Goal: Task Accomplishment & Management: Manage account settings

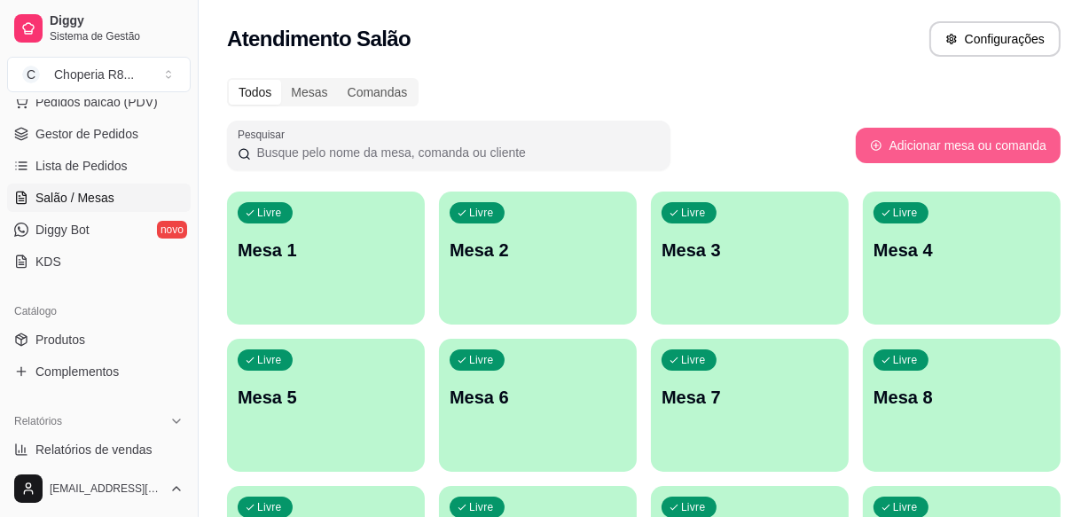
click at [969, 159] on button "Adicionar mesa ou comanda" at bounding box center [957, 145] width 205 height 35
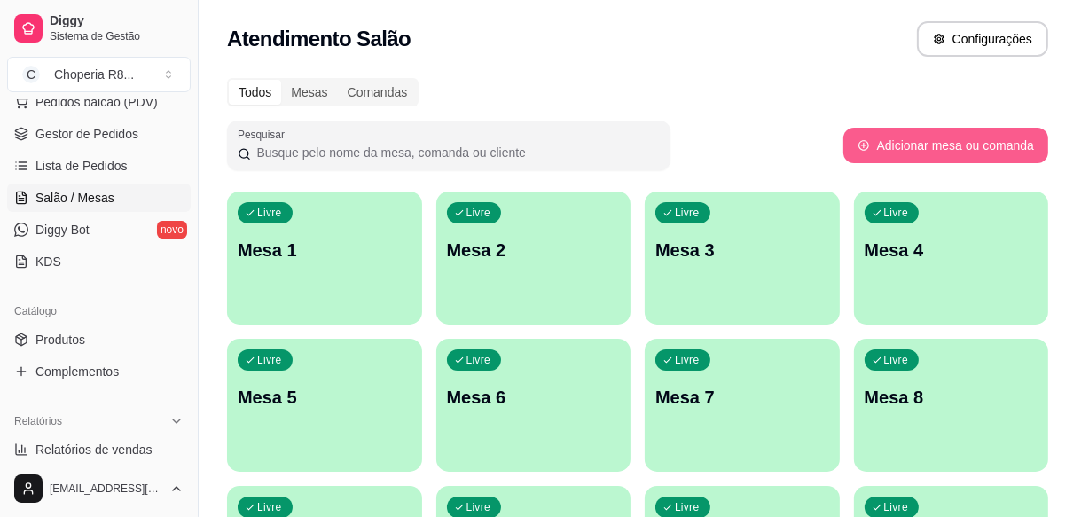
click at [969, 161] on button "Adicionar mesa ou comanda" at bounding box center [945, 145] width 205 height 35
select select "TABLE"
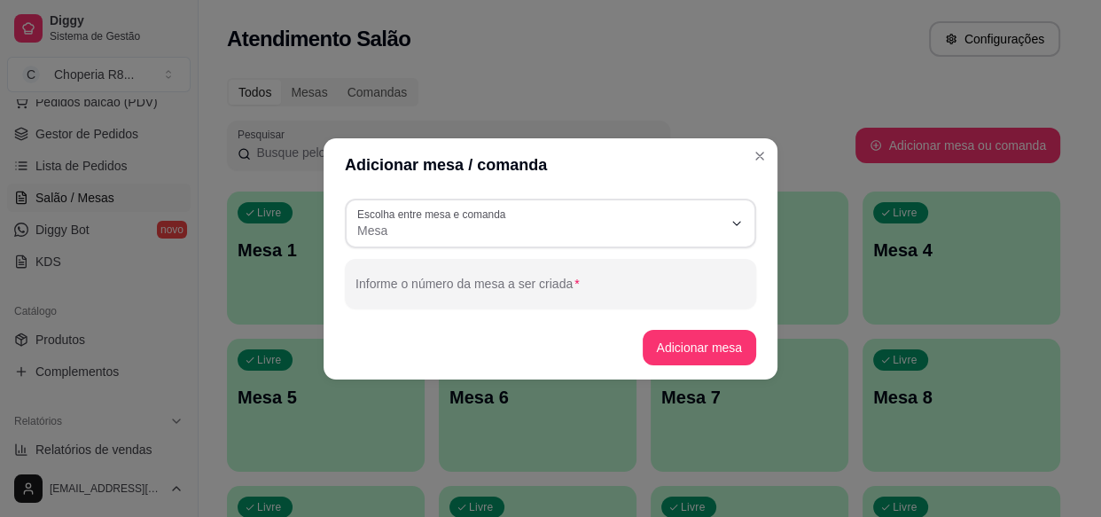
click at [758, 155] on div "Pesquisar" at bounding box center [541, 146] width 628 height 50
click at [758, 153] on div "Pesquisar" at bounding box center [541, 146] width 628 height 50
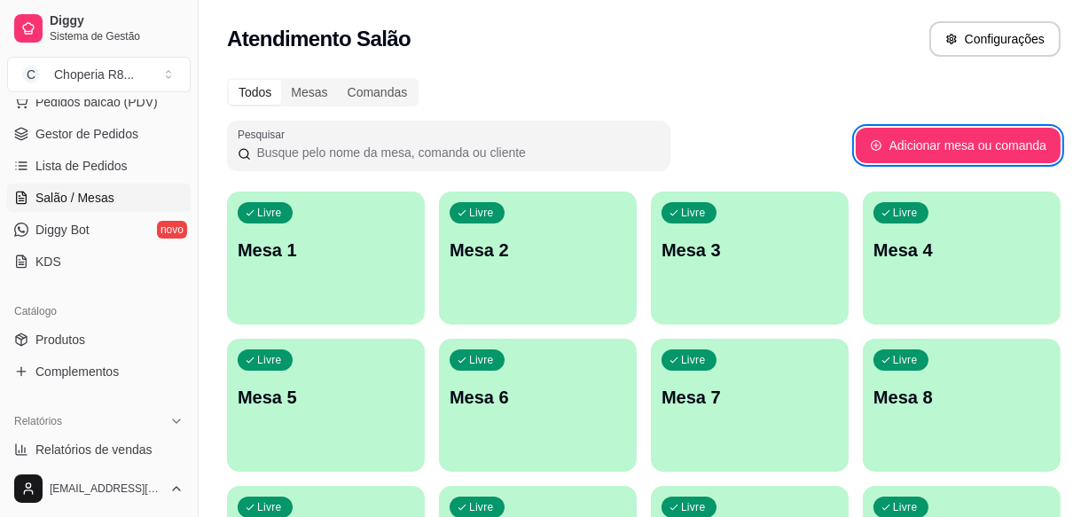
click at [785, 140] on div "Pesquisar" at bounding box center [541, 146] width 628 height 50
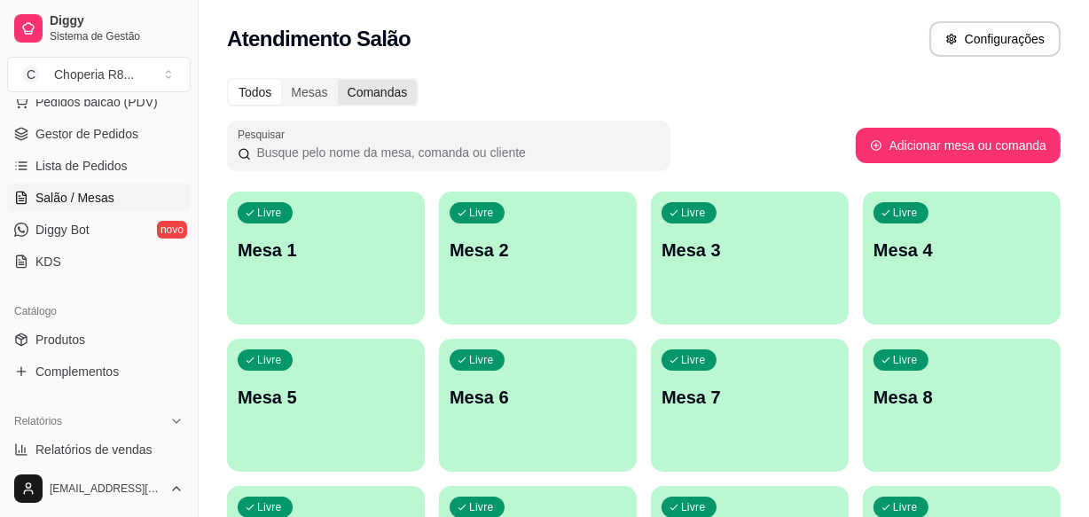
click at [387, 95] on div "Comandas" at bounding box center [378, 92] width 80 height 25
click at [338, 80] on input "Comandas" at bounding box center [338, 80] width 0 height 0
click at [310, 90] on div "Mesas" at bounding box center [309, 92] width 56 height 25
click at [281, 80] on input "Mesas" at bounding box center [281, 80] width 0 height 0
drag, startPoint x: 368, startPoint y: 96, endPoint x: 262, endPoint y: 97, distance: 105.5
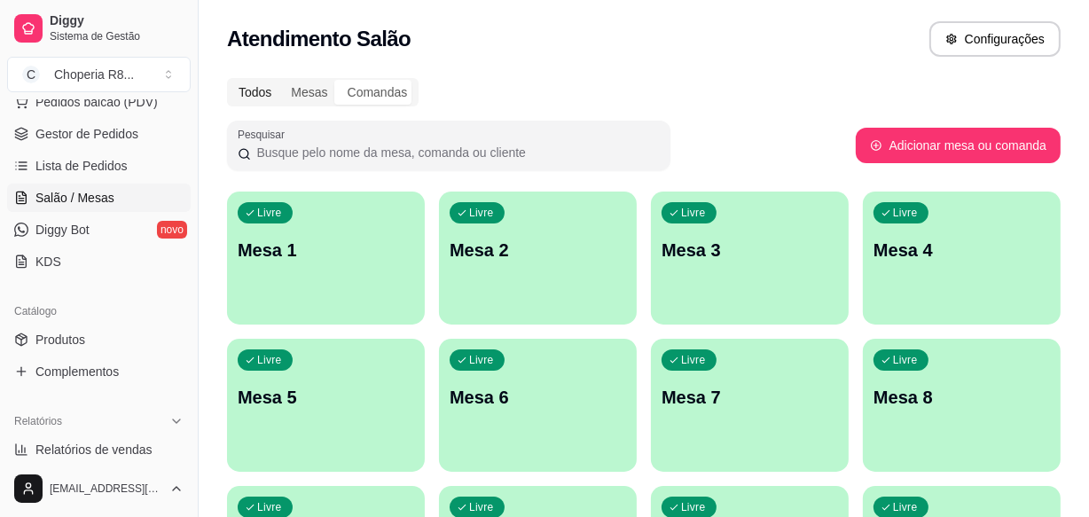
click at [369, 96] on div "Comandas" at bounding box center [378, 92] width 80 height 25
click at [338, 80] on input "Comandas" at bounding box center [338, 80] width 0 height 0
click at [254, 97] on div "Todos" at bounding box center [255, 92] width 52 height 25
click at [315, 98] on div "Mesas" at bounding box center [309, 92] width 56 height 25
click at [281, 80] on input "Mesas" at bounding box center [281, 80] width 0 height 0
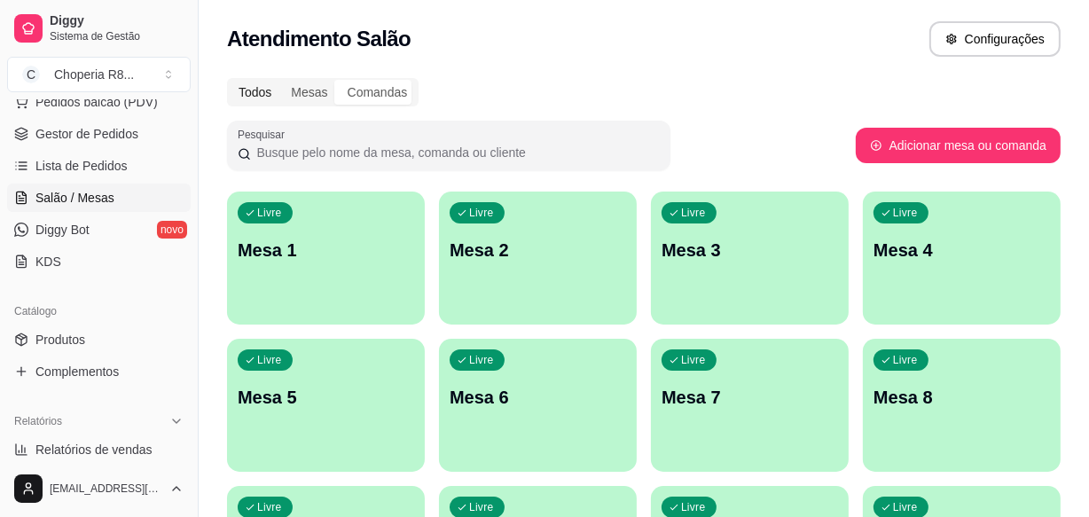
click at [263, 98] on div "Todos" at bounding box center [255, 92] width 52 height 25
click at [229, 80] on input "Todos" at bounding box center [229, 80] width 0 height 0
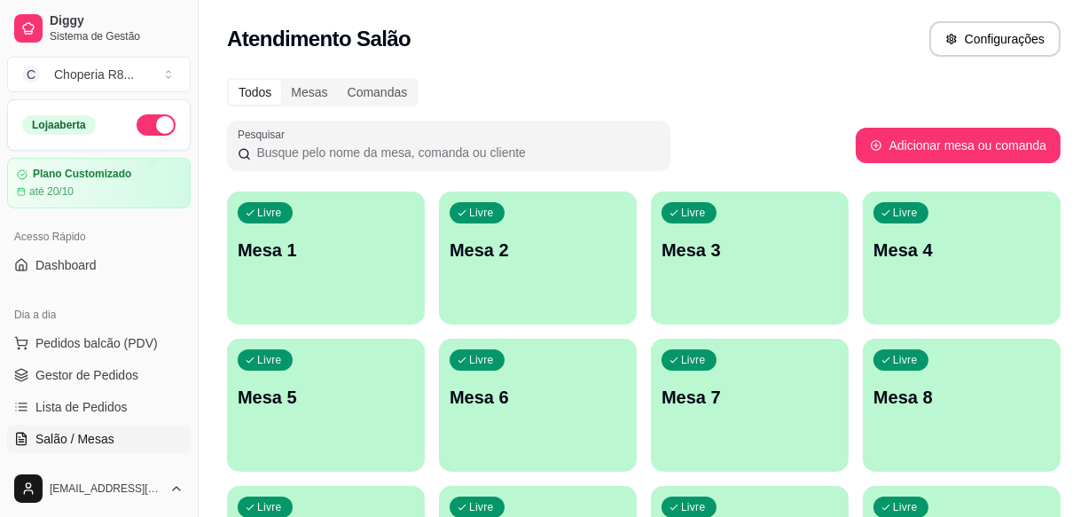
click at [385, 238] on p "Mesa 1" at bounding box center [326, 250] width 176 height 25
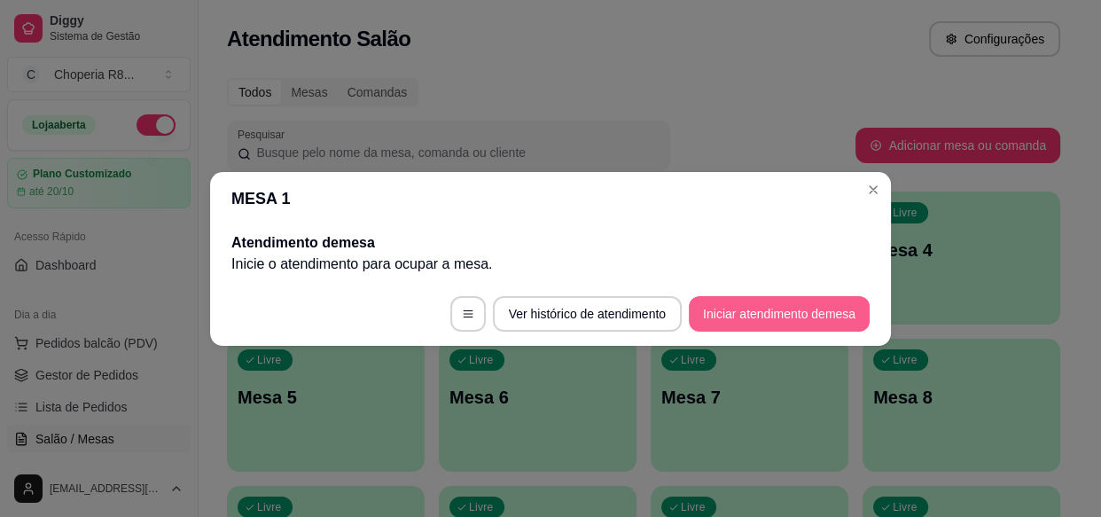
click at [797, 317] on button "Iniciar atendimento de mesa" at bounding box center [779, 313] width 181 height 35
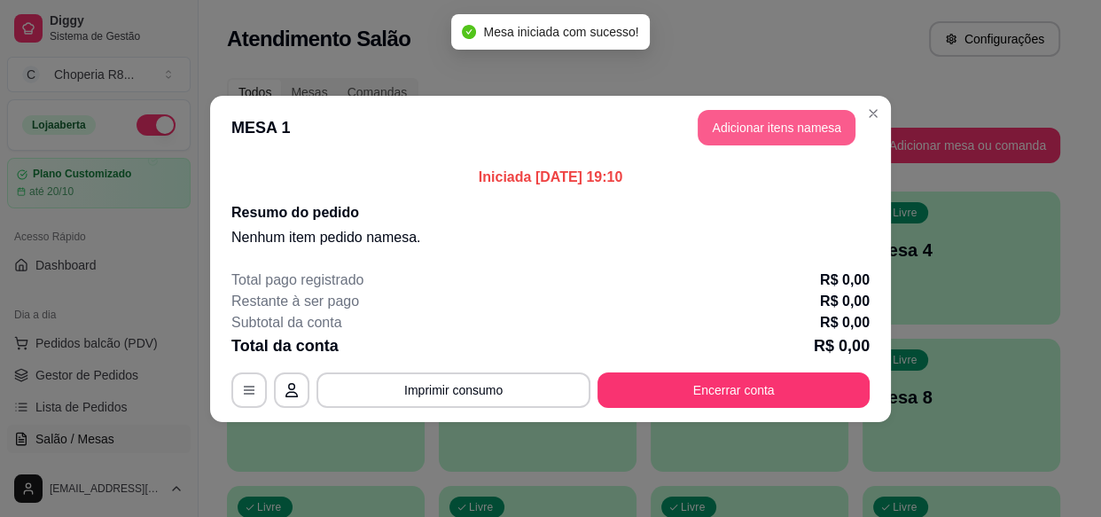
click at [777, 132] on button "Adicionar itens na mesa" at bounding box center [777, 127] width 158 height 35
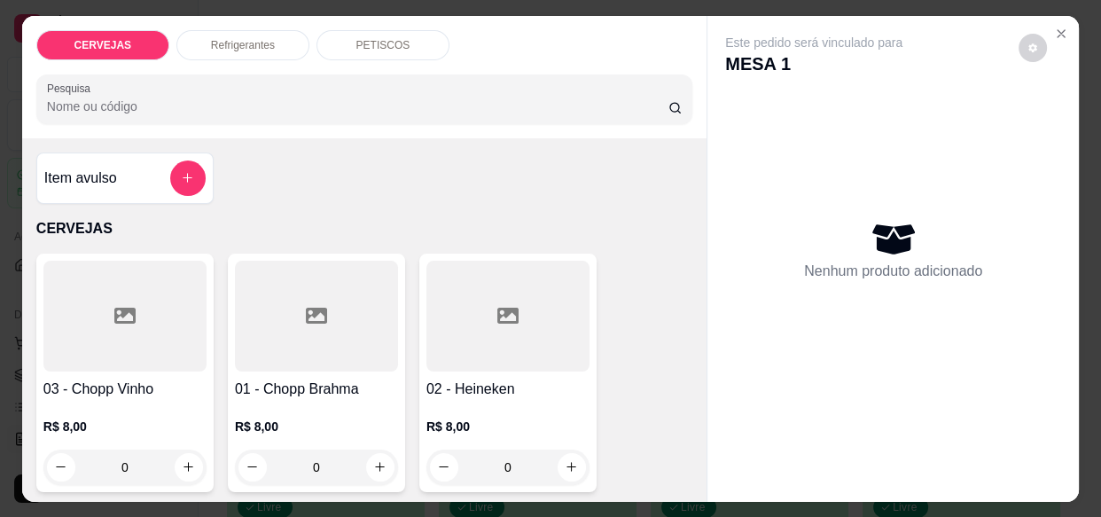
click at [402, 18] on div "CERVEJAS Refrigerantes PETISCOS Pesquisa" at bounding box center [364, 77] width 684 height 122
click at [397, 30] on div "PETISCOS" at bounding box center [382, 45] width 133 height 30
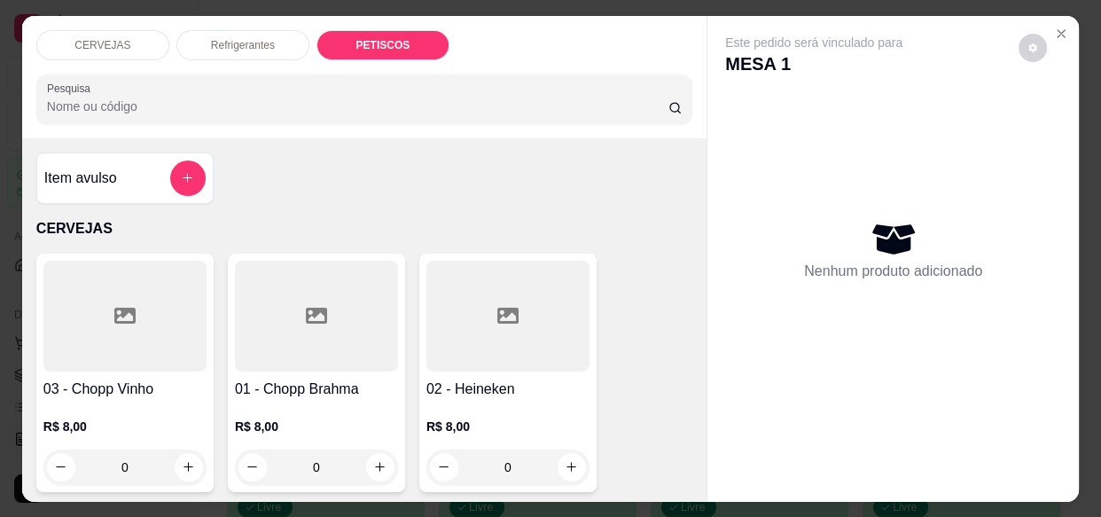
scroll to position [47, 0]
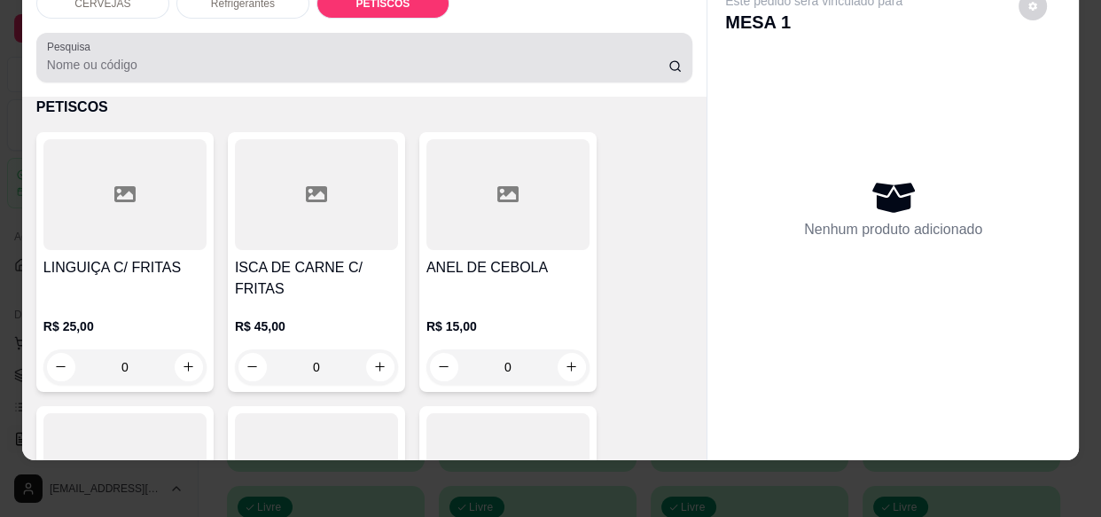
click at [354, 56] on input "Pesquisa" at bounding box center [357, 65] width 621 height 18
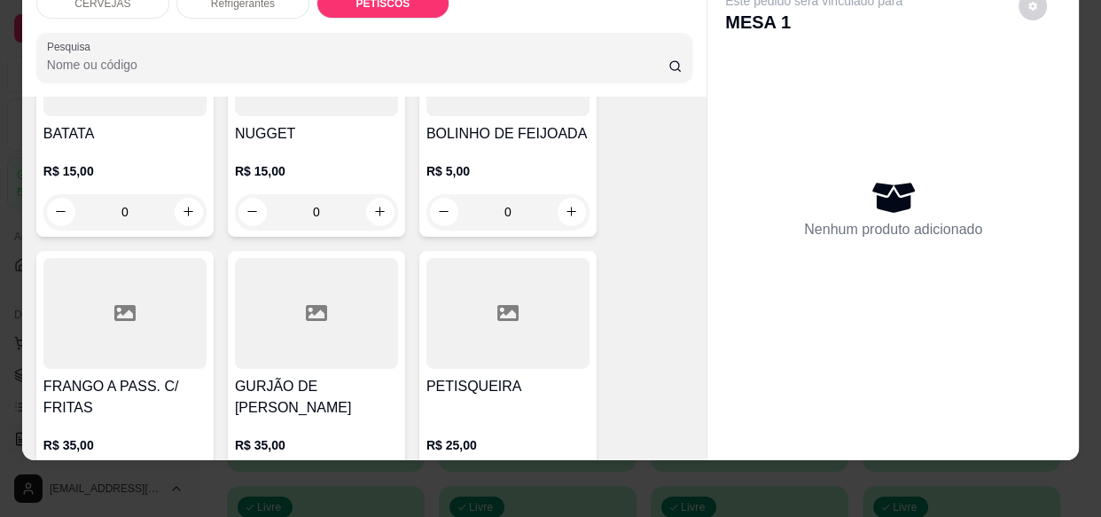
scroll to position [2069, 0]
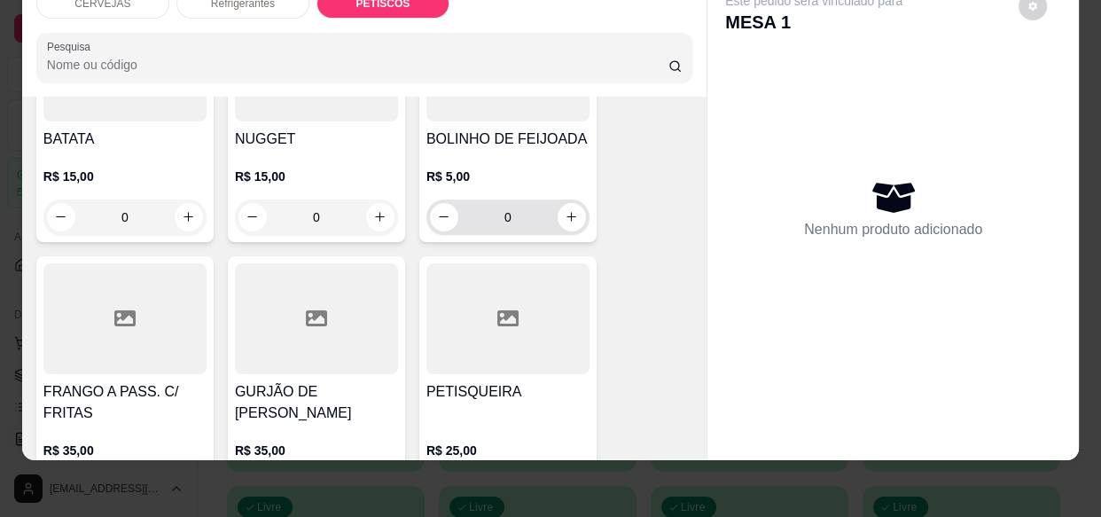
drag, startPoint x: 514, startPoint y: 182, endPoint x: 418, endPoint y: 176, distance: 96.8
click at [426, 199] on div "0" at bounding box center [507, 216] width 163 height 35
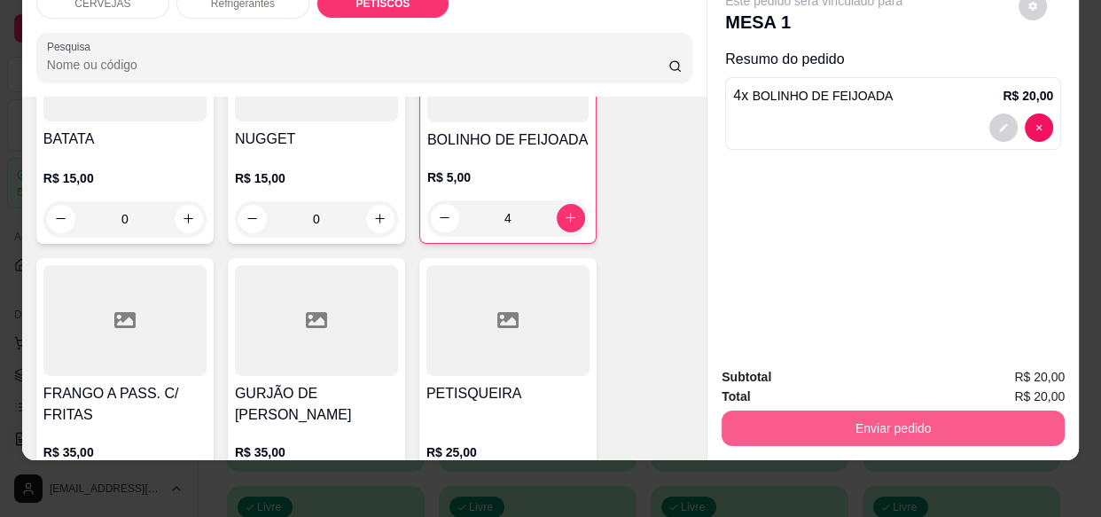
type input "4"
click at [954, 412] on button "Enviar pedido" at bounding box center [893, 427] width 343 height 35
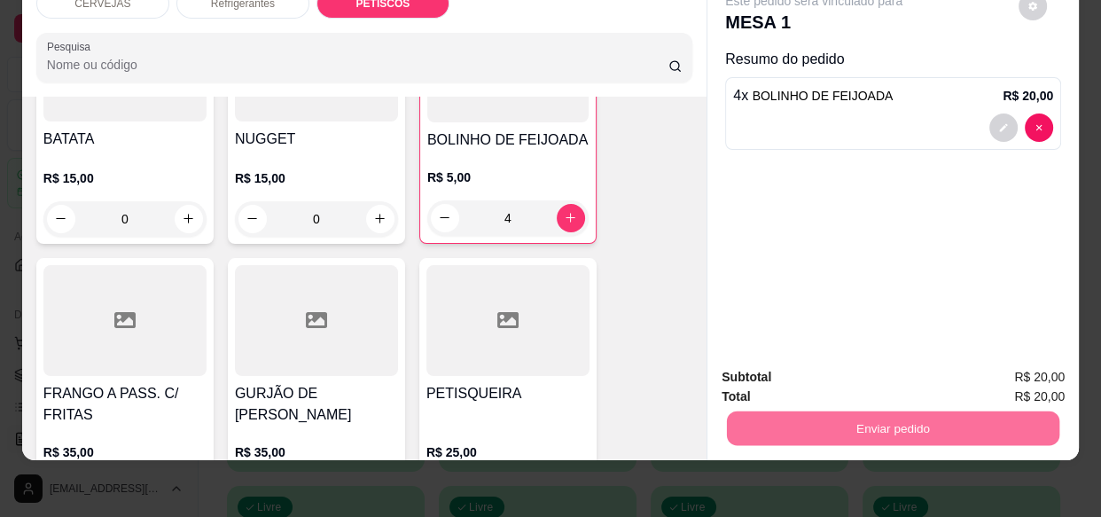
click at [1033, 364] on button "Enviar pedido" at bounding box center [1019, 372] width 100 height 34
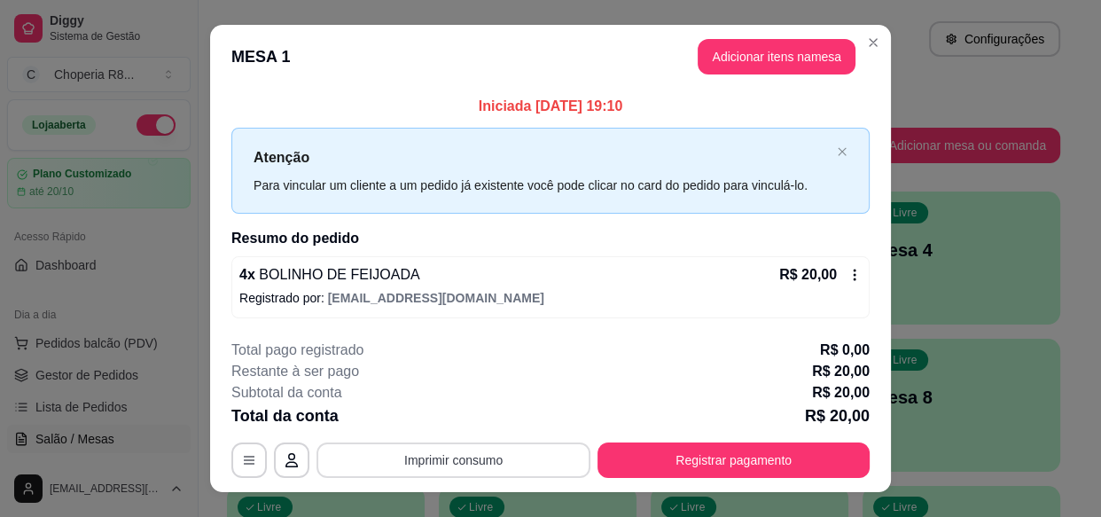
click at [465, 455] on button "Imprimir consumo" at bounding box center [453, 459] width 274 height 35
click at [421, 418] on button "IMPRESSORA" at bounding box center [453, 418] width 124 height 27
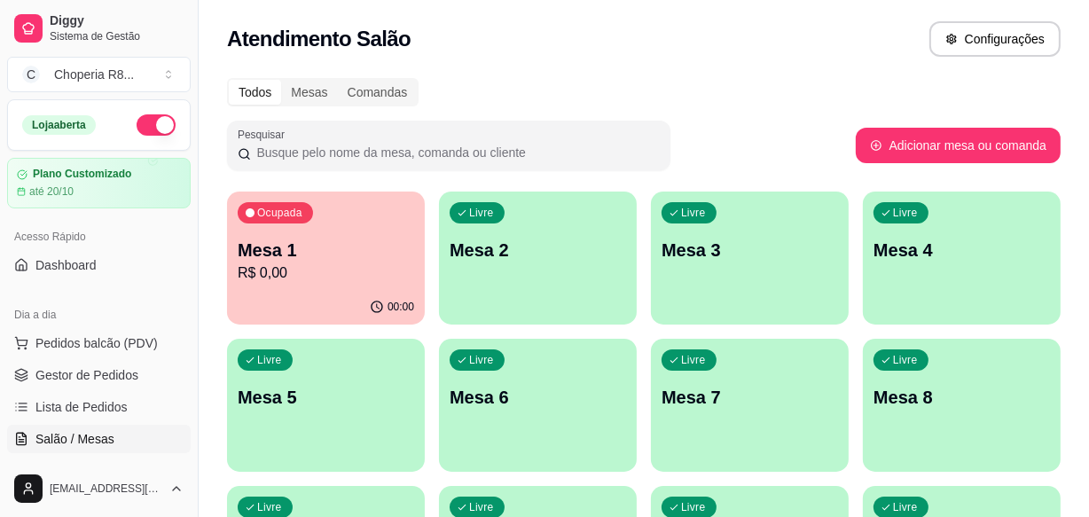
click at [567, 266] on div "Livre Mesa 2" at bounding box center [538, 247] width 198 height 112
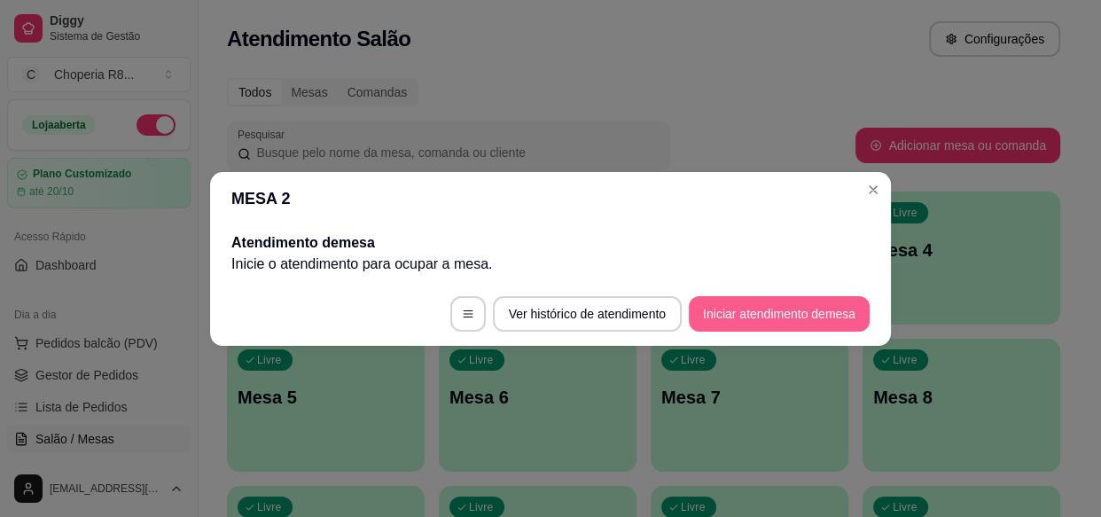
click at [784, 320] on button "Iniciar atendimento de mesa" at bounding box center [779, 313] width 181 height 35
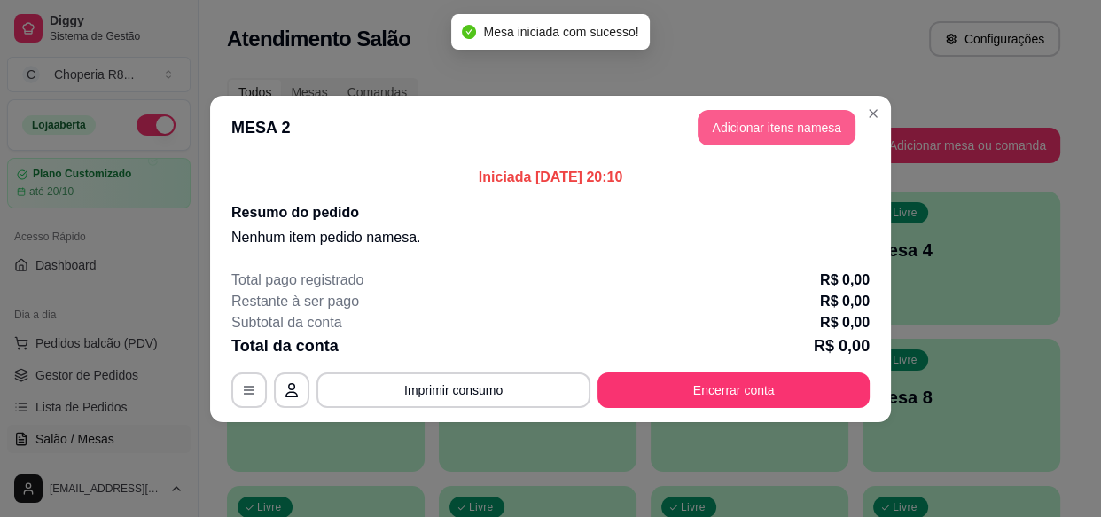
click at [770, 122] on button "Adicionar itens na mesa" at bounding box center [777, 127] width 158 height 35
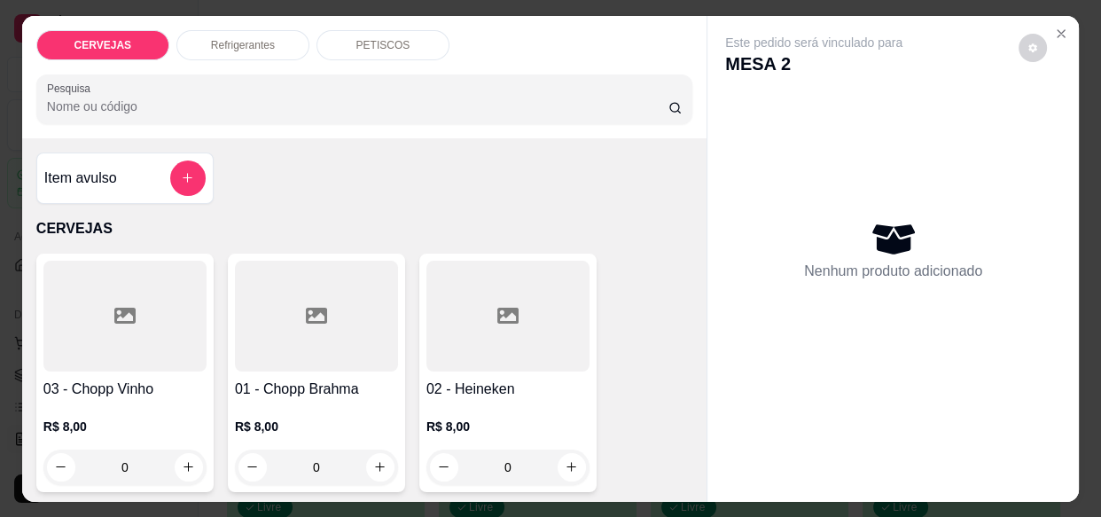
click at [248, 38] on p "Refrigerantes" at bounding box center [243, 45] width 64 height 14
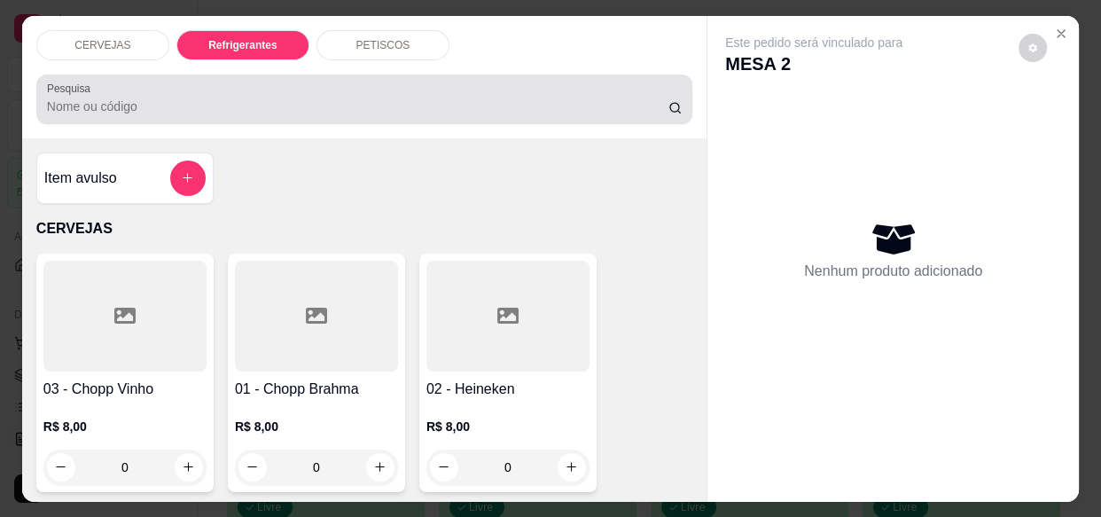
scroll to position [47, 0]
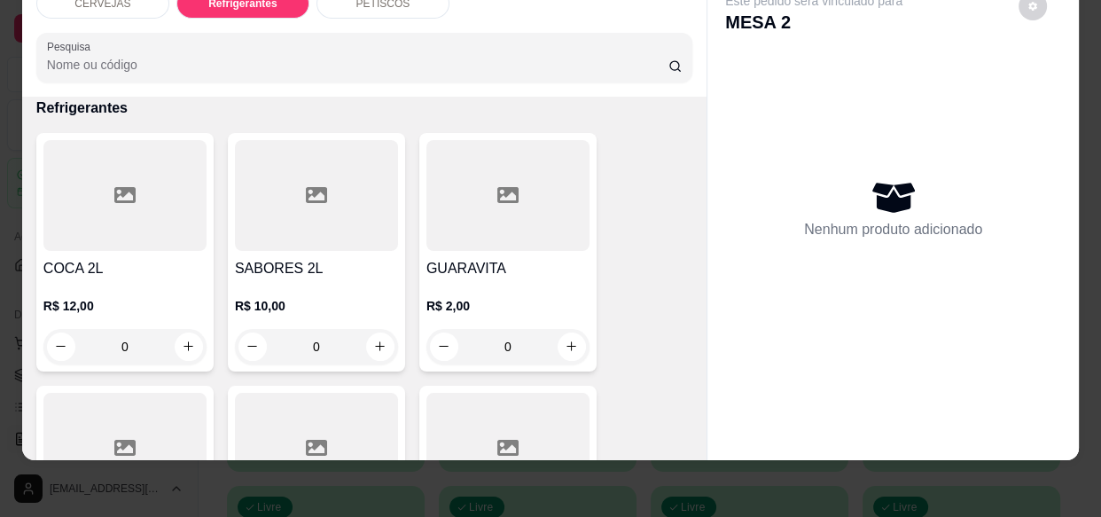
click at [415, 0] on div "PETISCOS" at bounding box center [382, 3] width 133 height 30
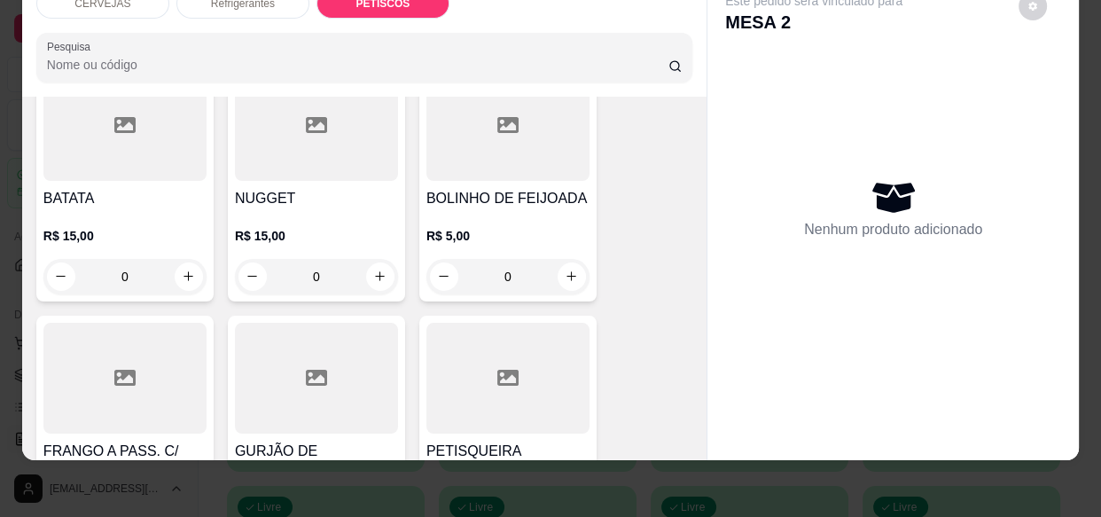
scroll to position [2150, 0]
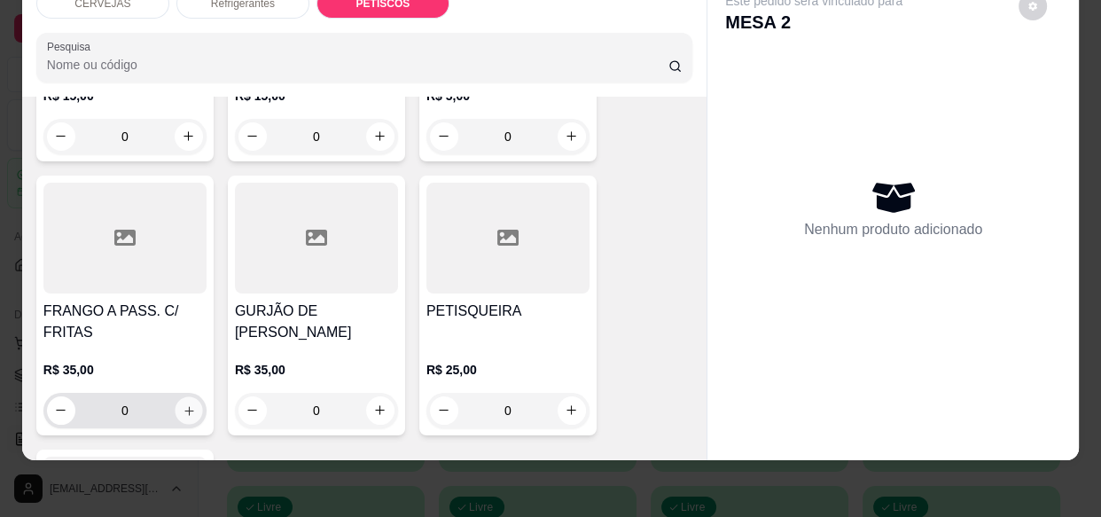
click at [191, 396] on button "increase-product-quantity" at bounding box center [188, 409] width 27 height 27
type input "1"
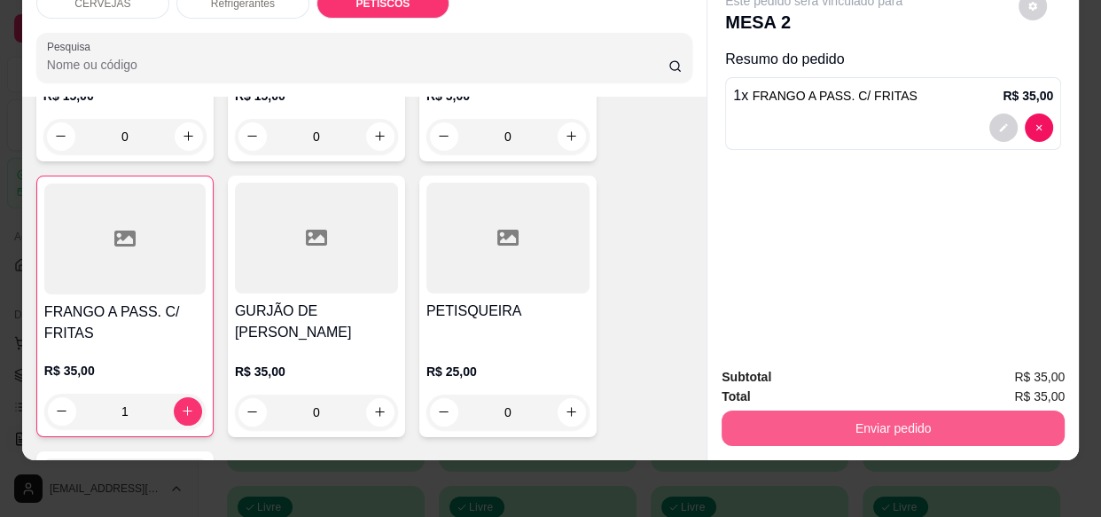
click at [825, 410] on button "Enviar pedido" at bounding box center [893, 427] width 343 height 35
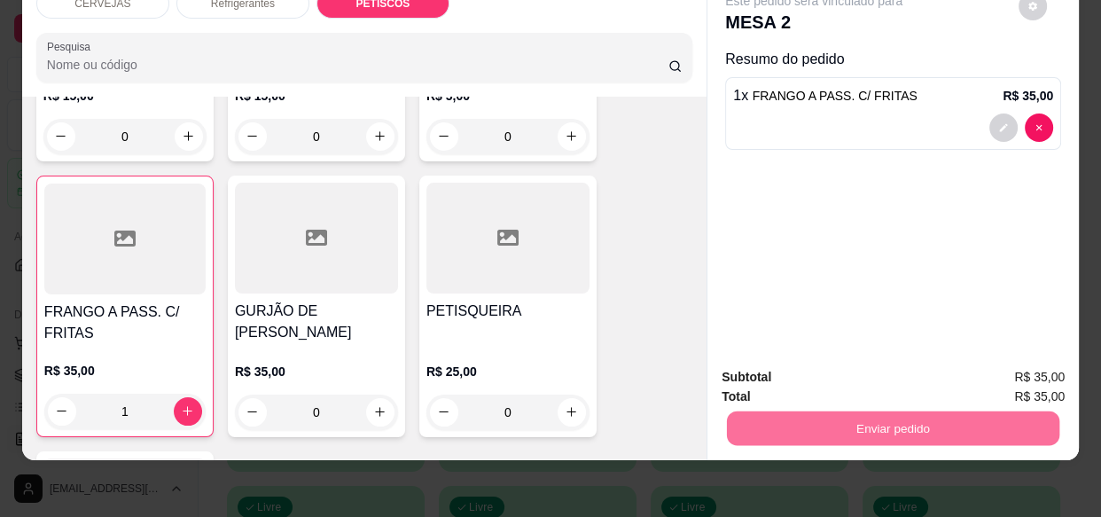
click at [1025, 367] on button "Enviar pedido" at bounding box center [1020, 371] width 98 height 33
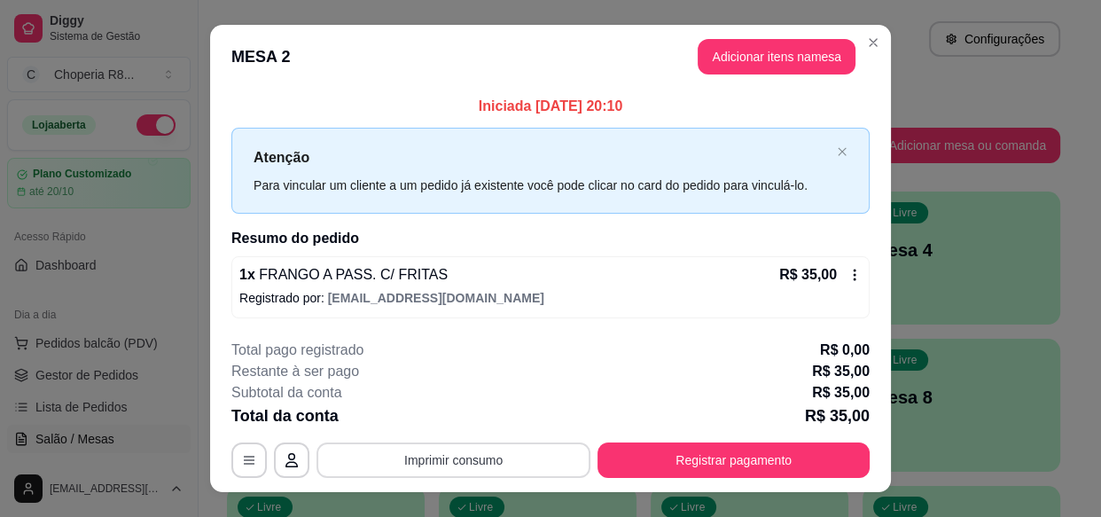
click at [520, 451] on button "Imprimir consumo" at bounding box center [453, 459] width 274 height 35
click at [496, 415] on button "IMPRESSORA" at bounding box center [452, 419] width 129 height 28
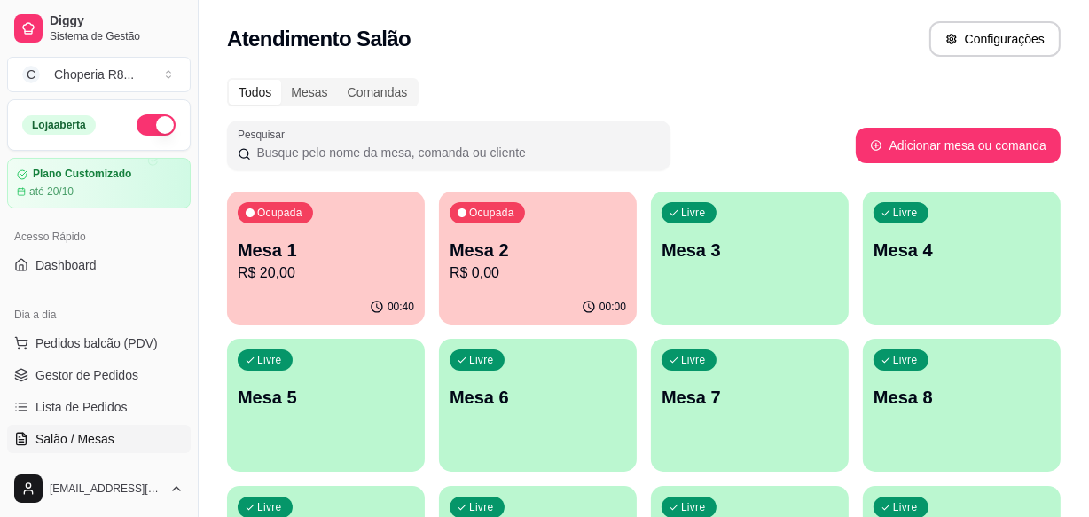
click at [921, 269] on div "Livre Mesa 4" at bounding box center [962, 247] width 198 height 112
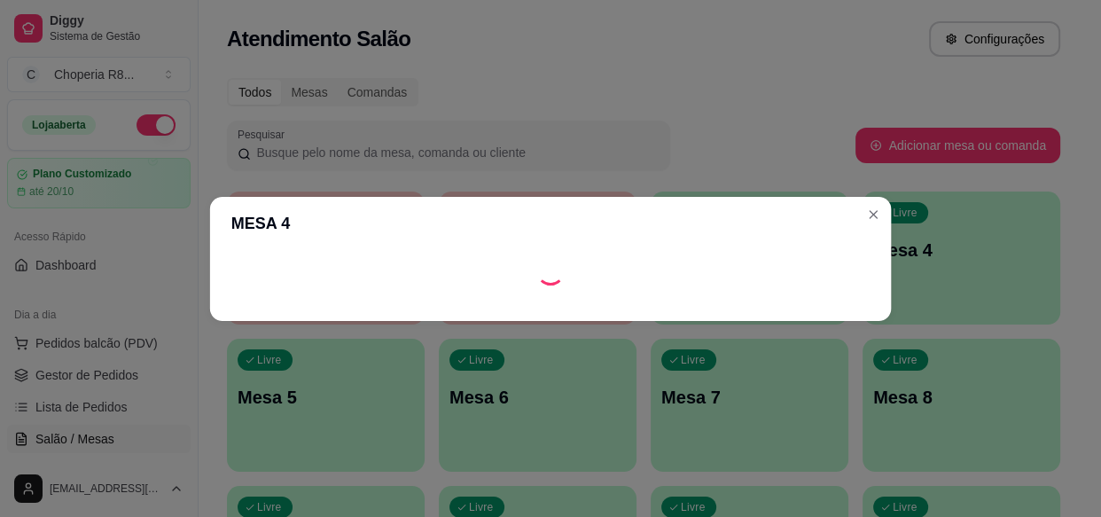
click at [691, 266] on div "Loading" at bounding box center [550, 270] width 638 height 28
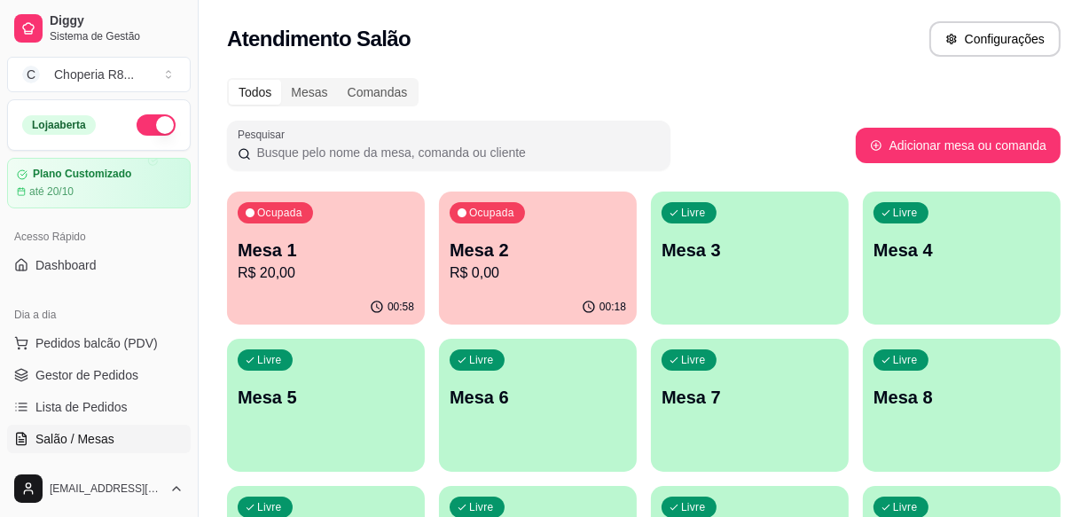
click at [815, 263] on div "Livre Mesa 3" at bounding box center [750, 247] width 198 height 112
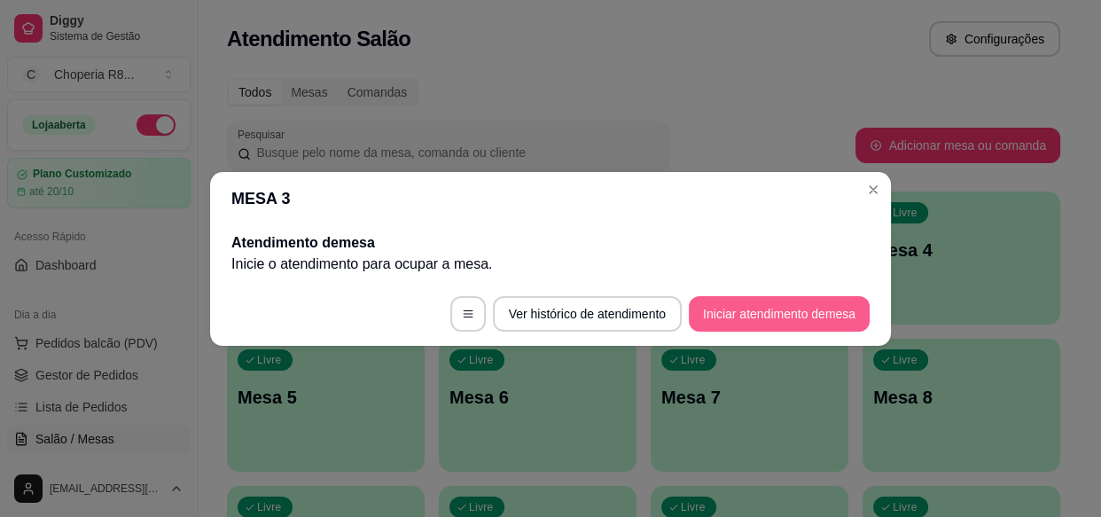
click at [808, 319] on button "Iniciar atendimento de mesa" at bounding box center [779, 313] width 181 height 35
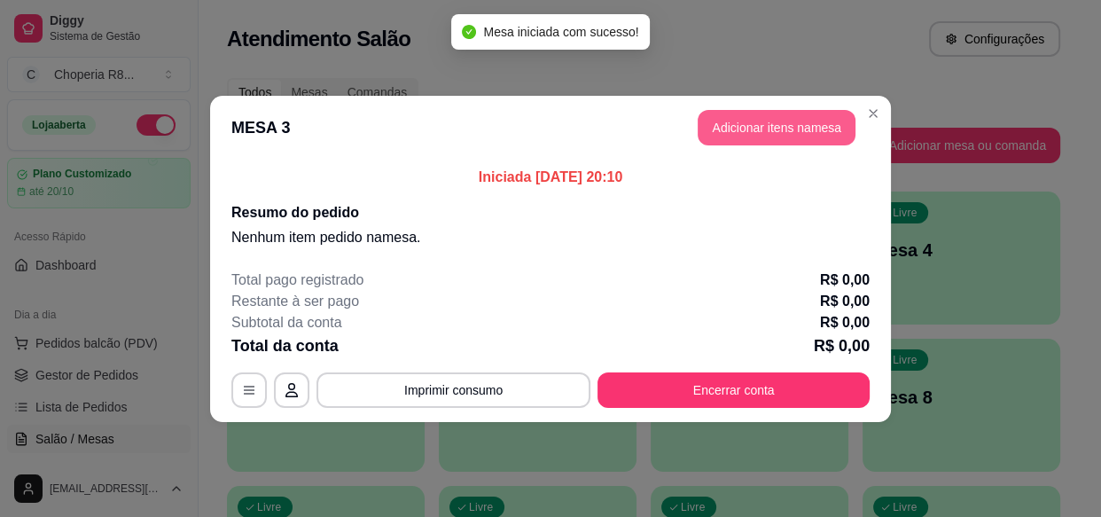
click at [800, 133] on button "Adicionar itens na mesa" at bounding box center [777, 127] width 158 height 35
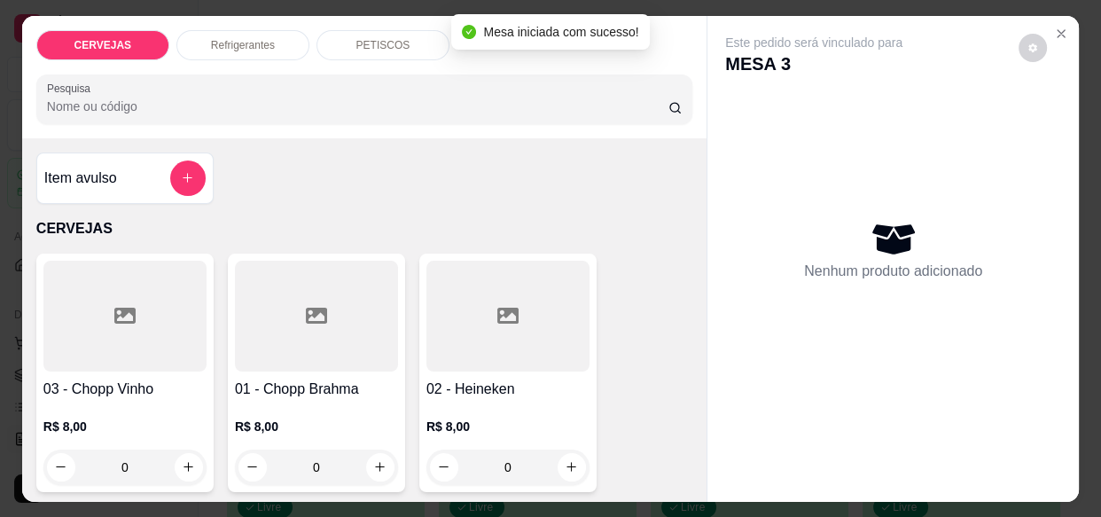
click at [404, 43] on div "PETISCOS" at bounding box center [382, 45] width 133 height 30
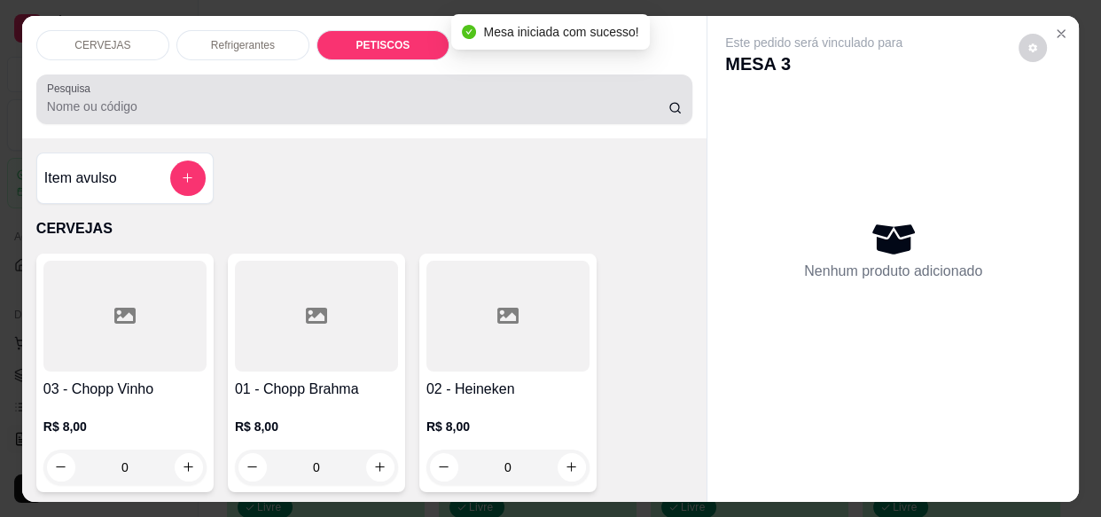
scroll to position [47, 0]
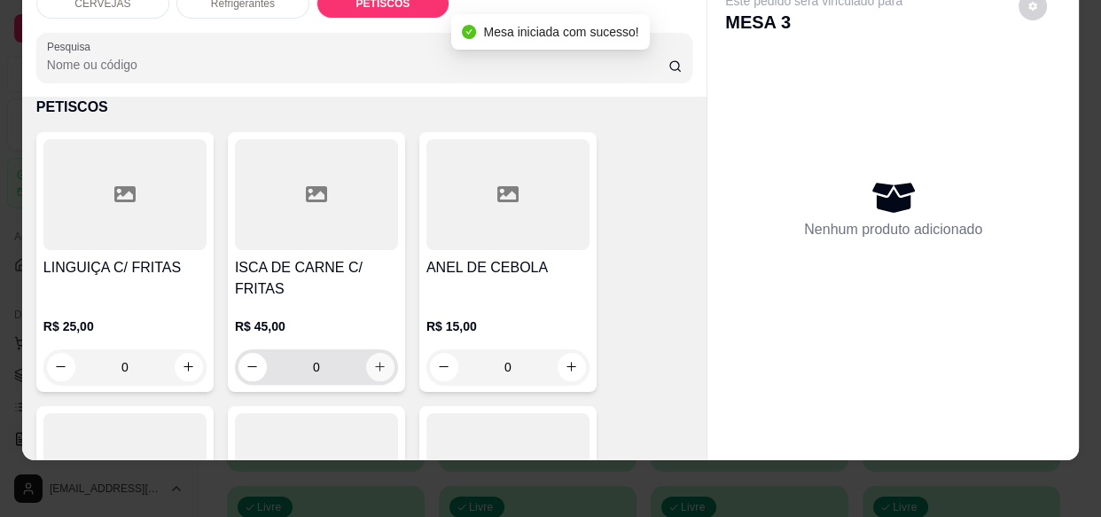
click at [373, 360] on icon "increase-product-quantity" at bounding box center [379, 366] width 13 height 13
type input "1"
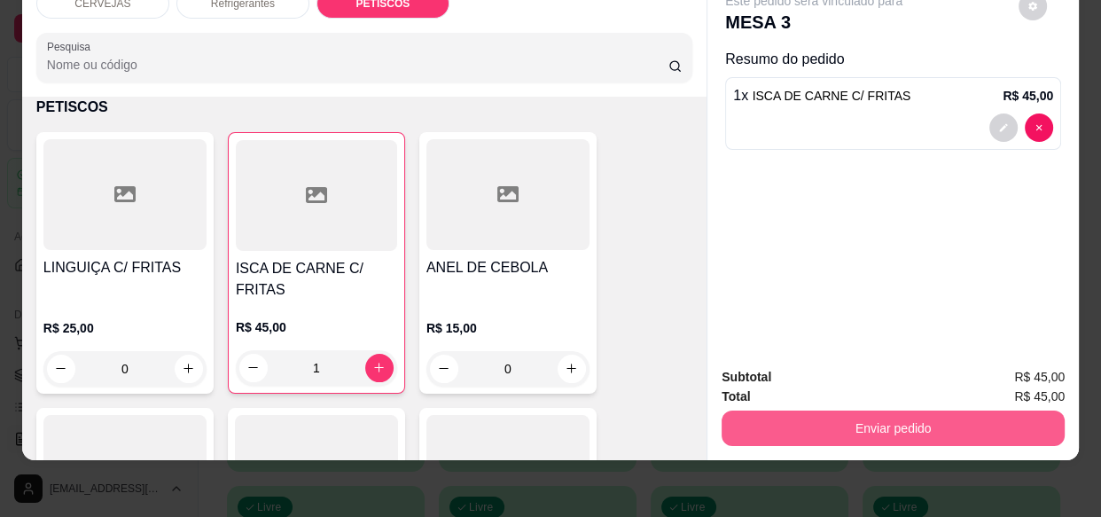
click at [815, 418] on button "Enviar pedido" at bounding box center [893, 427] width 343 height 35
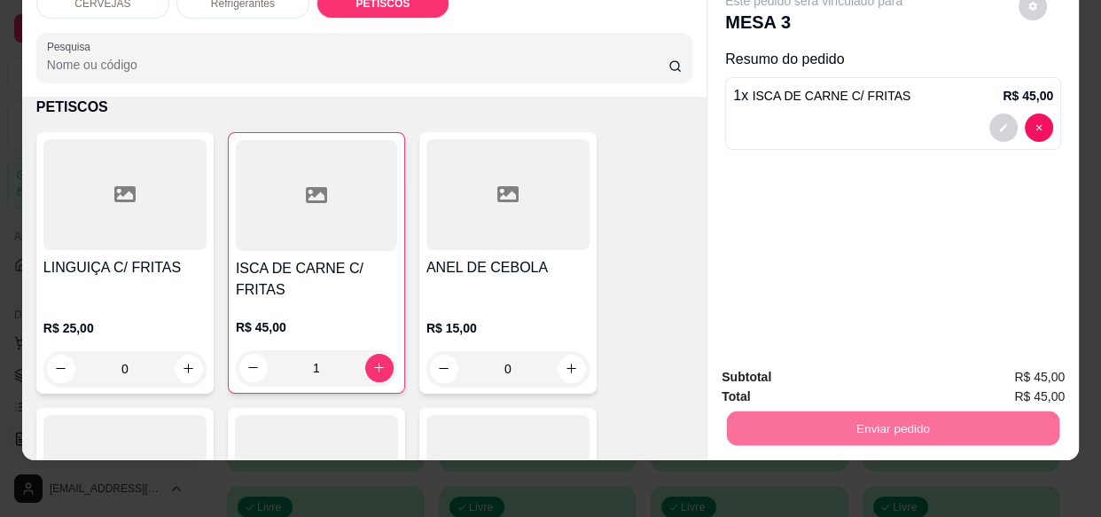
click at [1013, 369] on button "Enviar pedido" at bounding box center [1019, 372] width 100 height 34
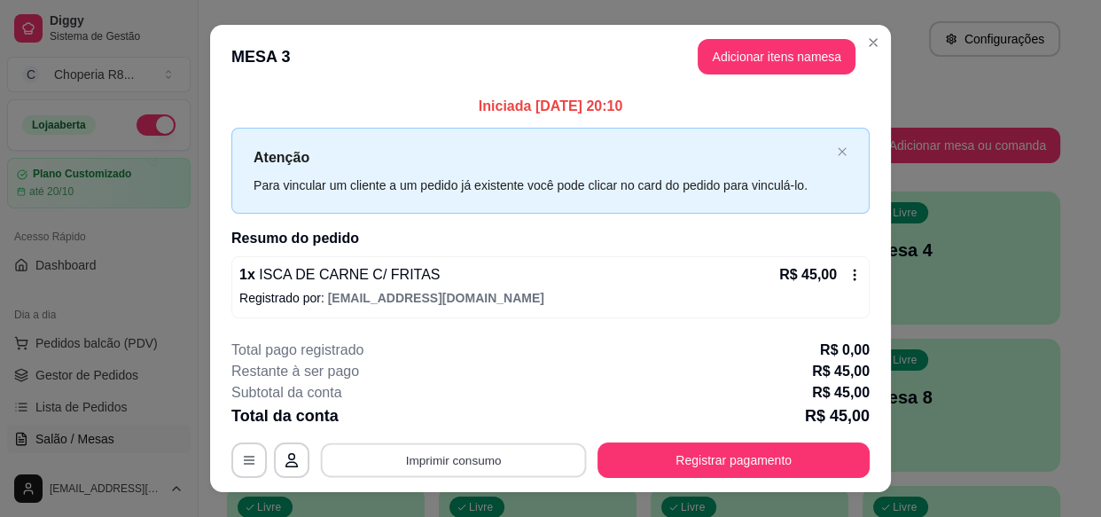
click at [518, 469] on button "Imprimir consumo" at bounding box center [454, 460] width 266 height 35
click at [484, 414] on button "IMPRESSORA" at bounding box center [452, 419] width 129 height 28
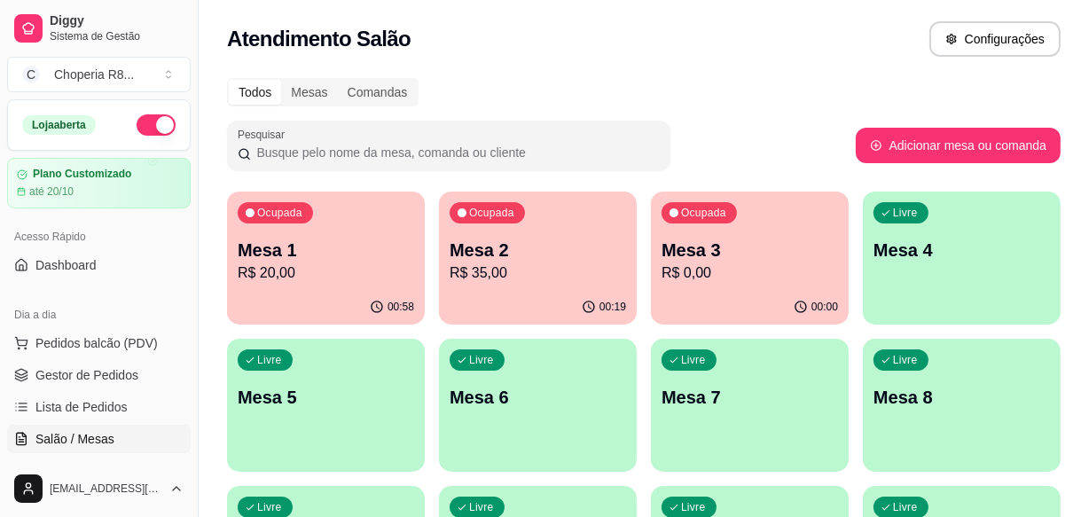
click at [940, 239] on p "Mesa 4" at bounding box center [961, 250] width 176 height 25
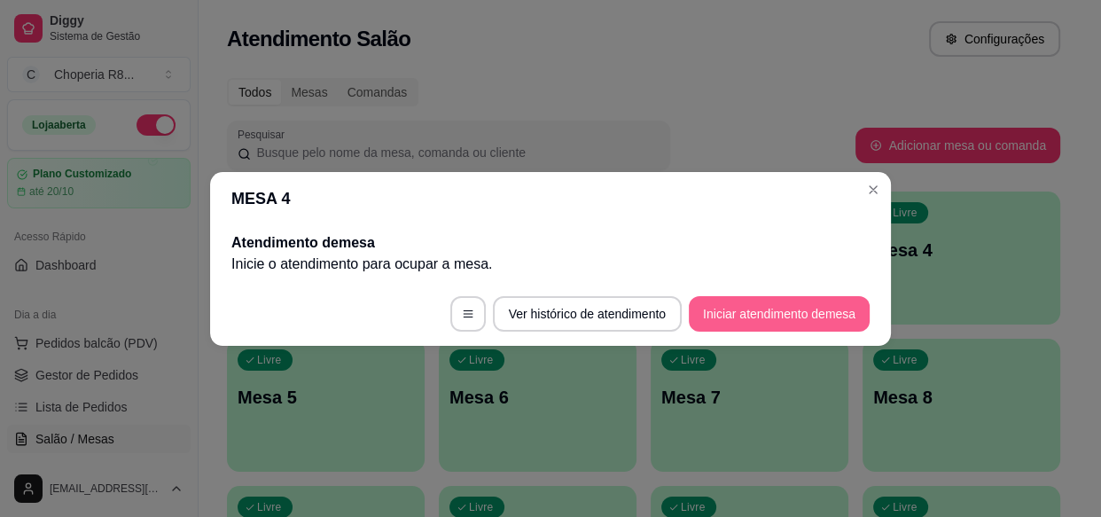
click at [788, 317] on button "Iniciar atendimento de mesa" at bounding box center [779, 313] width 181 height 35
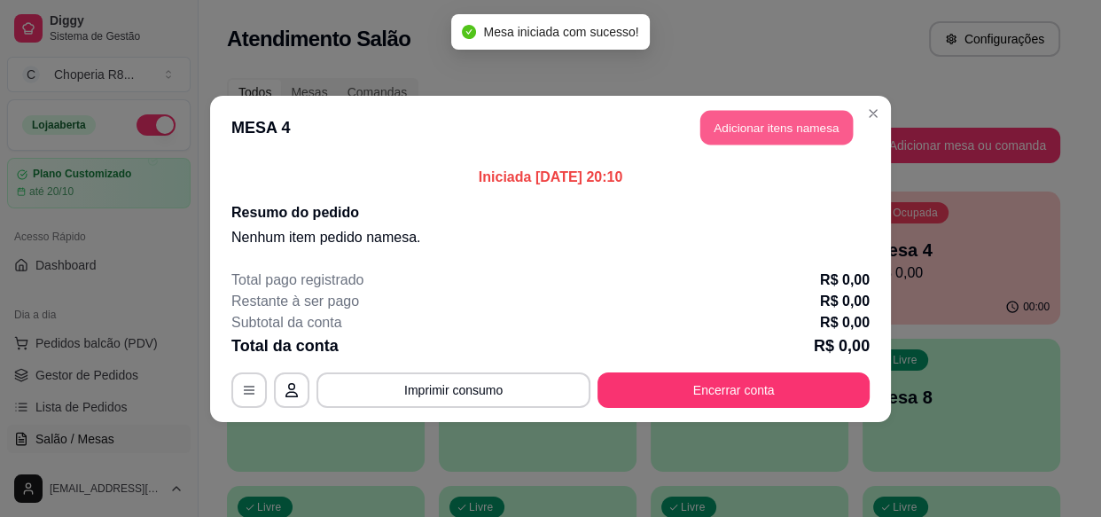
click at [807, 139] on button "Adicionar itens na mesa" at bounding box center [776, 127] width 152 height 35
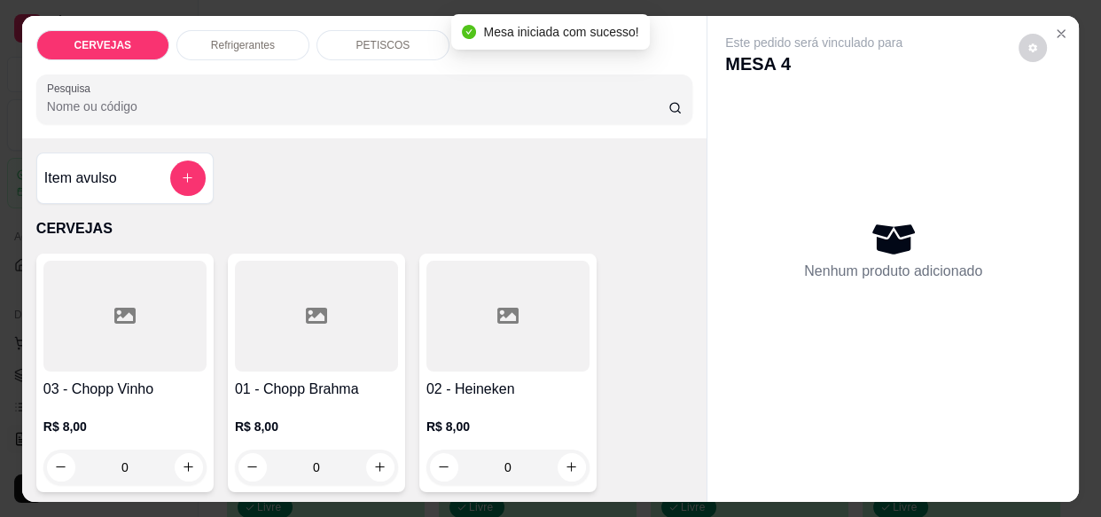
click at [347, 45] on div "PETISCOS" at bounding box center [382, 45] width 133 height 30
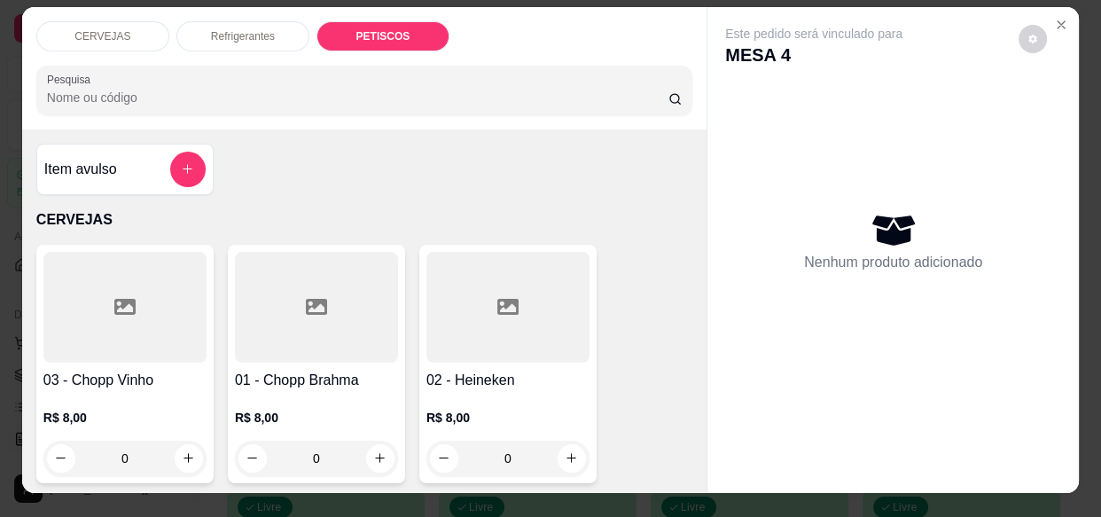
scroll to position [0, 0]
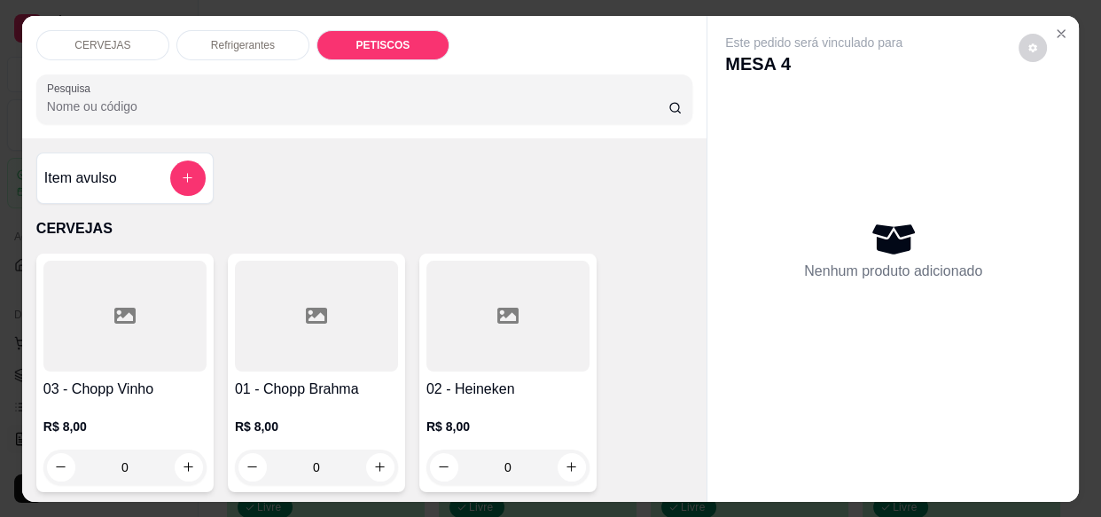
click at [104, 51] on div "CERVEJAS" at bounding box center [102, 45] width 133 height 30
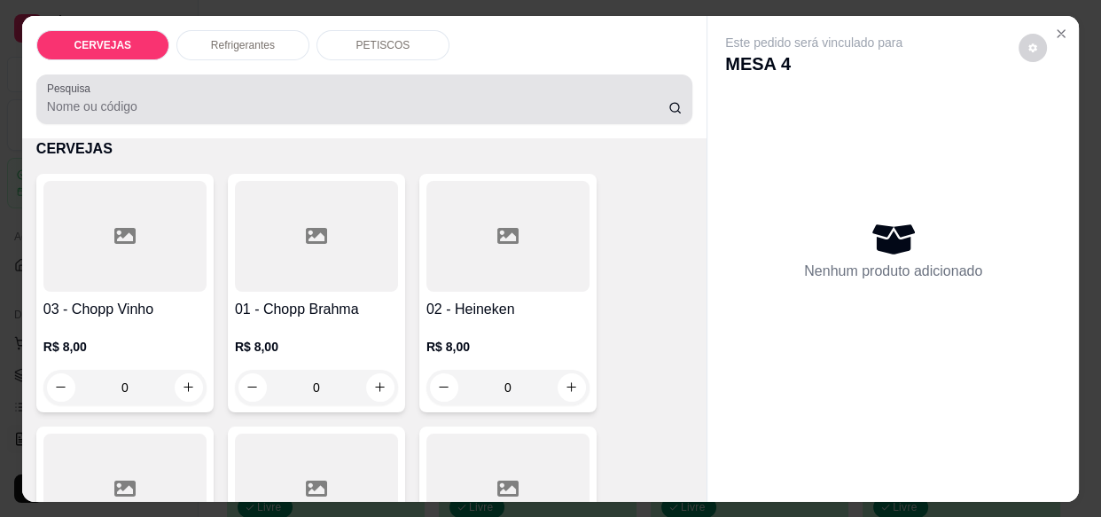
scroll to position [47, 0]
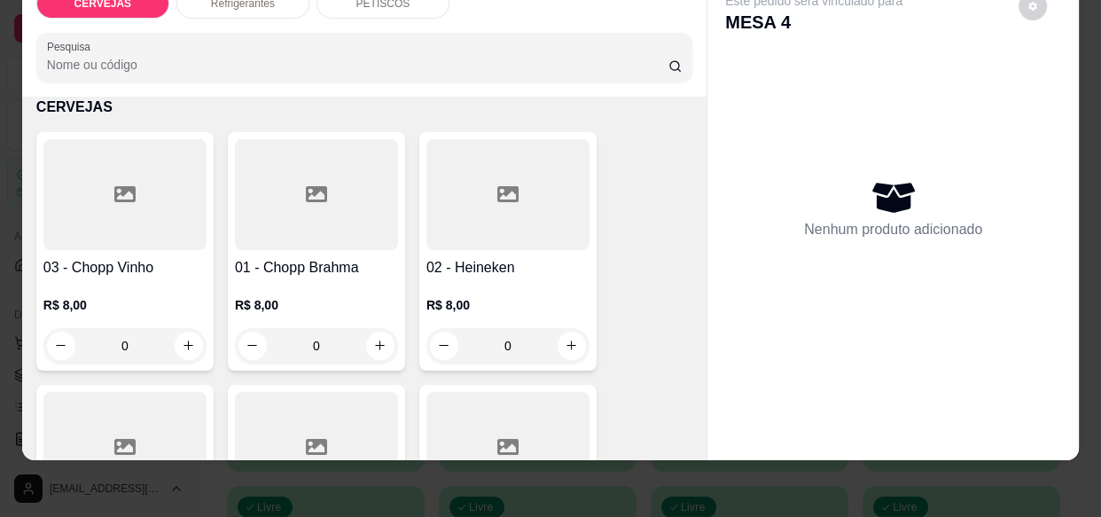
drag, startPoint x: 145, startPoint y: 335, endPoint x: 87, endPoint y: 331, distance: 58.7
click at [87, 331] on input "0" at bounding box center [124, 345] width 99 height 35
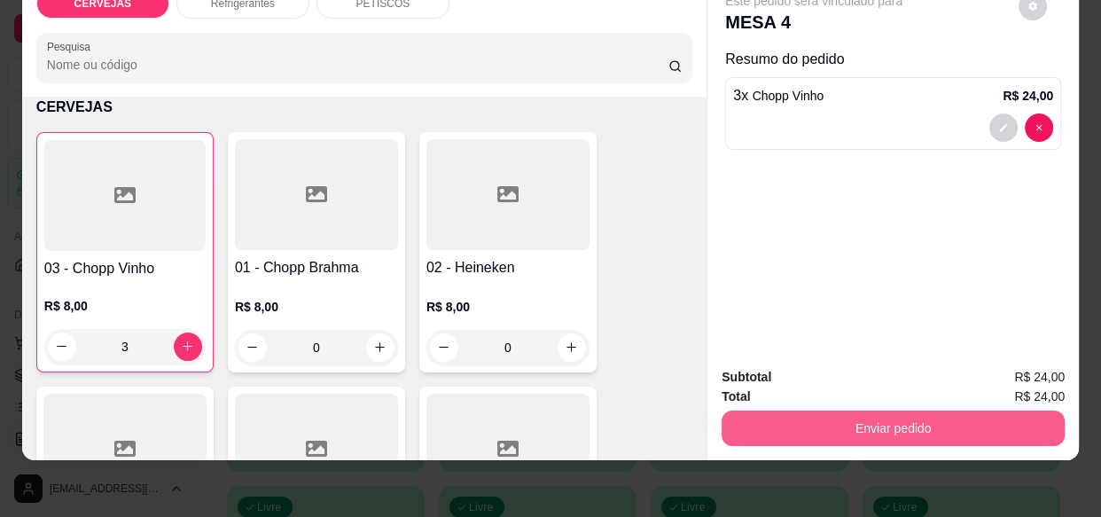
type input "3"
click at [886, 421] on button "Enviar pedido" at bounding box center [893, 427] width 343 height 35
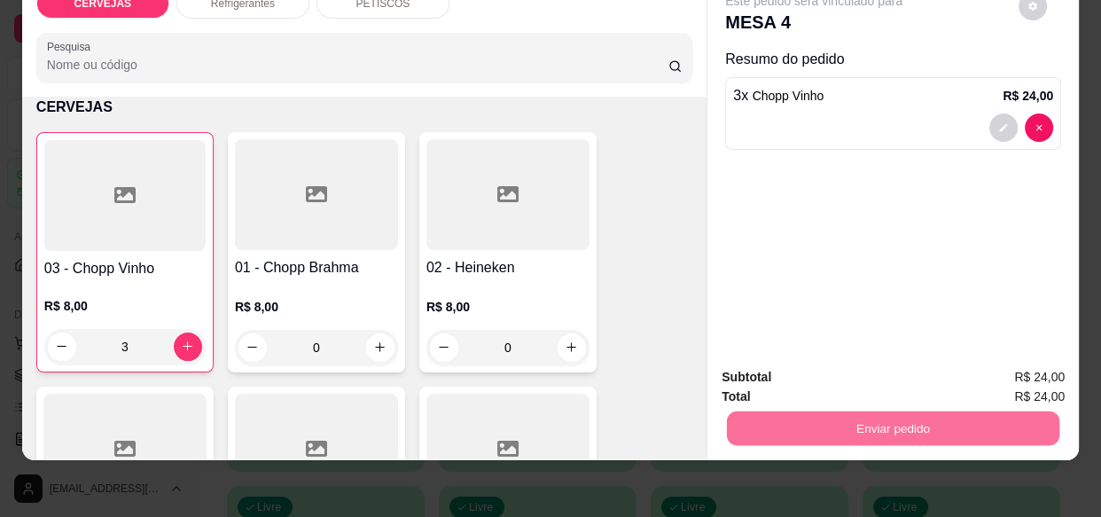
click at [986, 379] on button "Enviar pedido" at bounding box center [1020, 371] width 98 height 33
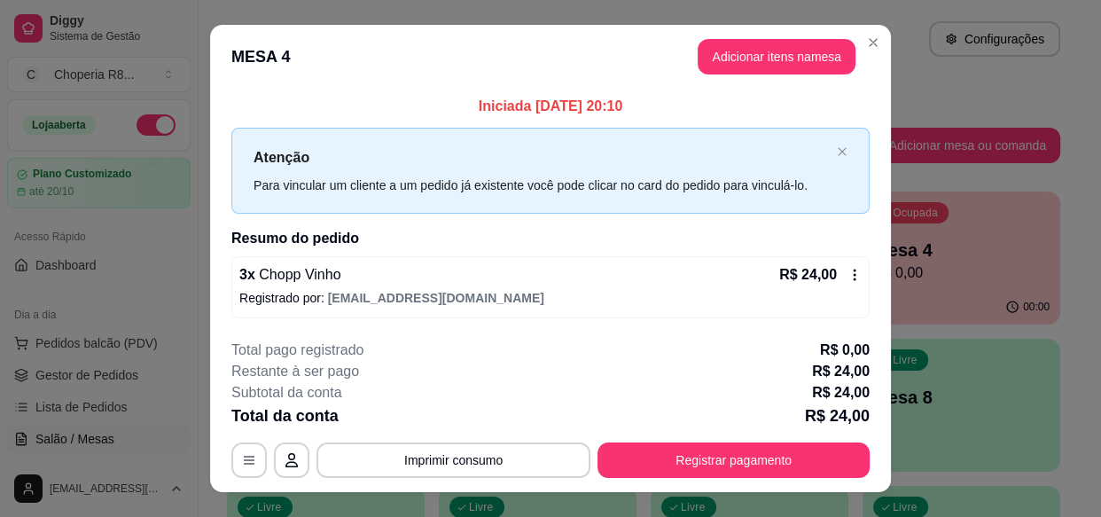
click at [503, 442] on button "Imprimir consumo" at bounding box center [453, 459] width 274 height 35
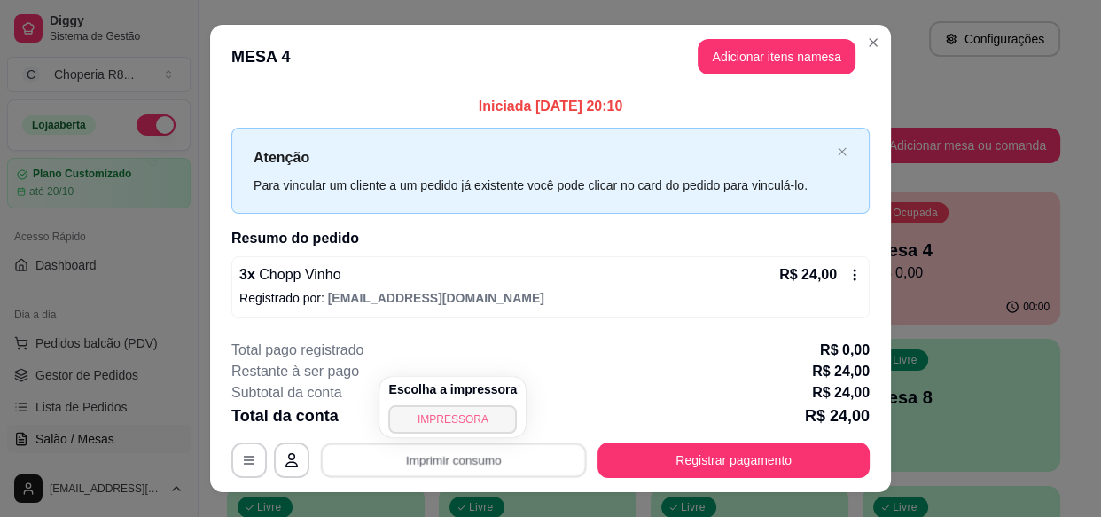
click at [464, 416] on button "IMPRESSORA" at bounding box center [452, 419] width 129 height 28
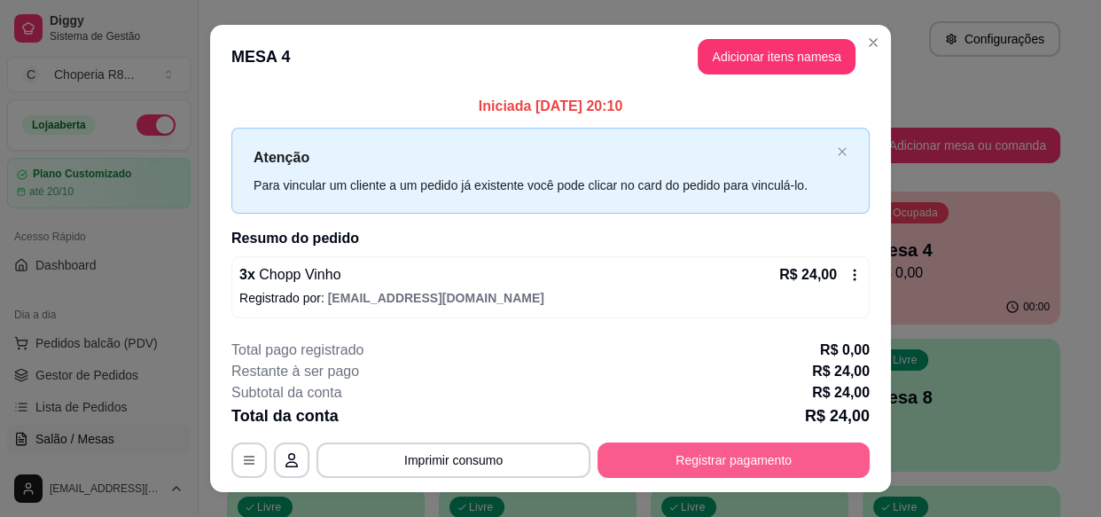
click at [738, 450] on button "Registrar pagamento" at bounding box center [733, 459] width 272 height 35
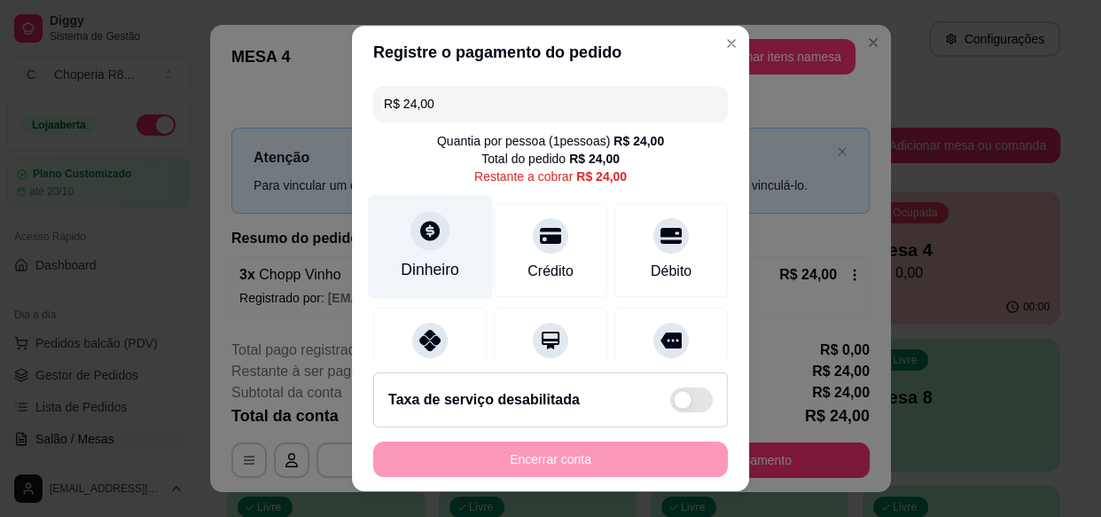
click at [467, 285] on div "Dinheiro" at bounding box center [430, 247] width 125 height 104
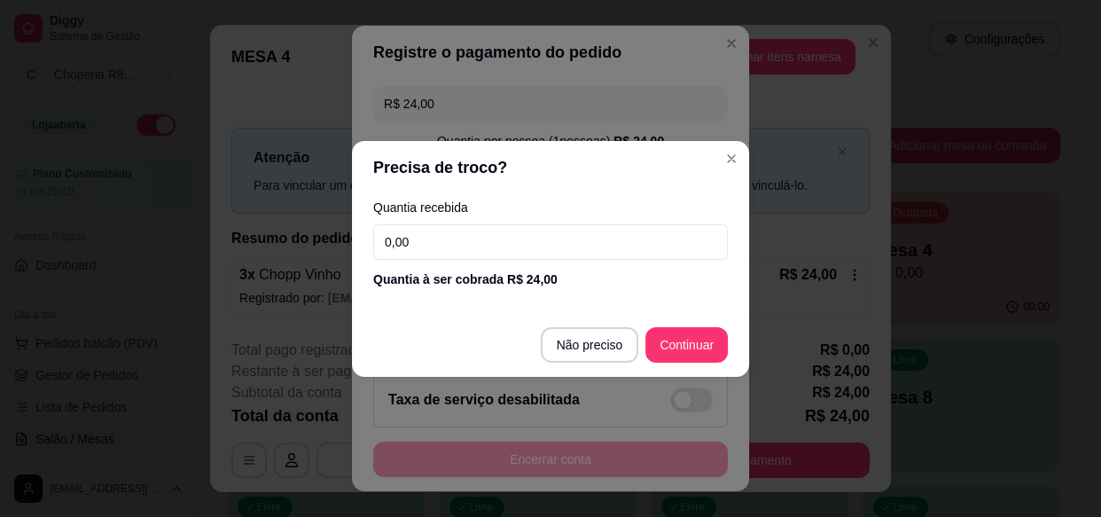
drag, startPoint x: 524, startPoint y: 240, endPoint x: 291, endPoint y: 239, distance: 233.1
click at [291, 239] on div "Precisa de troco? Quantia recebida 0,00 Quantia à ser cobrada R$ 24,00 Não prec…" at bounding box center [550, 258] width 1101 height 517
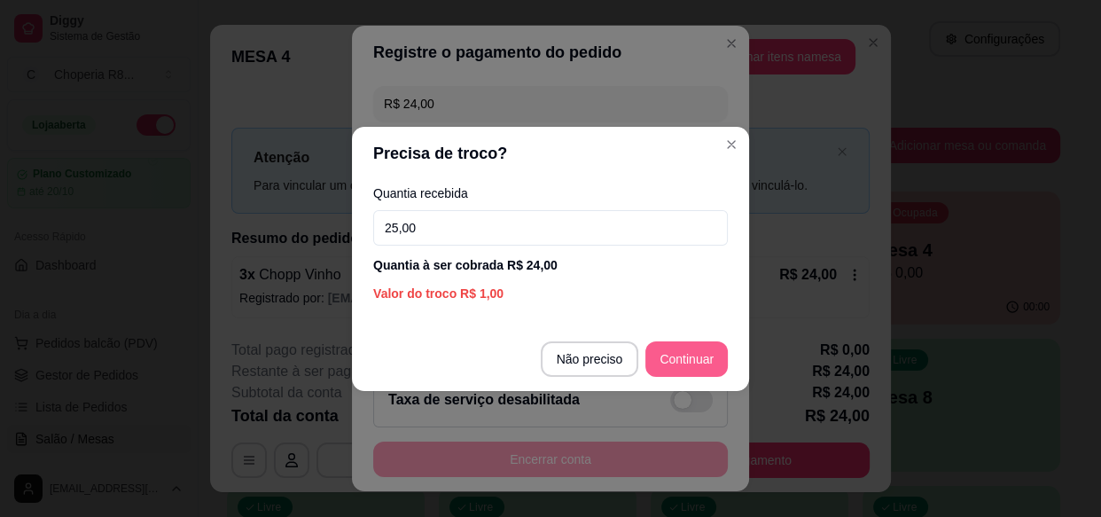
type input "25,00"
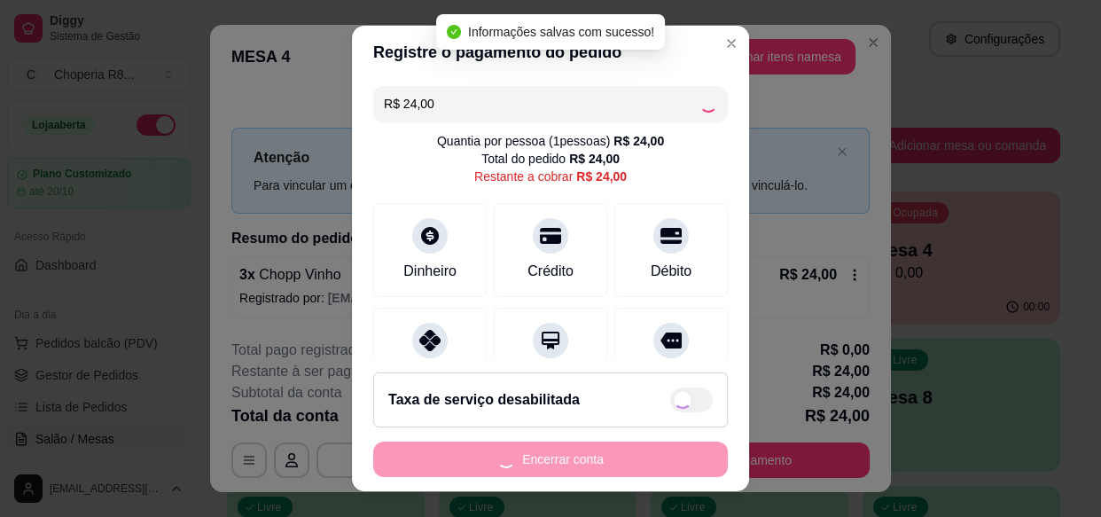
type input "R$ 0,00"
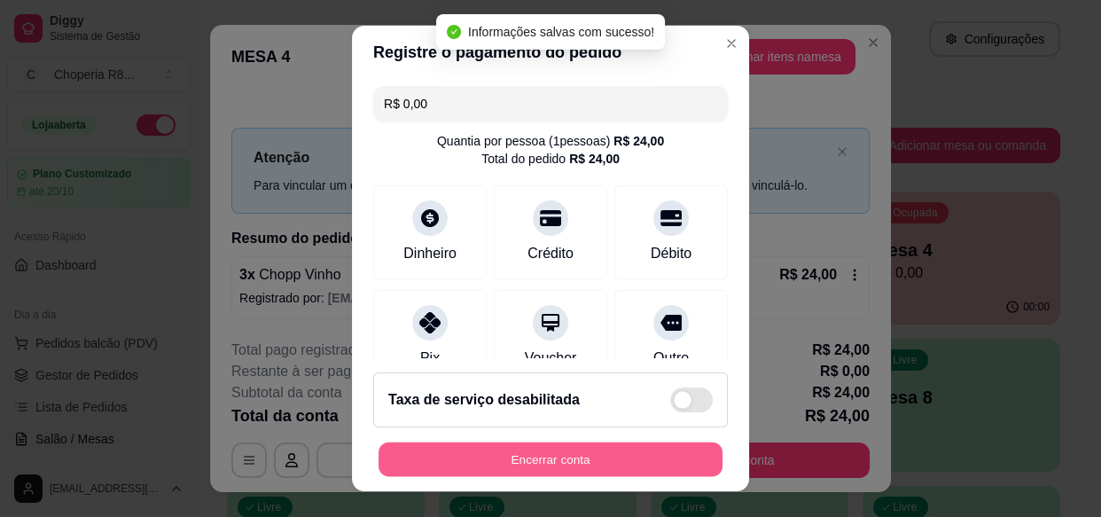
click at [684, 444] on button "Encerrar conta" at bounding box center [551, 458] width 344 height 35
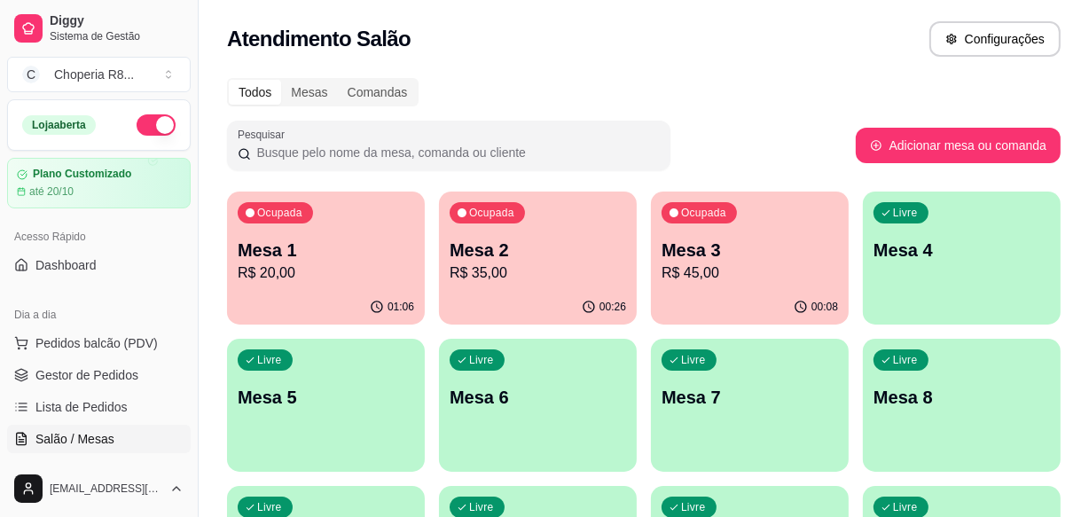
click at [314, 274] on p "R$ 20,00" at bounding box center [326, 272] width 176 height 21
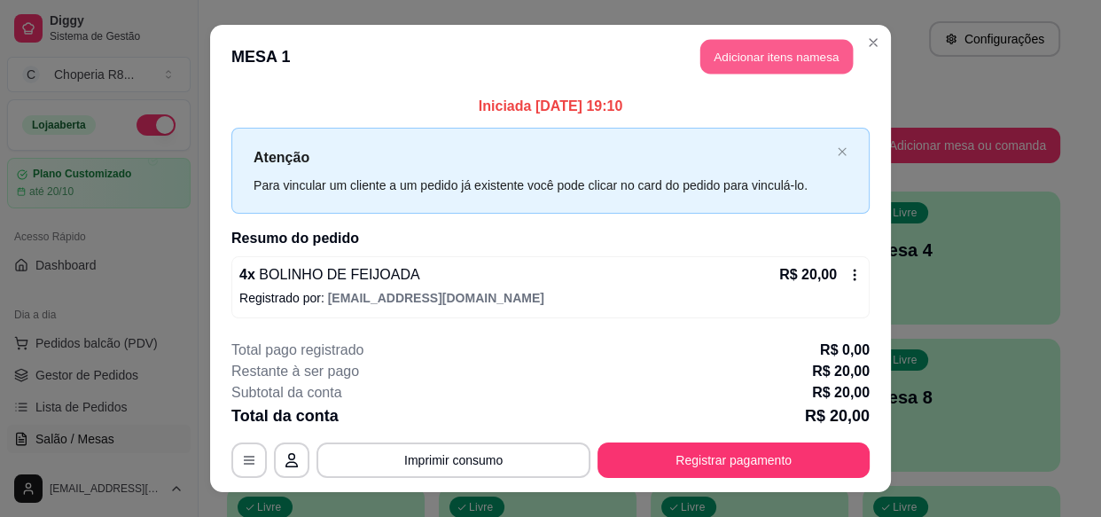
click at [782, 57] on button "Adicionar itens na mesa" at bounding box center [776, 57] width 152 height 35
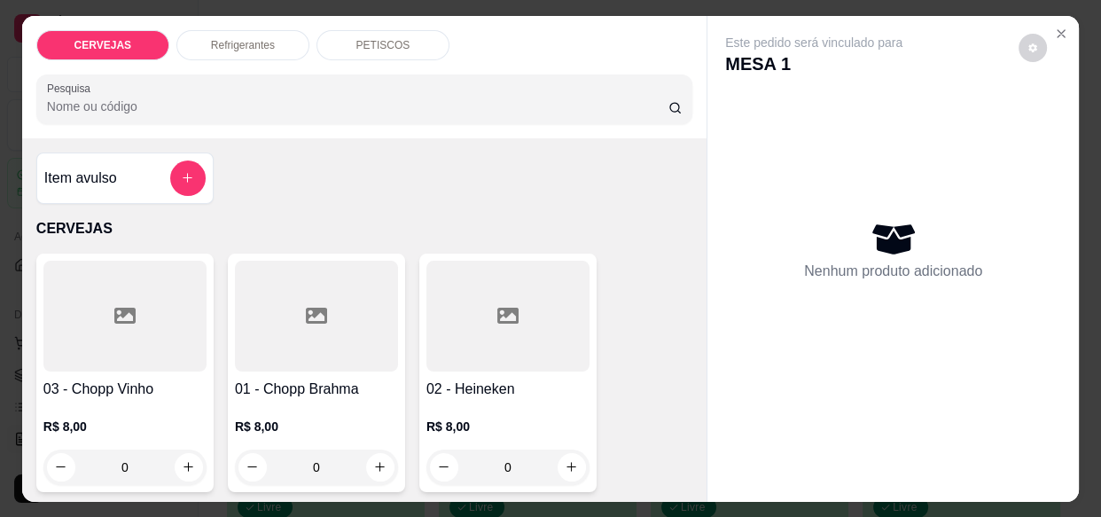
click at [366, 38] on p "PETISCOS" at bounding box center [383, 45] width 54 height 14
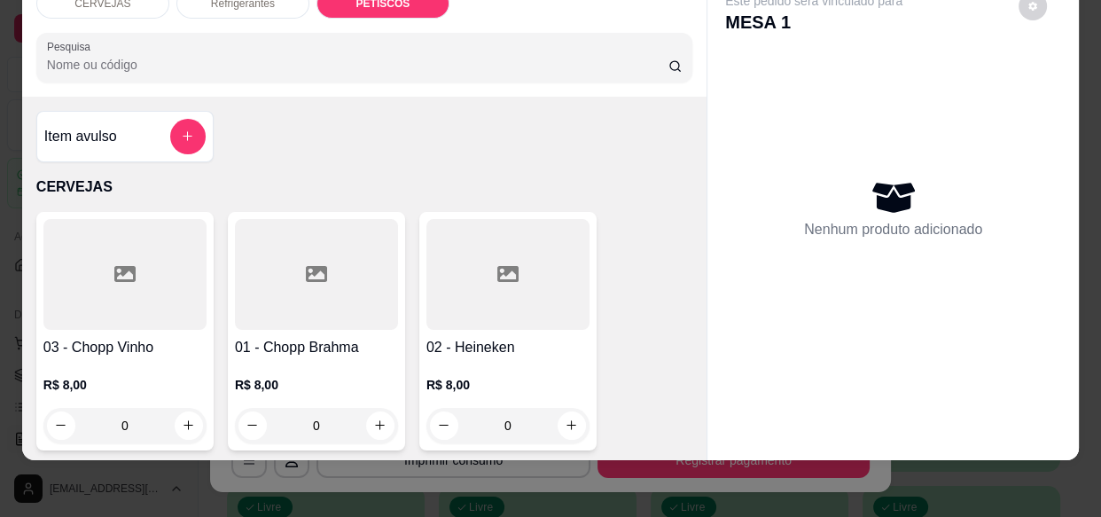
scroll to position [0, 0]
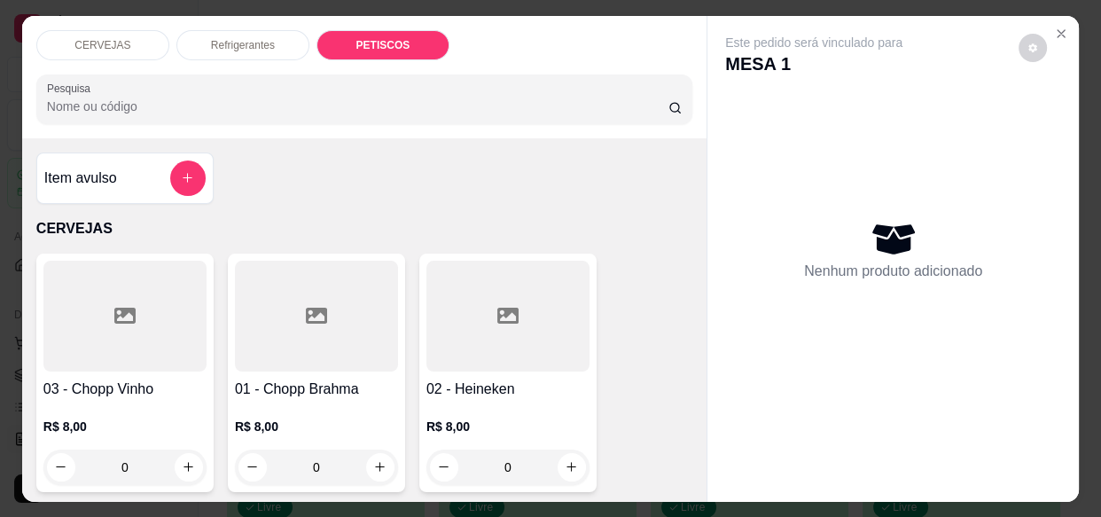
click at [84, 38] on p "CERVEJAS" at bounding box center [102, 45] width 56 height 14
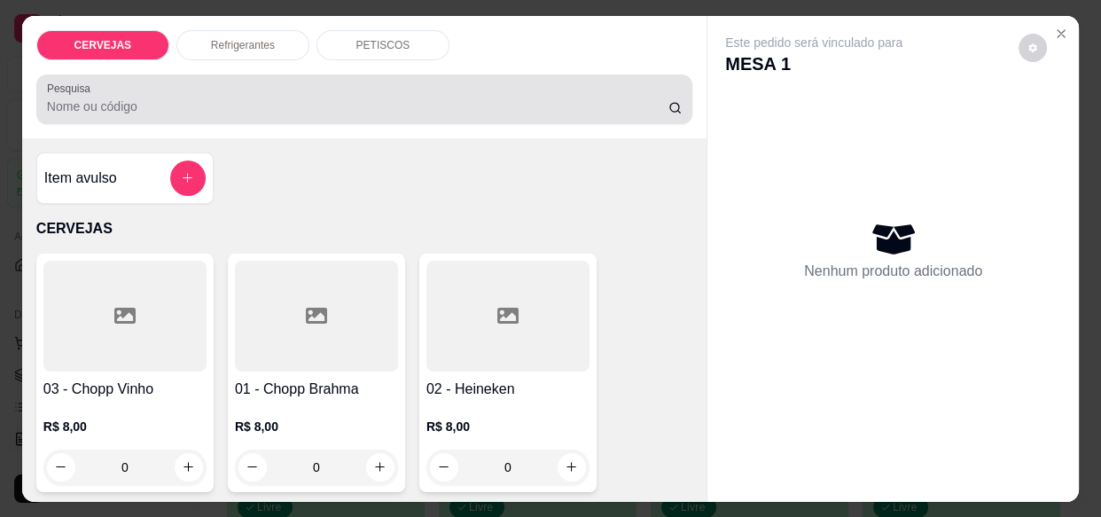
scroll to position [47, 0]
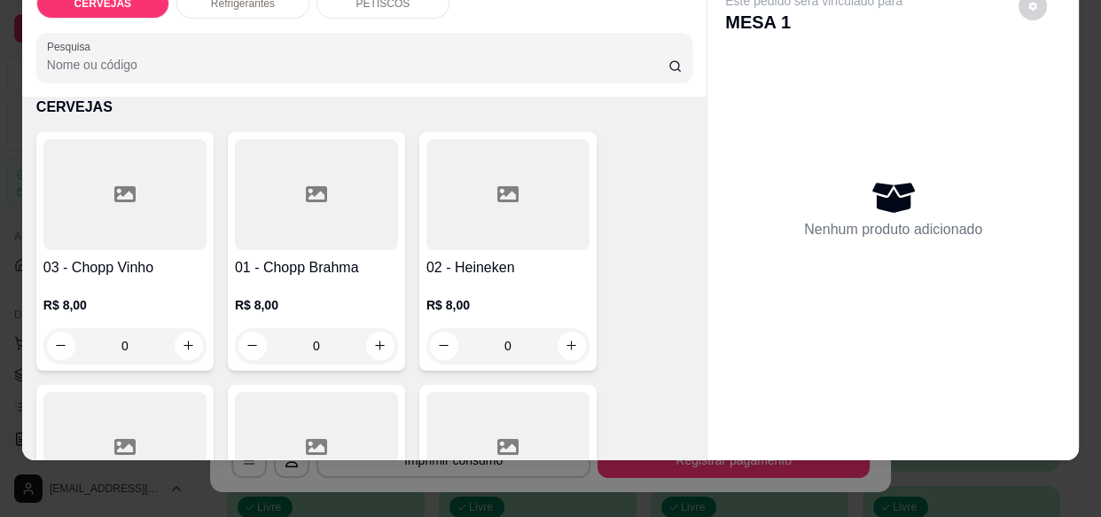
drag, startPoint x: 146, startPoint y: 326, endPoint x: 25, endPoint y: 338, distance: 122.0
click at [27, 338] on div "Item avulso CERVEJAS 03 - Chopp Vinho R$ 8,00 0 01 - Chopp Brahma R$ 8,00 0 02 …" at bounding box center [364, 278] width 684 height 363
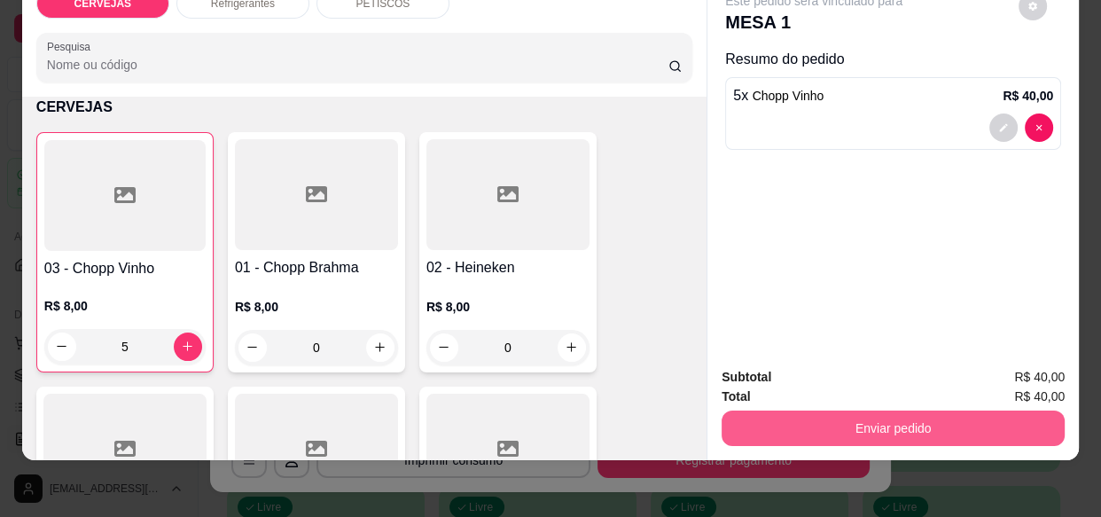
type input "5"
click at [952, 410] on button "Enviar pedido" at bounding box center [893, 427] width 343 height 35
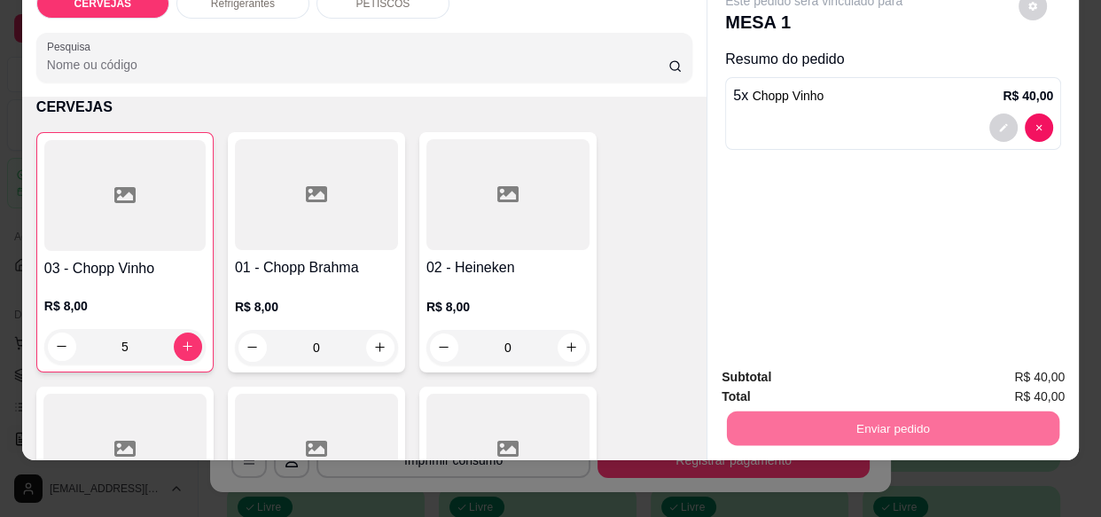
click at [1013, 371] on button "Enviar pedido" at bounding box center [1019, 372] width 100 height 34
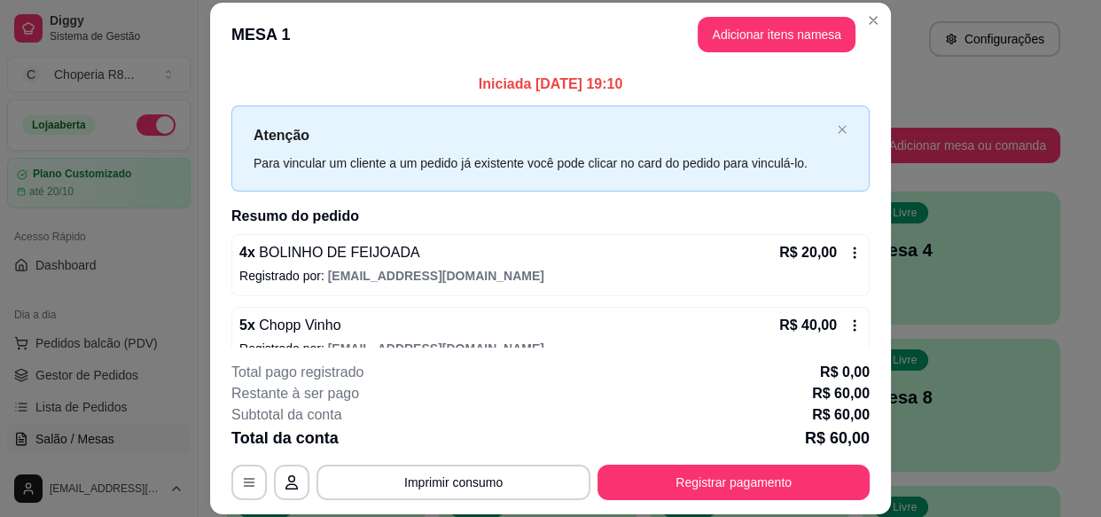
scroll to position [27, 0]
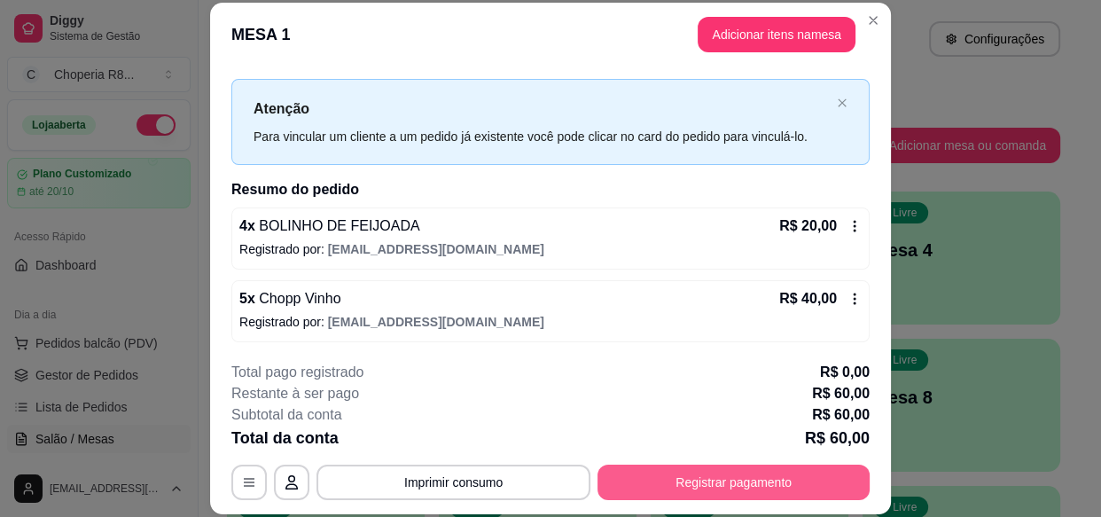
click at [802, 485] on button "Registrar pagamento" at bounding box center [733, 482] width 272 height 35
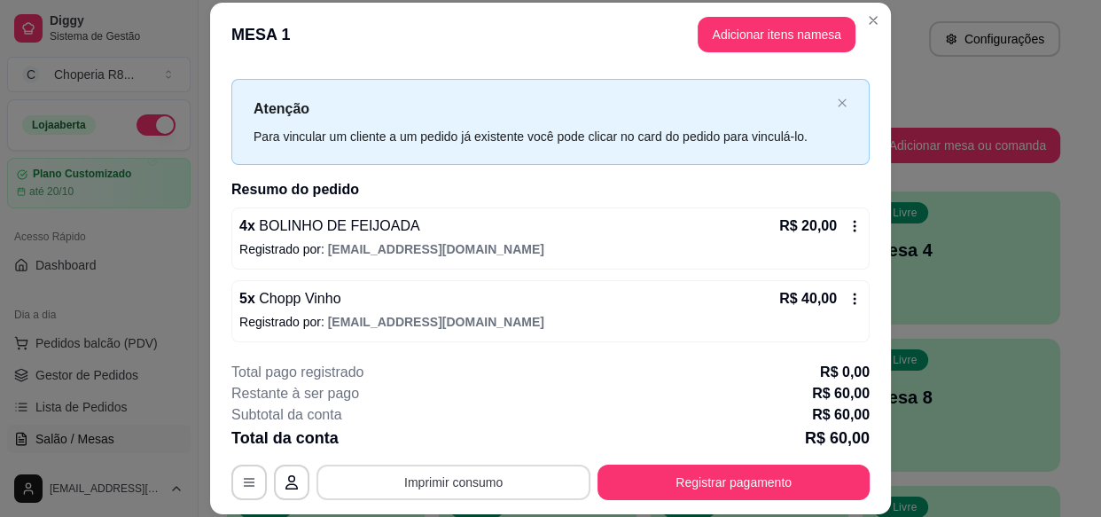
click at [544, 479] on button "Imprimir consumo" at bounding box center [453, 482] width 274 height 35
click at [480, 440] on button "IMPRESSORA" at bounding box center [453, 440] width 124 height 27
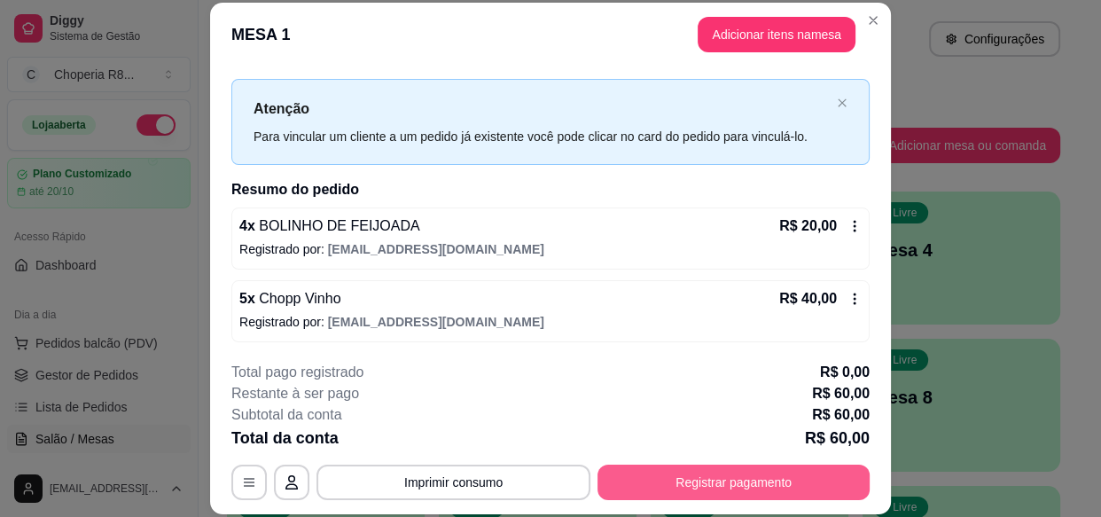
click at [773, 488] on button "Registrar pagamento" at bounding box center [733, 482] width 272 height 35
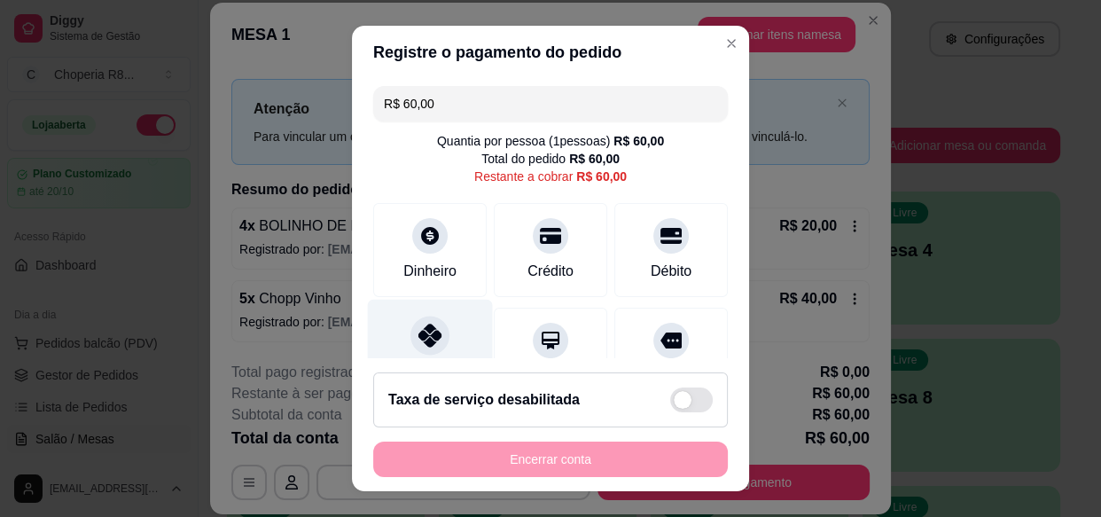
click at [410, 327] on div at bounding box center [429, 335] width 39 height 39
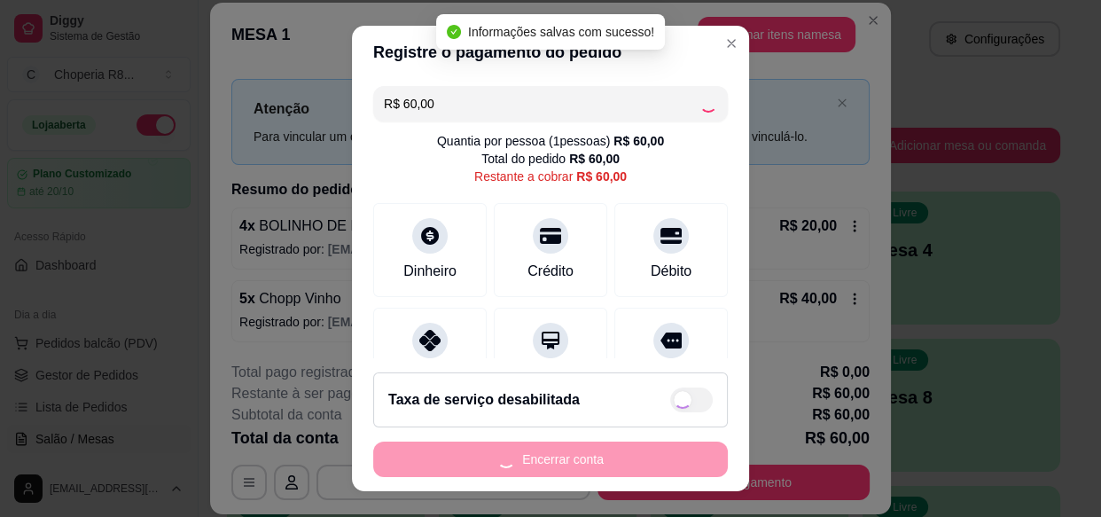
type input "R$ 0,00"
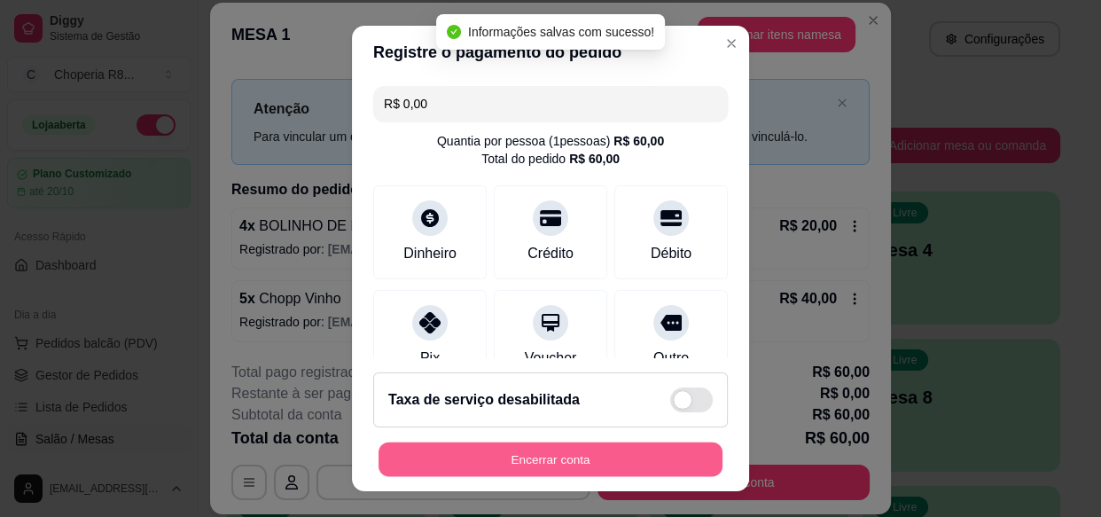
click at [585, 457] on button "Encerrar conta" at bounding box center [551, 458] width 344 height 35
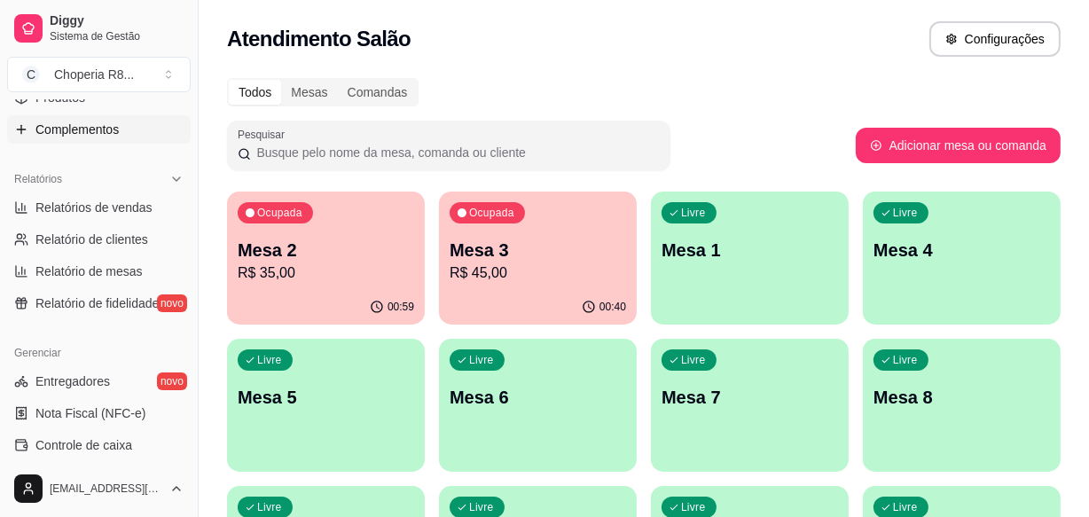
scroll to position [0, 0]
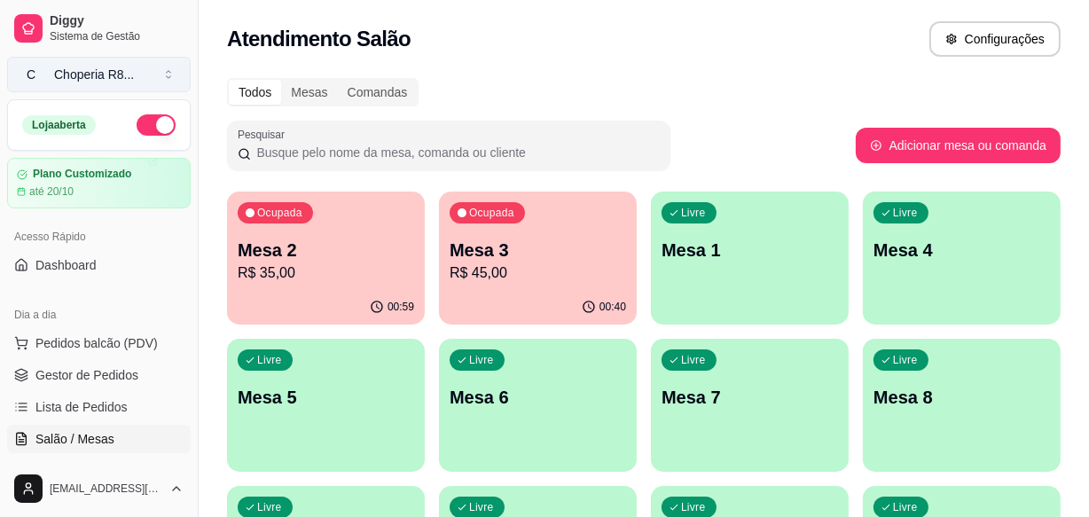
click at [27, 68] on span "C" at bounding box center [31, 75] width 18 height 18
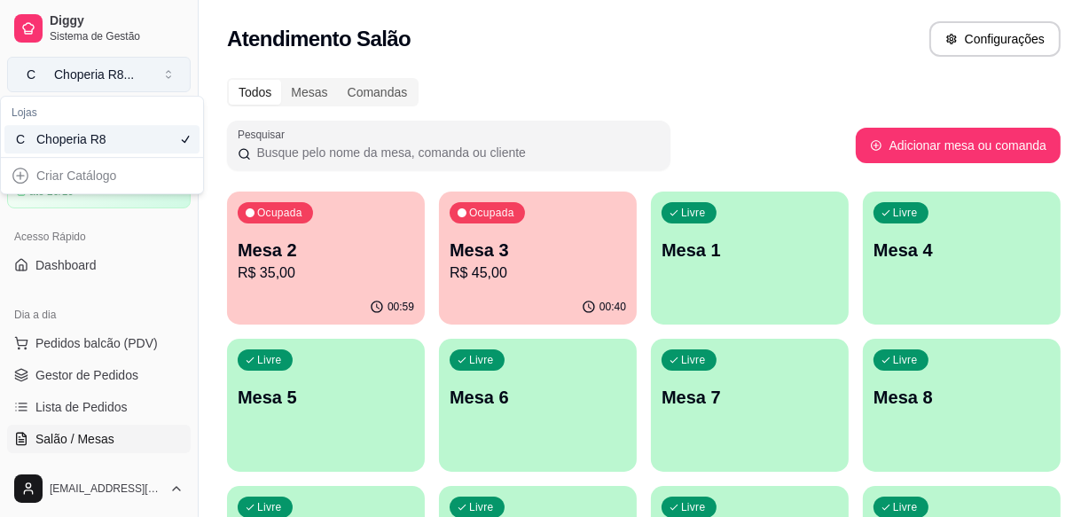
click at [114, 71] on div "Choperia R8 ..." at bounding box center [94, 75] width 80 height 18
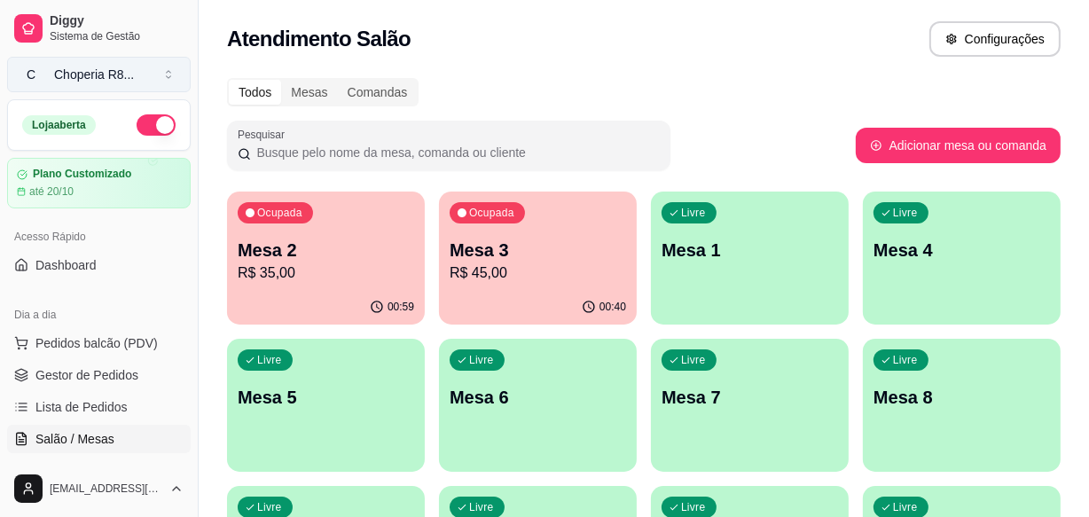
click at [165, 71] on button "C Choperia R8 ..." at bounding box center [98, 74] width 183 height 35
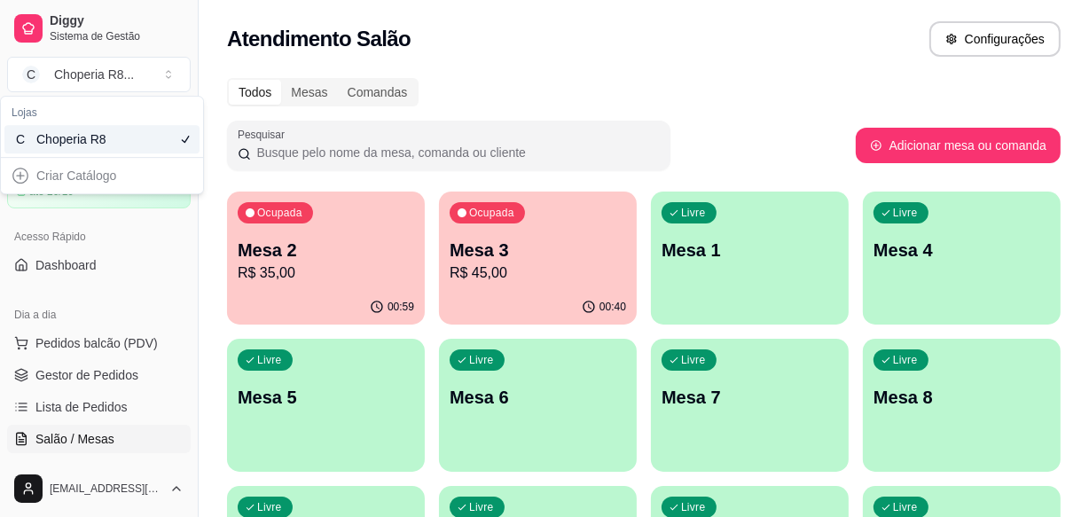
click at [35, 114] on div "Lojas" at bounding box center [101, 112] width 195 height 25
drag, startPoint x: 35, startPoint y: 113, endPoint x: 9, endPoint y: 109, distance: 27.0
click at [9, 109] on div "Lojas" at bounding box center [101, 112] width 195 height 25
click at [113, 15] on span "Diggy" at bounding box center [117, 21] width 134 height 16
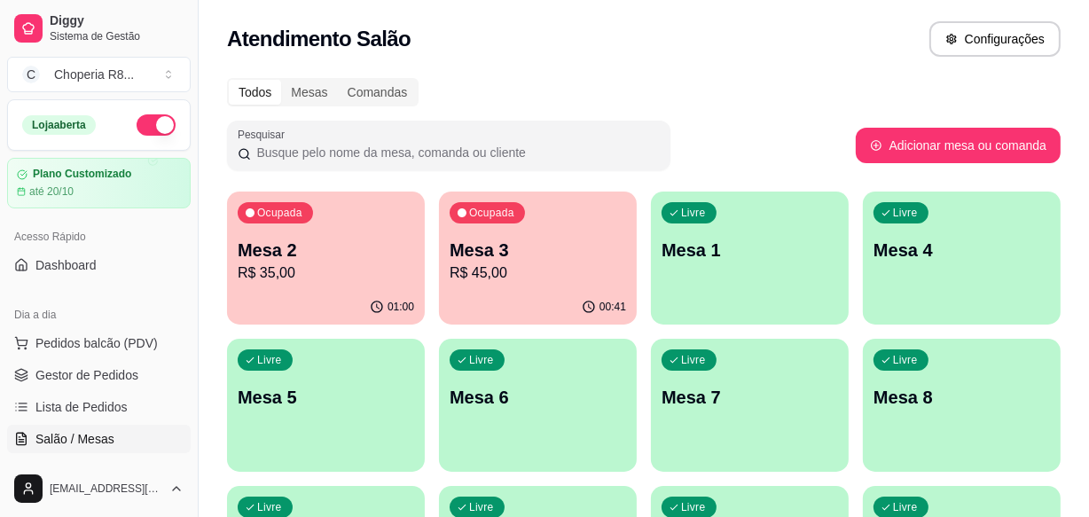
click at [329, 239] on p "Mesa 2" at bounding box center [326, 250] width 176 height 25
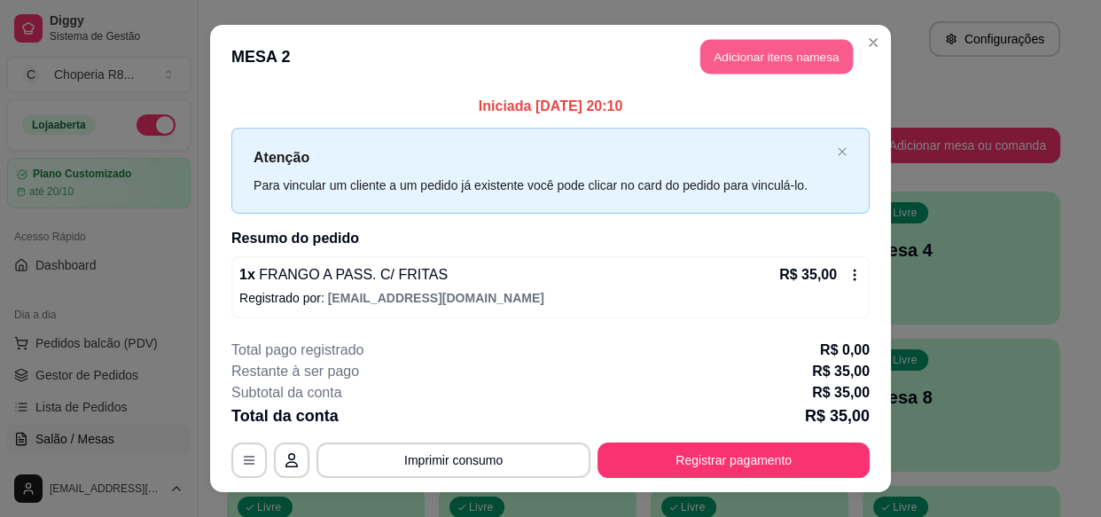
click at [774, 73] on button "Adicionar itens na mesa" at bounding box center [776, 57] width 152 height 35
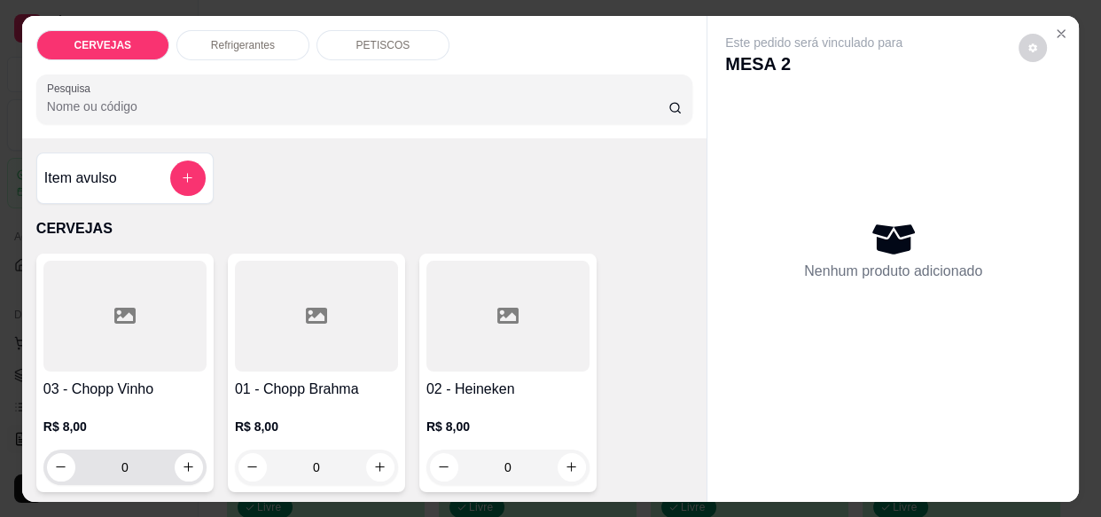
drag, startPoint x: 318, startPoint y: 456, endPoint x: 132, endPoint y: 448, distance: 186.3
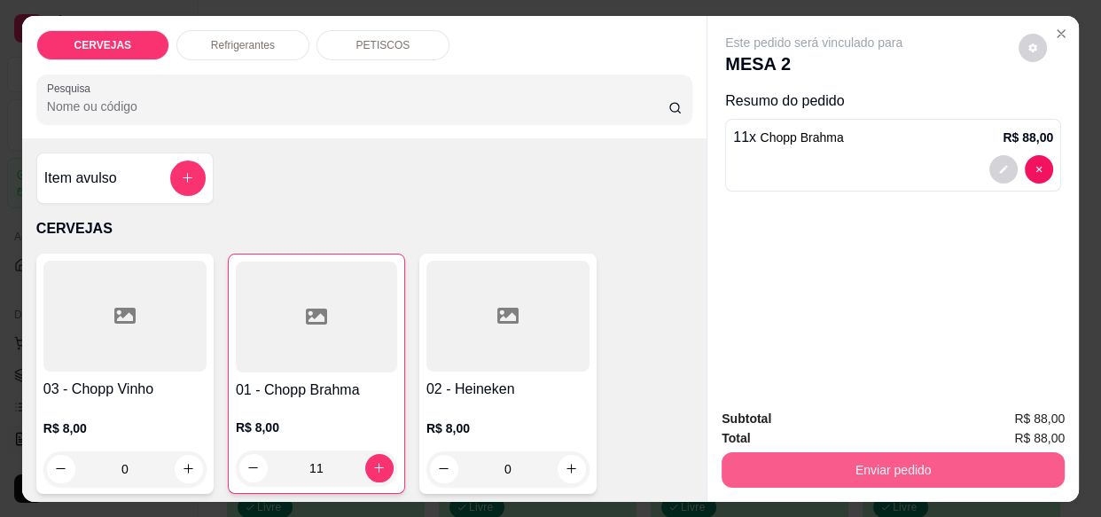
type input "11"
click at [850, 467] on button "Enviar pedido" at bounding box center [893, 469] width 343 height 35
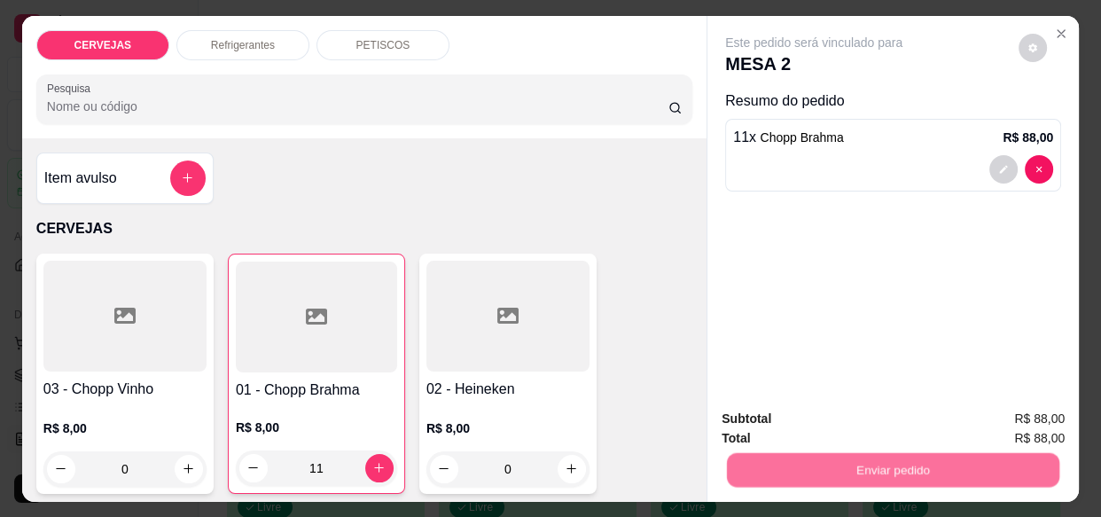
click at [1032, 415] on button "Enviar pedido" at bounding box center [1020, 419] width 98 height 33
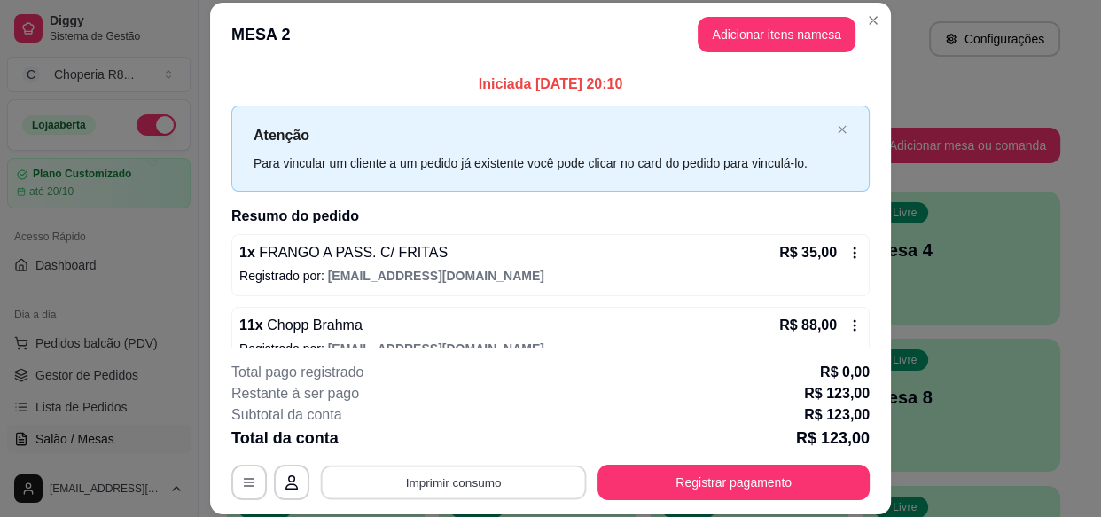
click at [532, 480] on button "Imprimir consumo" at bounding box center [454, 482] width 266 height 35
click at [472, 441] on button "IMPRESSORA" at bounding box center [452, 441] width 129 height 28
click at [787, 488] on button "Registrar pagamento" at bounding box center [733, 482] width 272 height 35
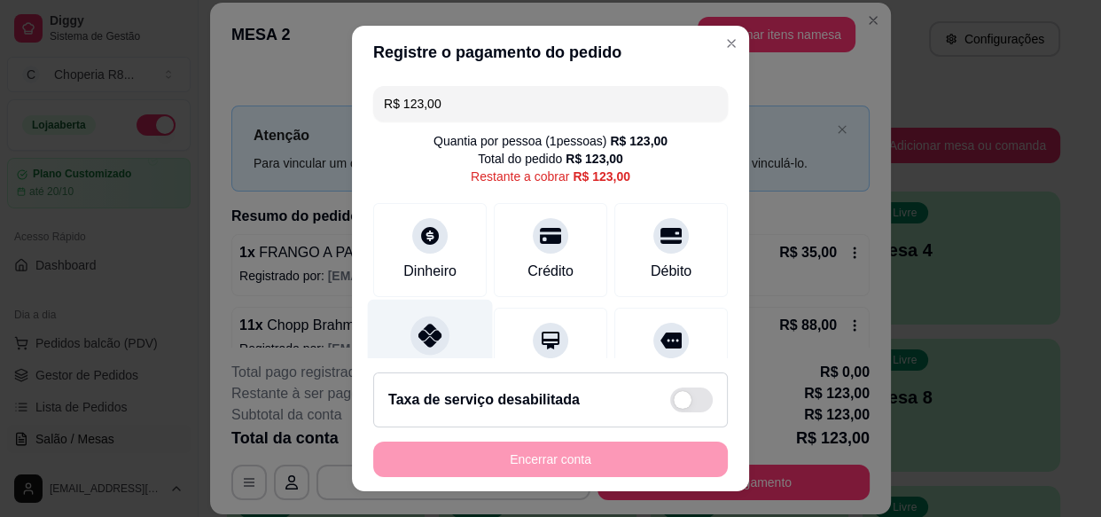
click at [410, 327] on div at bounding box center [429, 335] width 39 height 39
type input "R$ 0,00"
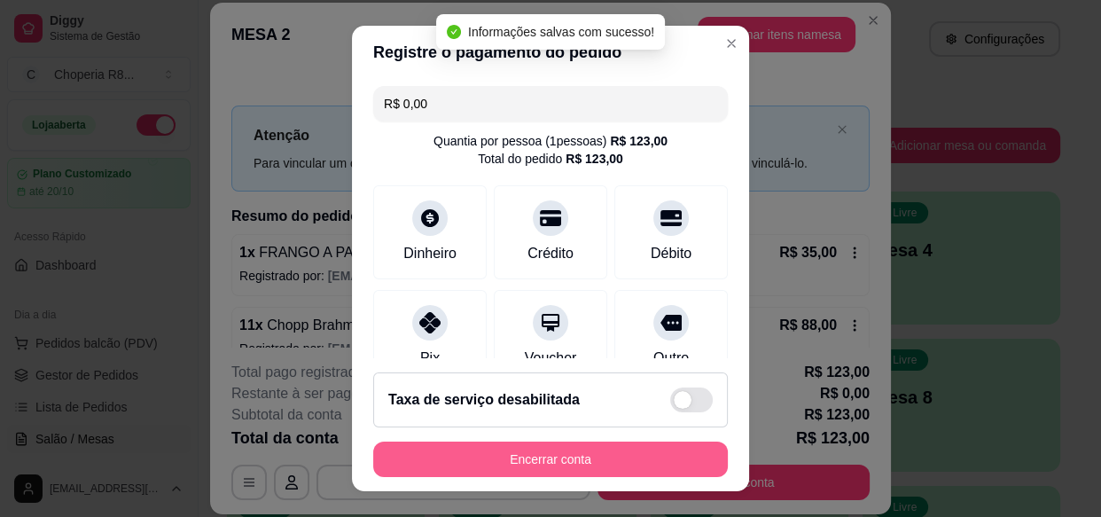
click at [554, 450] on button "Encerrar conta" at bounding box center [550, 458] width 355 height 35
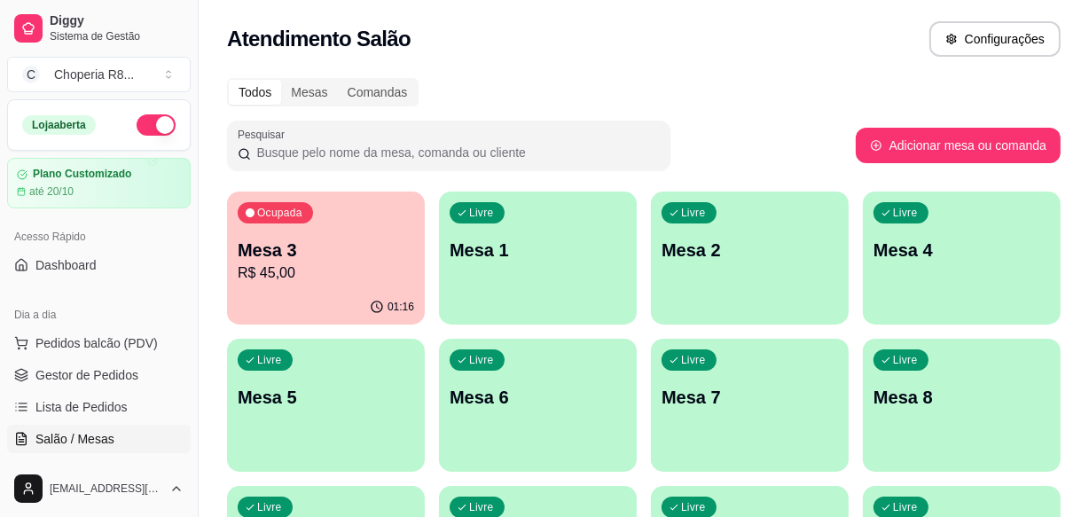
click at [903, 98] on div "Todos Mesas Comandas" at bounding box center [643, 92] width 833 height 28
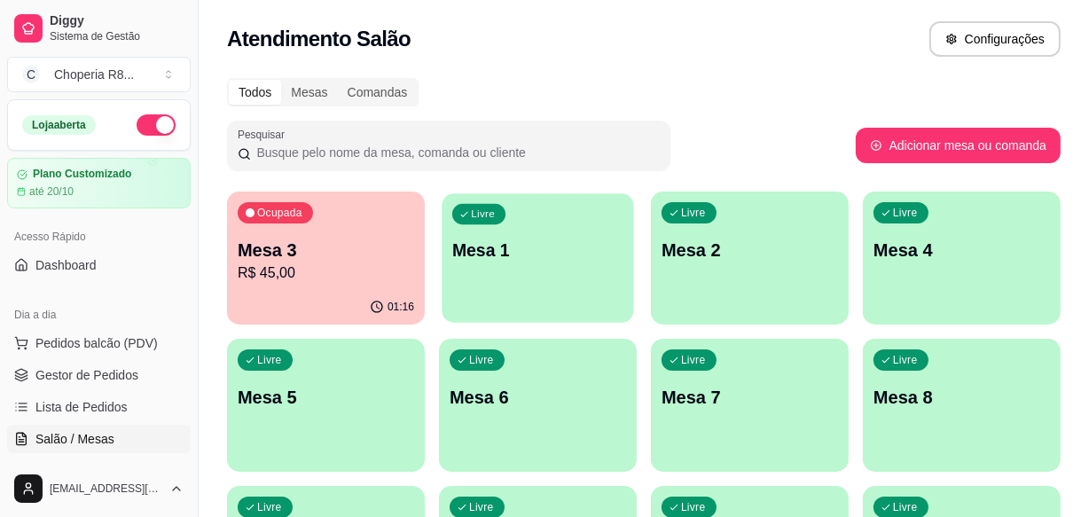
click at [497, 219] on div "Livre" at bounding box center [478, 214] width 53 height 20
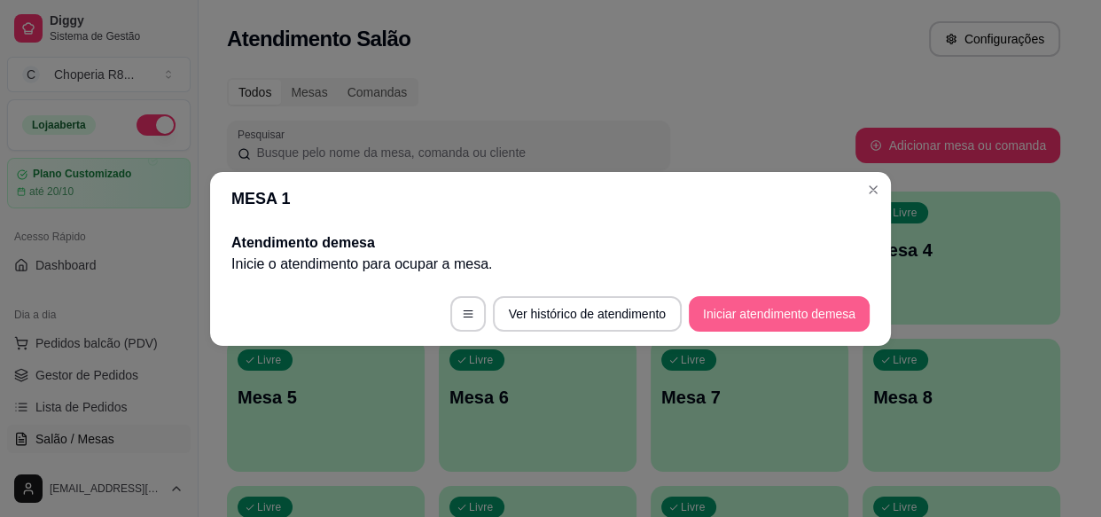
click at [773, 301] on button "Iniciar atendimento de mesa" at bounding box center [779, 313] width 181 height 35
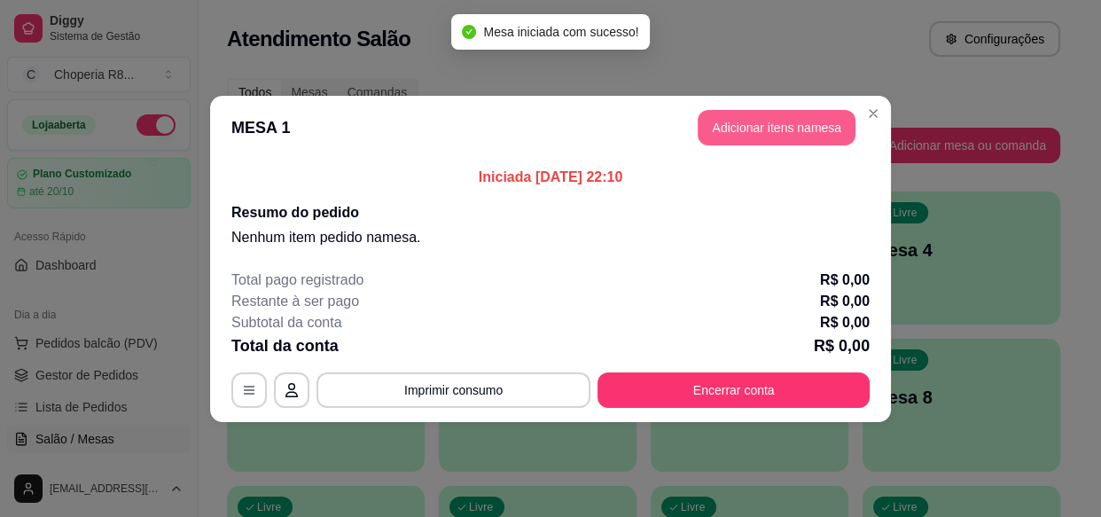
click at [773, 113] on button "Adicionar itens na mesa" at bounding box center [777, 127] width 158 height 35
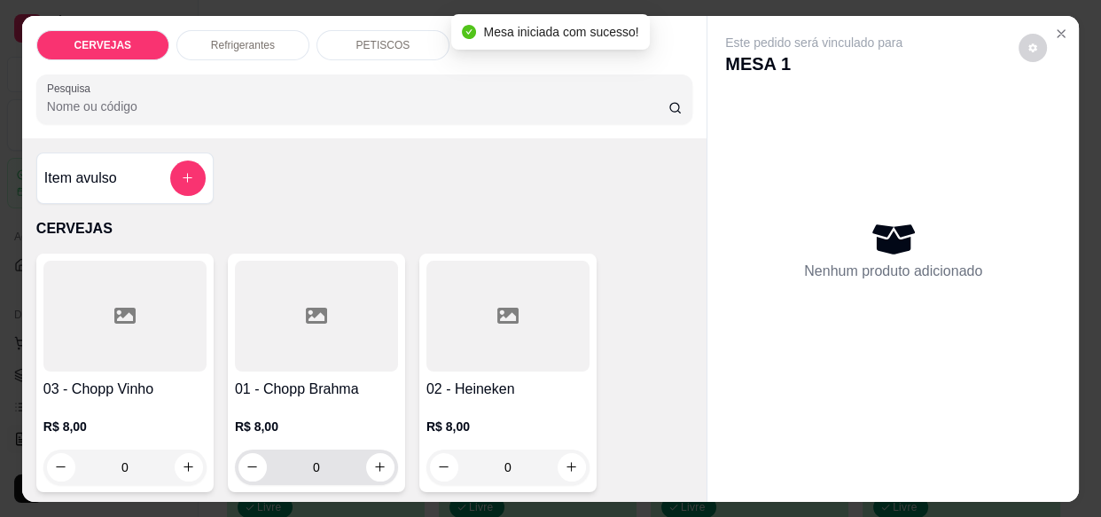
drag, startPoint x: 299, startPoint y: 452, endPoint x: 262, endPoint y: 449, distance: 37.4
click at [267, 452] on input "0" at bounding box center [316, 466] width 99 height 35
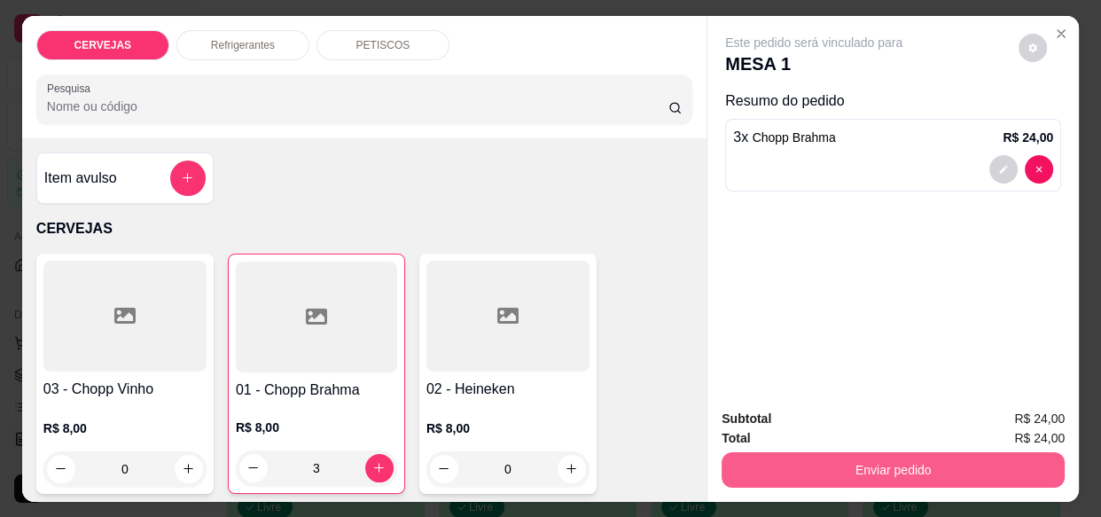
type input "3"
click at [761, 472] on button "Enviar pedido" at bounding box center [893, 469] width 343 height 35
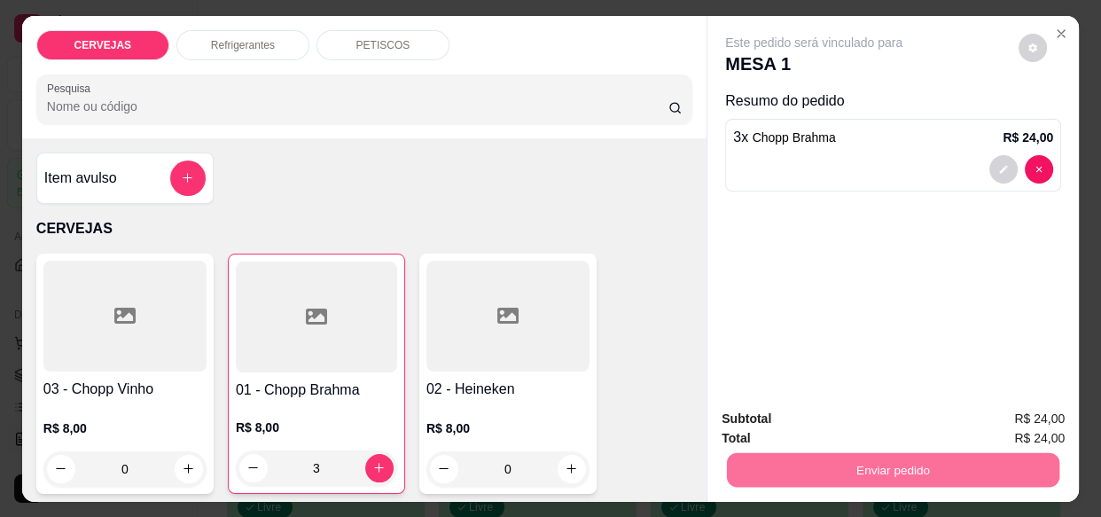
click at [1042, 416] on button "Enviar pedido" at bounding box center [1020, 418] width 98 height 33
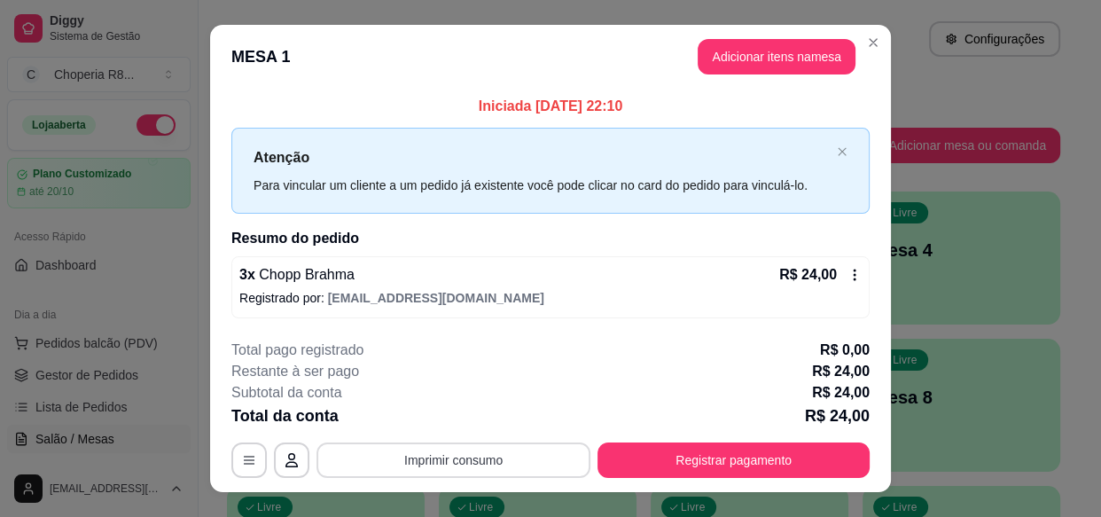
click at [535, 459] on button "Imprimir consumo" at bounding box center [453, 459] width 274 height 35
click at [432, 413] on button "IMPRESSORA" at bounding box center [453, 422] width 103 height 23
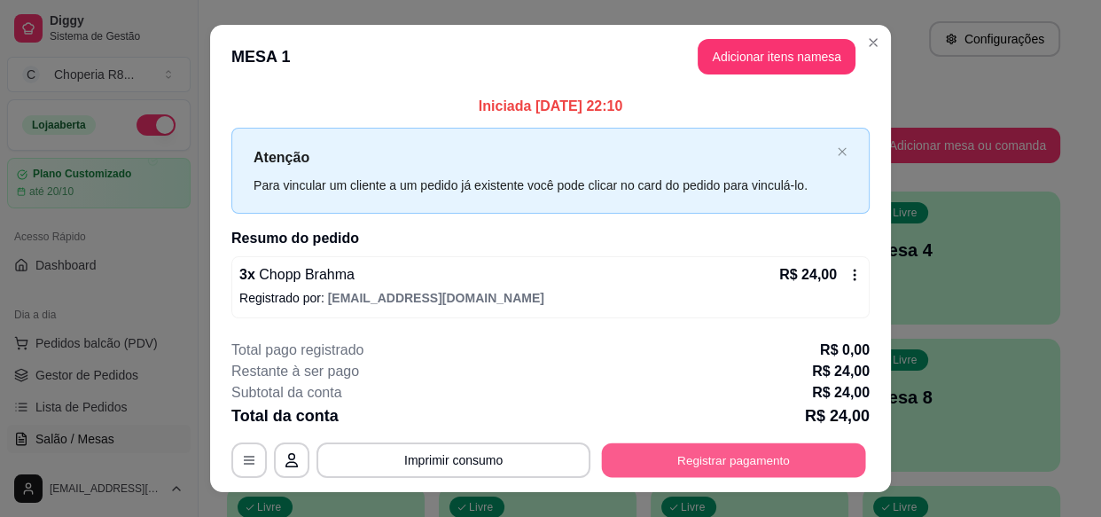
click at [763, 463] on button "Registrar pagamento" at bounding box center [734, 460] width 264 height 35
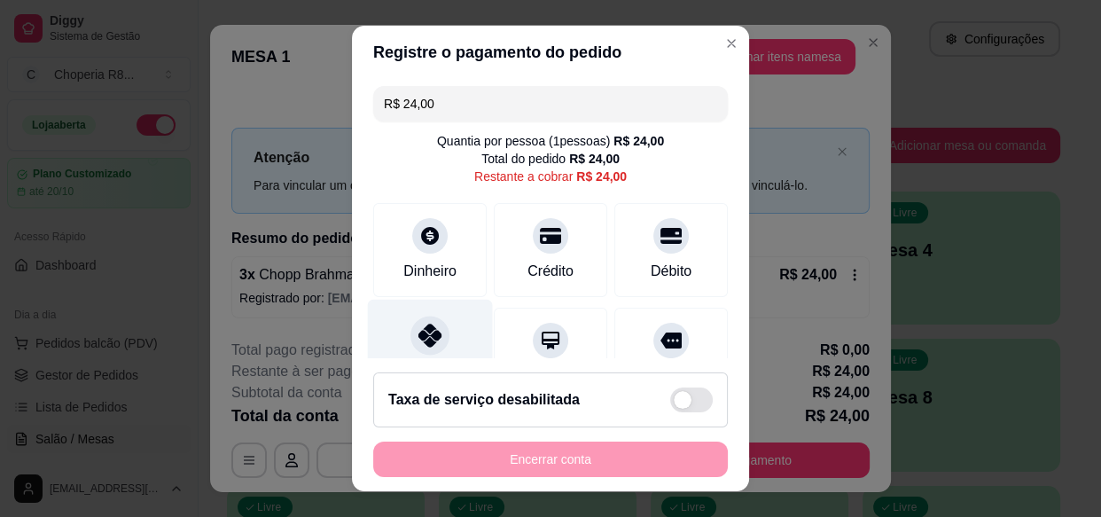
click at [432, 324] on div "Pix" at bounding box center [430, 352] width 125 height 104
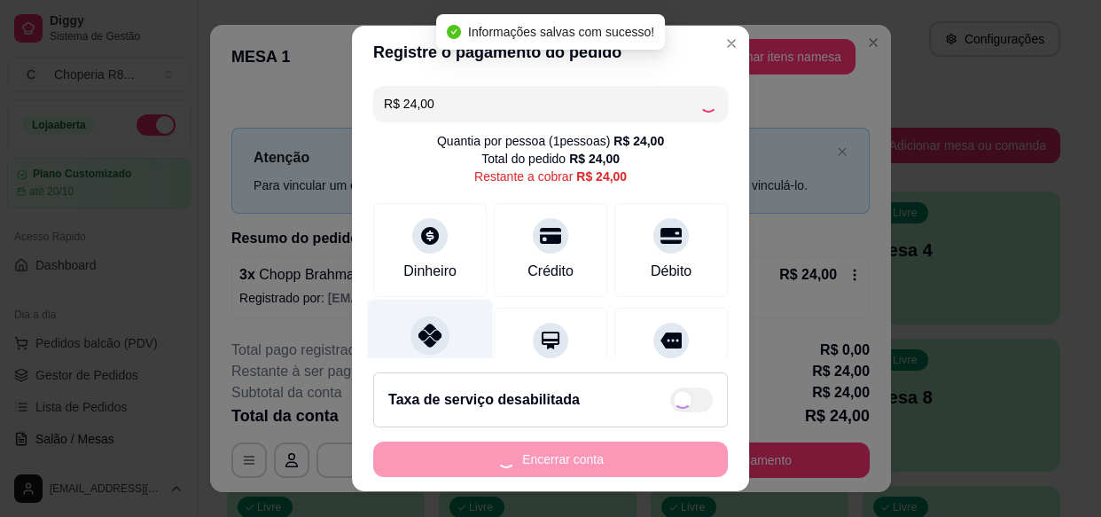
type input "R$ 0,00"
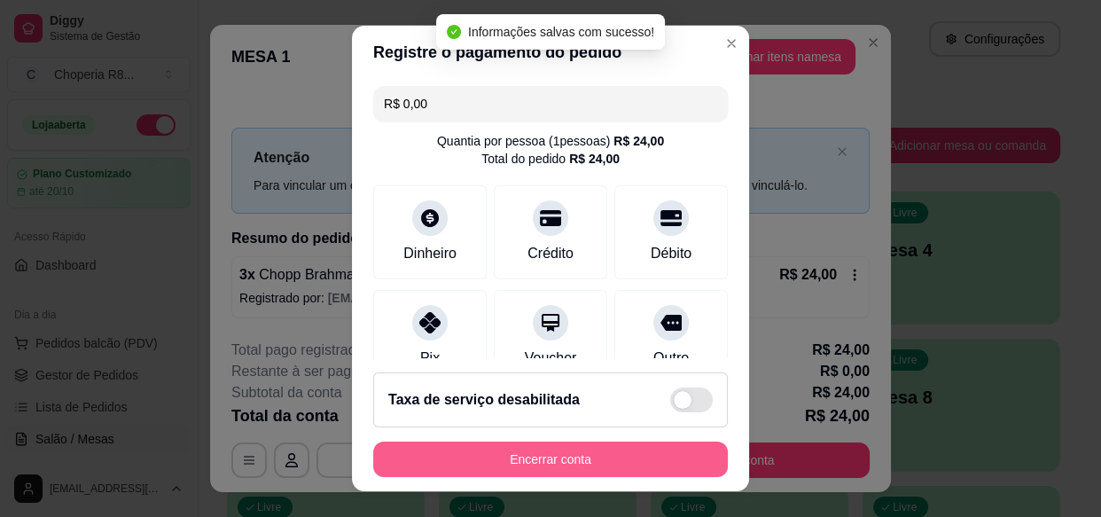
click at [603, 465] on button "Encerrar conta" at bounding box center [550, 458] width 355 height 35
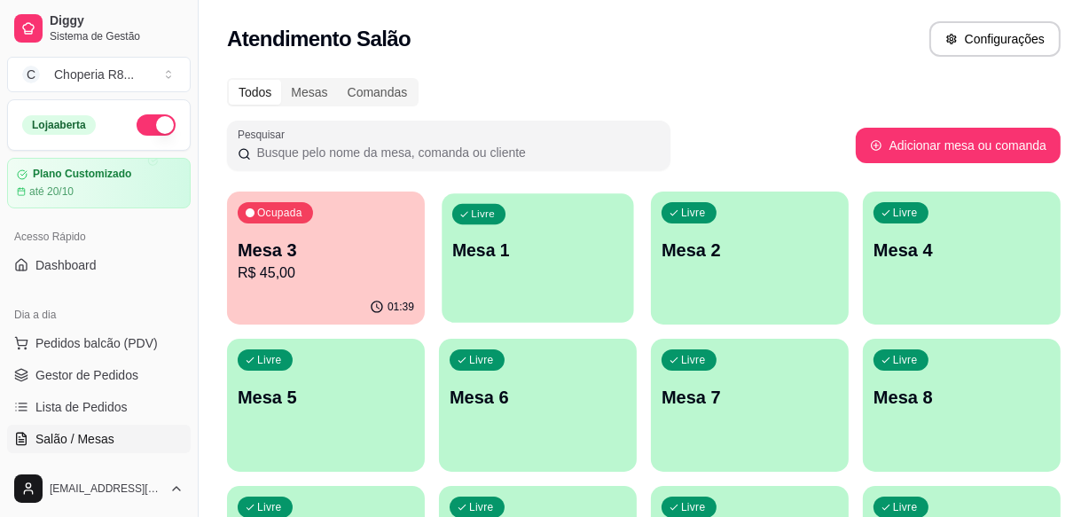
click at [496, 277] on div "Livre Mesa 1" at bounding box center [536, 247] width 191 height 108
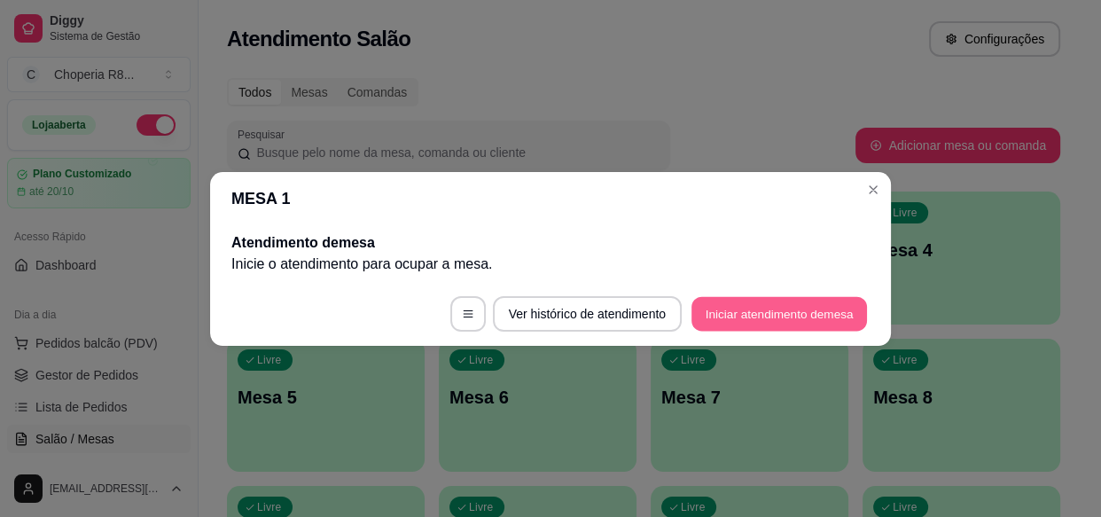
click at [754, 301] on button "Iniciar atendimento de mesa" at bounding box center [779, 313] width 176 height 35
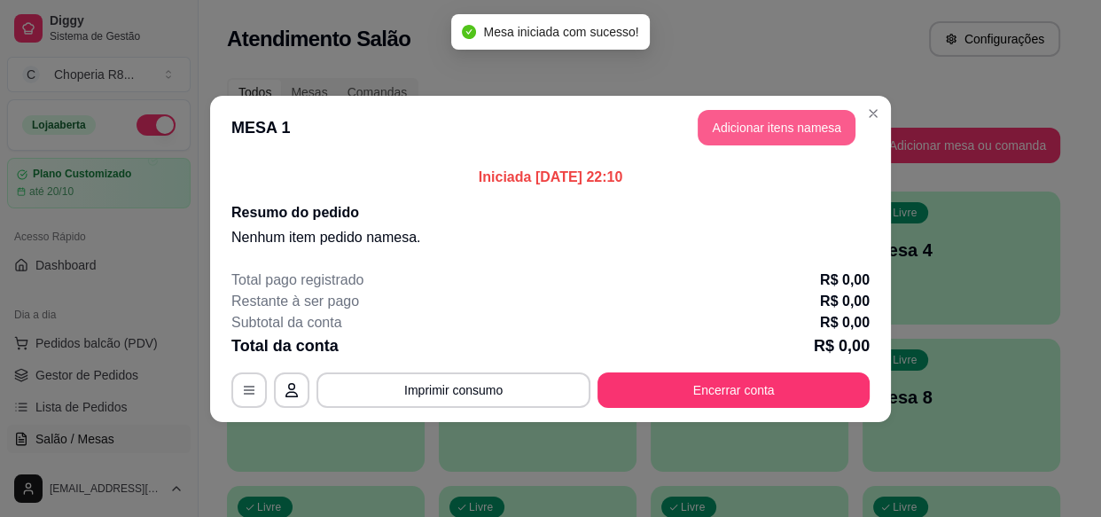
click at [753, 134] on button "Adicionar itens na mesa" at bounding box center [777, 127] width 158 height 35
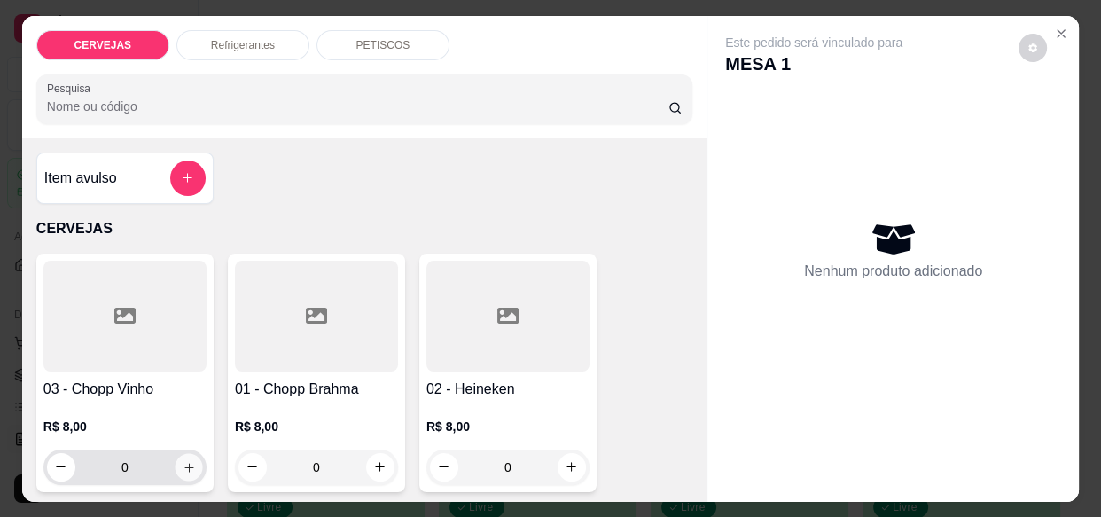
click at [183, 460] on icon "increase-product-quantity" at bounding box center [189, 466] width 13 height 13
type input "1"
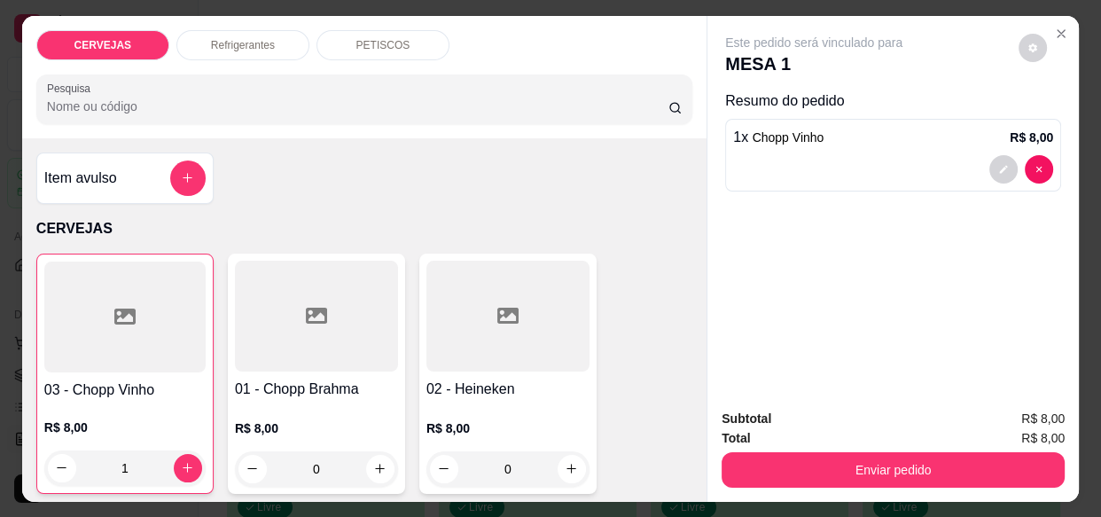
click at [348, 45] on div "PETISCOS" at bounding box center [382, 45] width 133 height 30
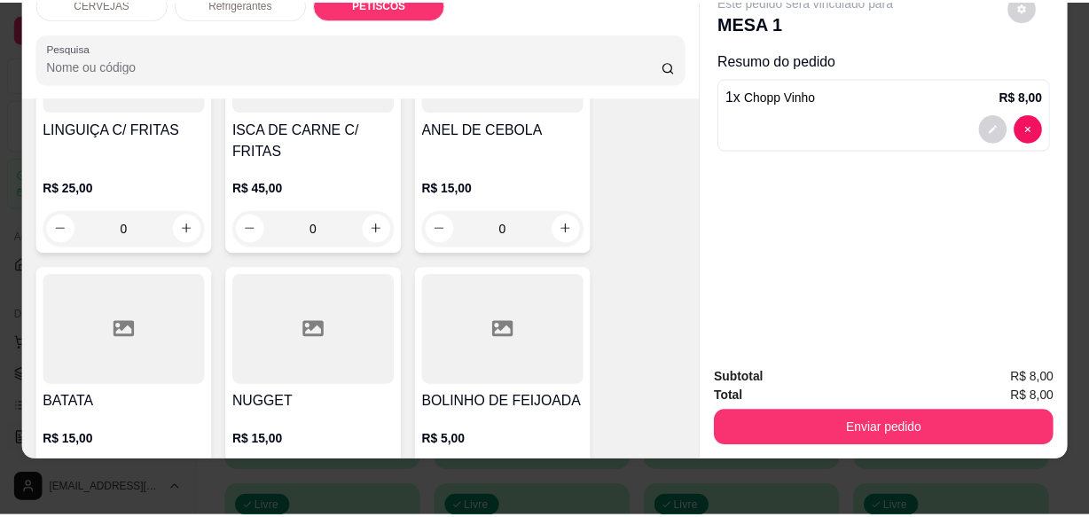
scroll to position [1888, 0]
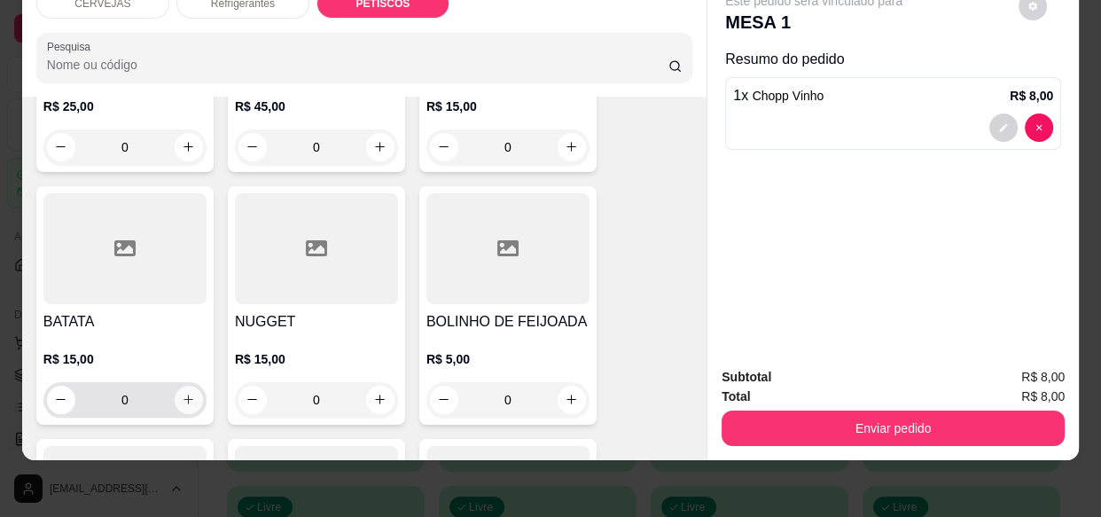
click at [182, 393] on icon "increase-product-quantity" at bounding box center [188, 399] width 13 height 13
type input "1"
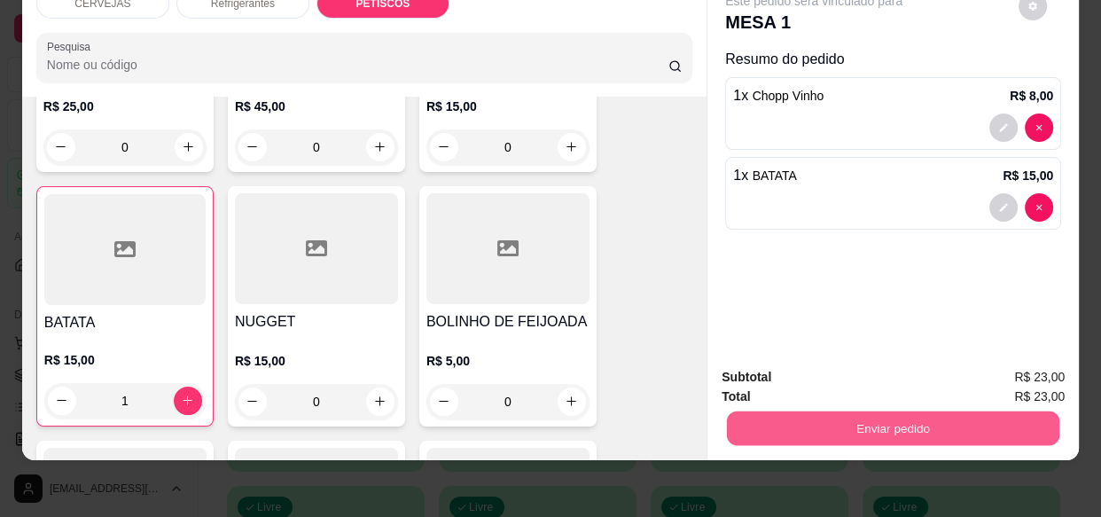
click at [897, 410] on button "Enviar pedido" at bounding box center [893, 427] width 332 height 35
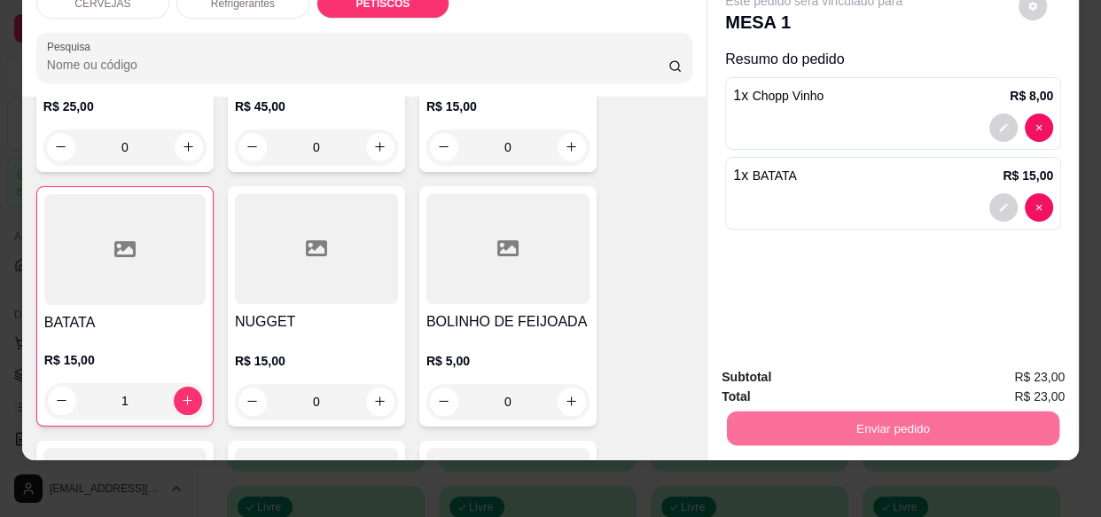
click at [1011, 362] on button "Enviar pedido" at bounding box center [1019, 372] width 100 height 34
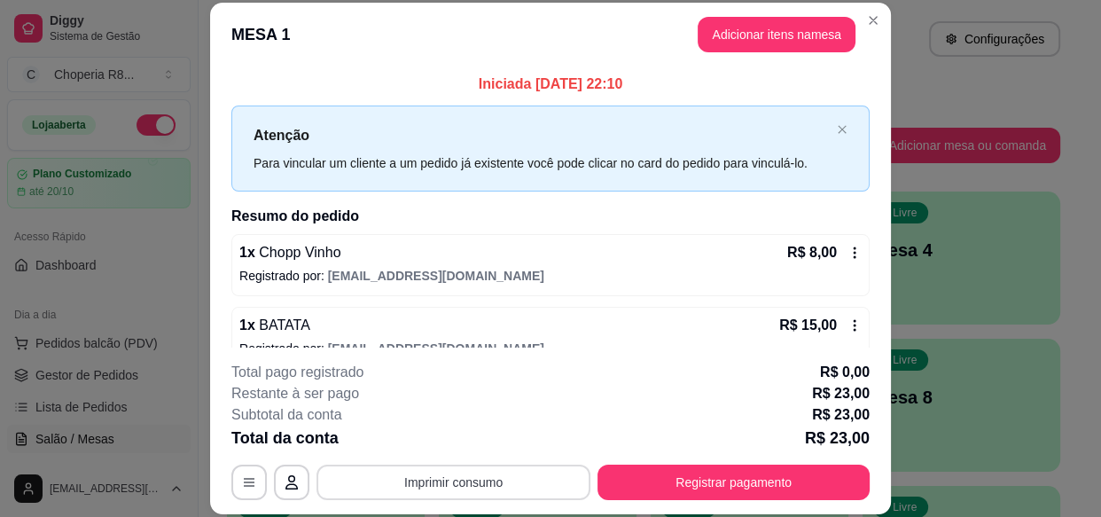
click at [521, 476] on button "Imprimir consumo" at bounding box center [453, 482] width 274 height 35
click at [493, 434] on button "IMPRESSORA" at bounding box center [453, 440] width 124 height 27
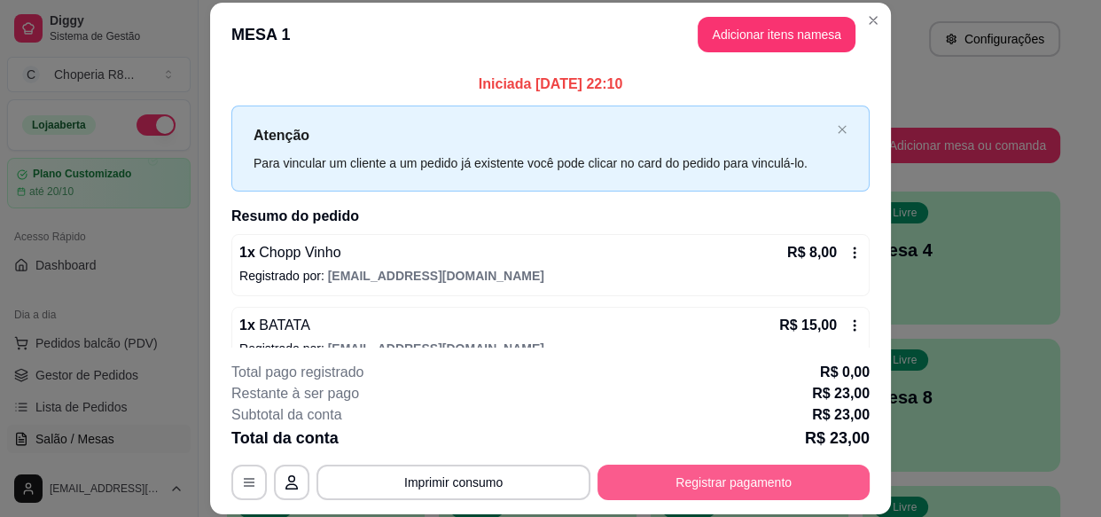
click at [683, 481] on button "Registrar pagamento" at bounding box center [733, 482] width 272 height 35
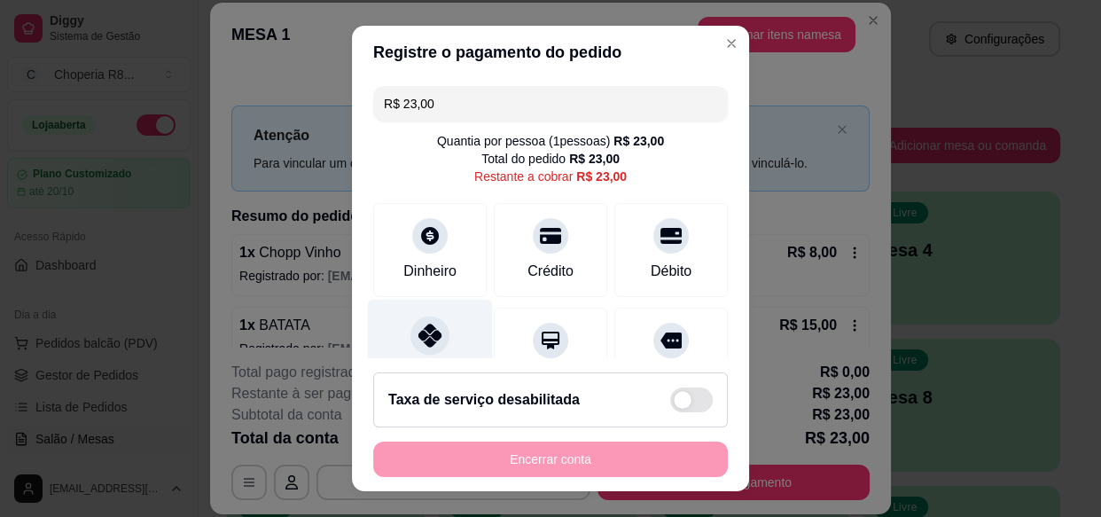
click at [394, 349] on div "Pix" at bounding box center [430, 352] width 125 height 104
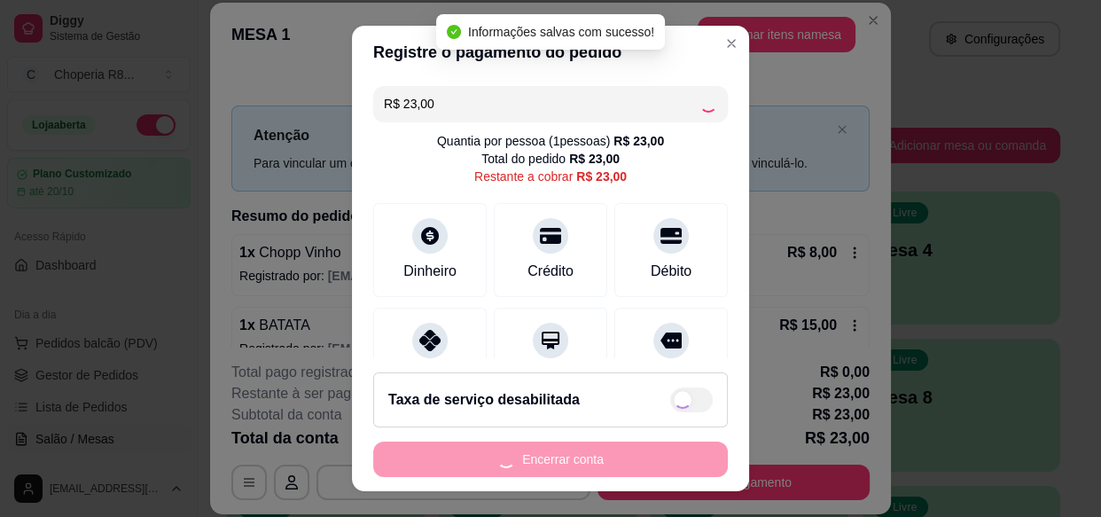
type input "R$ 0,00"
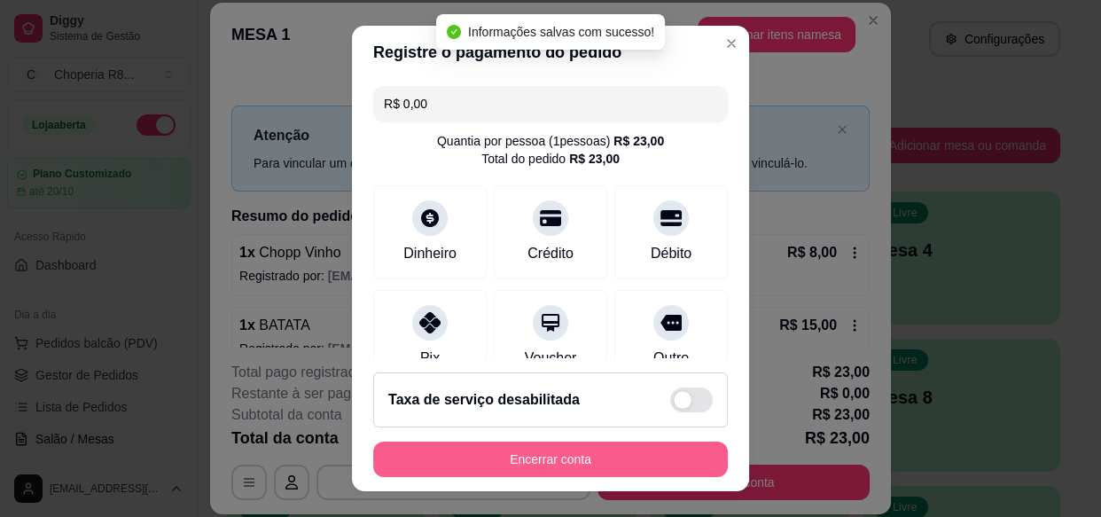
click at [620, 451] on button "Encerrar conta" at bounding box center [550, 458] width 355 height 35
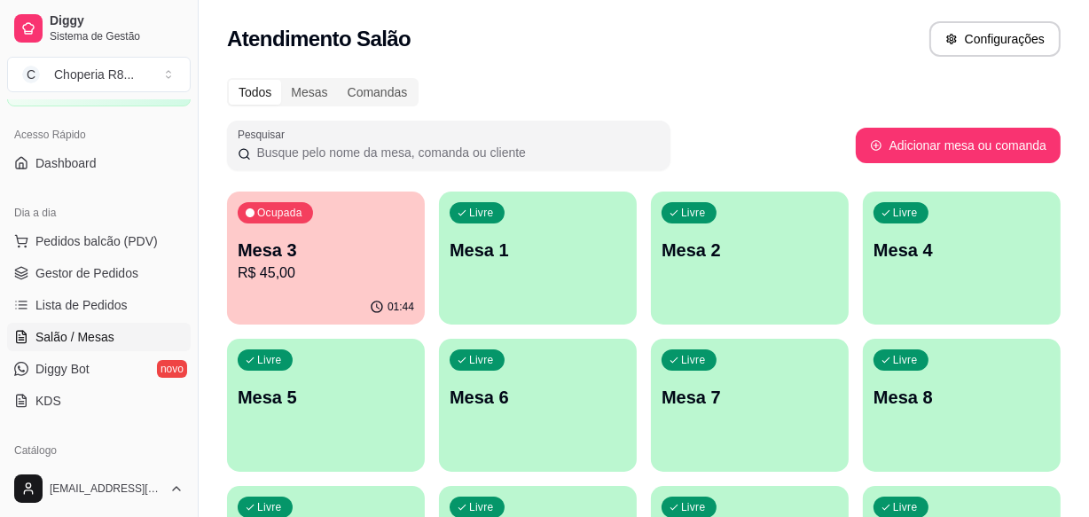
scroll to position [32, 0]
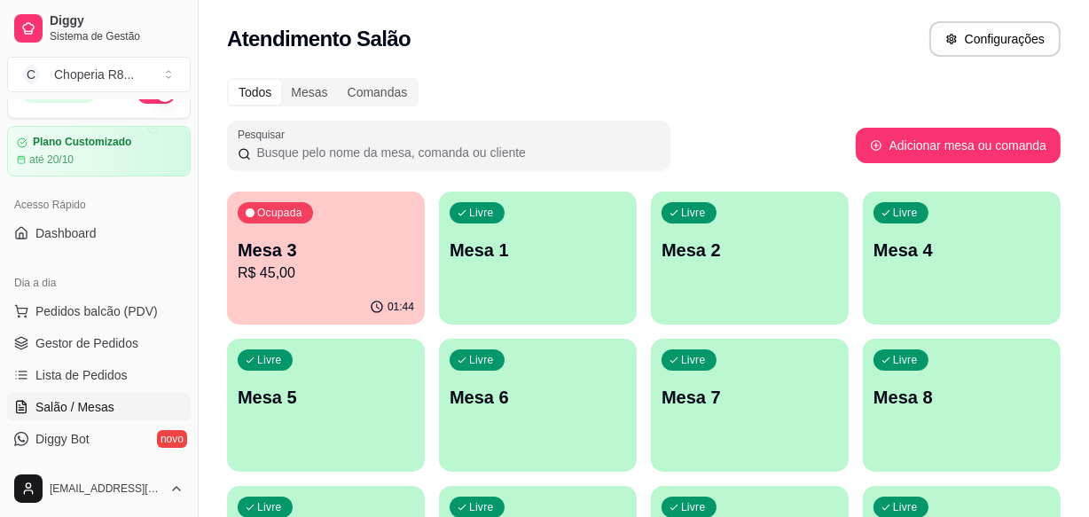
click at [103, 401] on span "Salão / Mesas" at bounding box center [74, 407] width 79 height 18
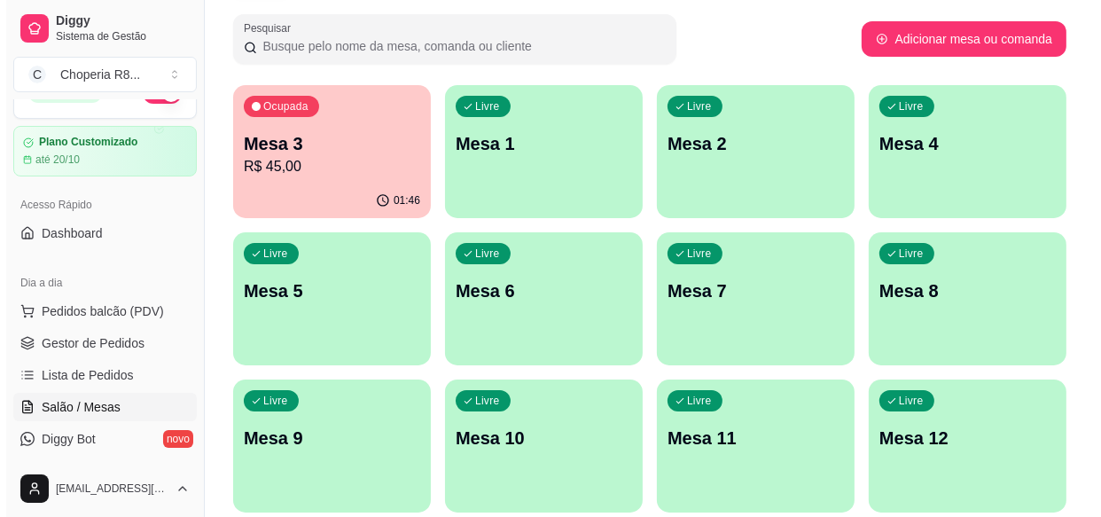
scroll to position [0, 0]
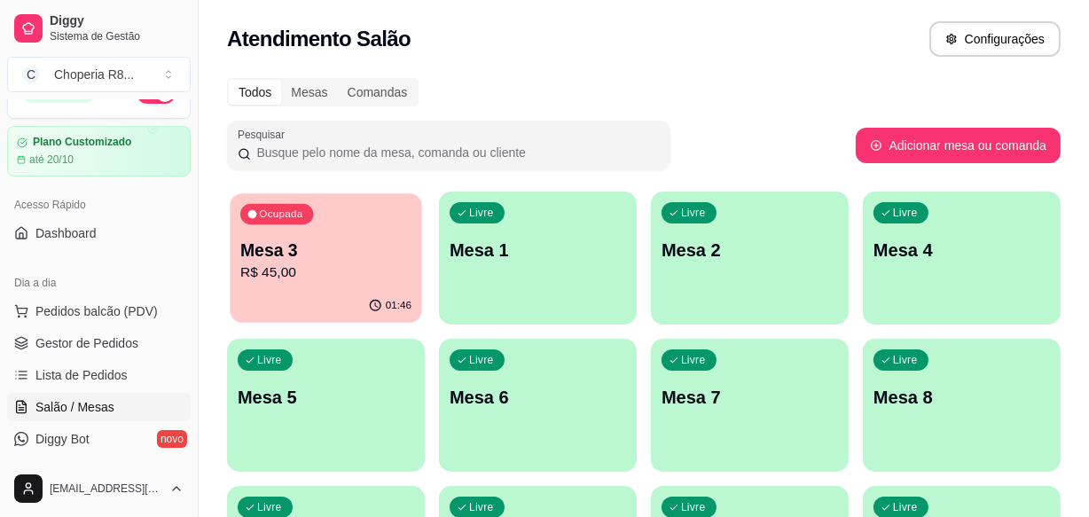
click at [348, 286] on div "Ocupada Mesa 3 R$ 45,00" at bounding box center [325, 241] width 191 height 96
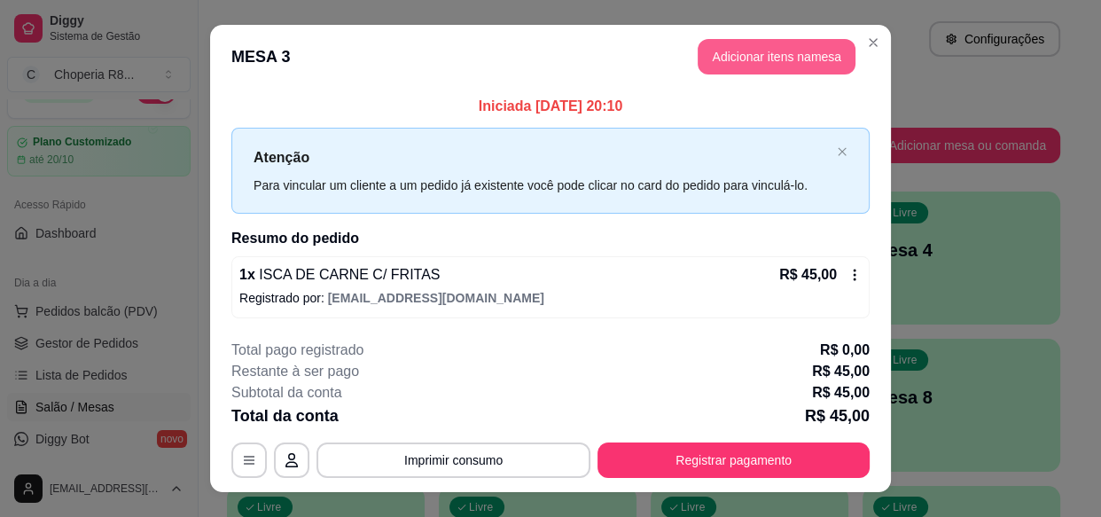
click at [774, 53] on button "Adicionar itens na mesa" at bounding box center [777, 56] width 158 height 35
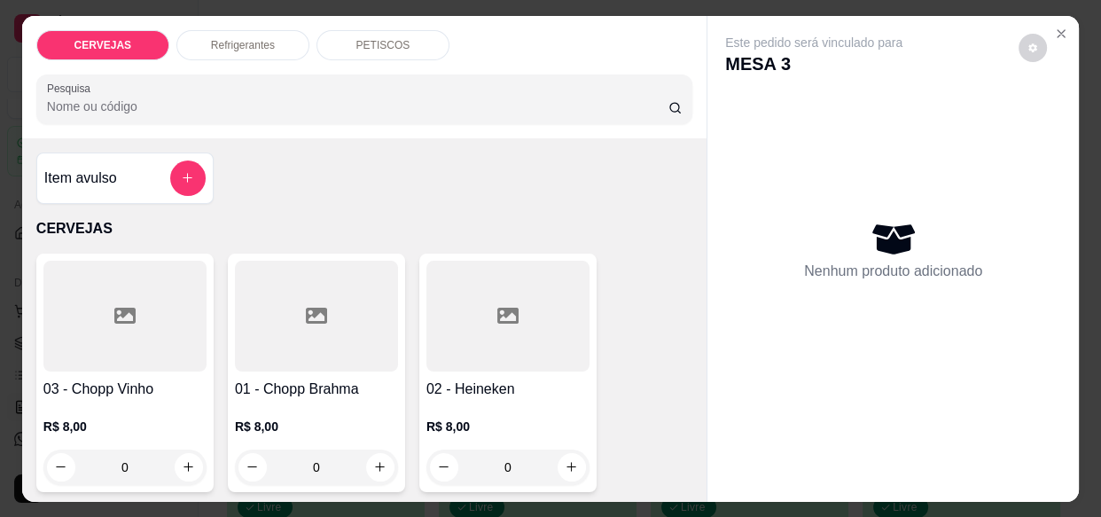
drag, startPoint x: 336, startPoint y: 469, endPoint x: 254, endPoint y: 471, distance: 81.6
click at [254, 471] on div "0" at bounding box center [316, 466] width 156 height 35
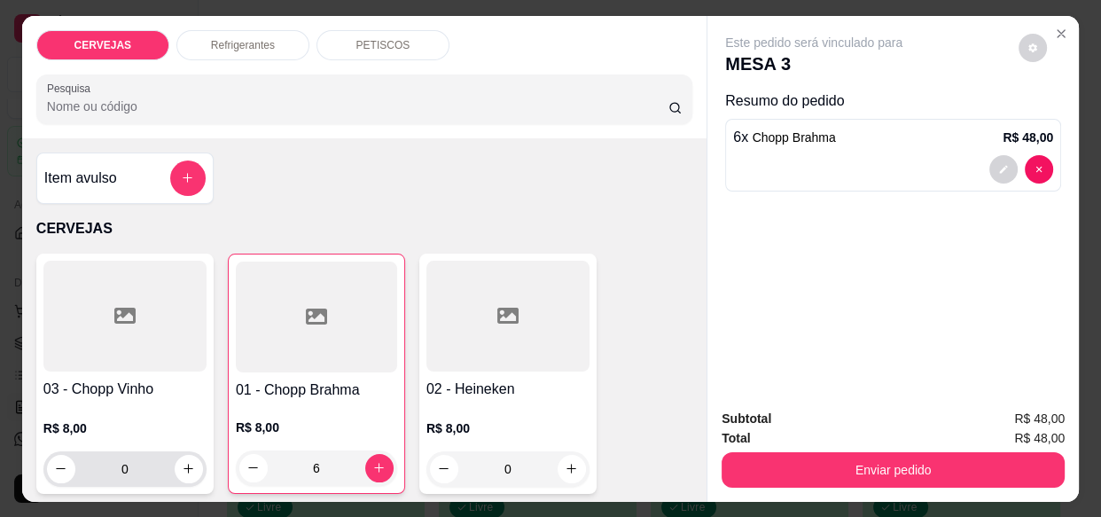
type input "6"
drag, startPoint x: 77, startPoint y: 463, endPoint x: 66, endPoint y: 457, distance: 12.7
click at [66, 462] on div "0" at bounding box center [125, 468] width 156 height 35
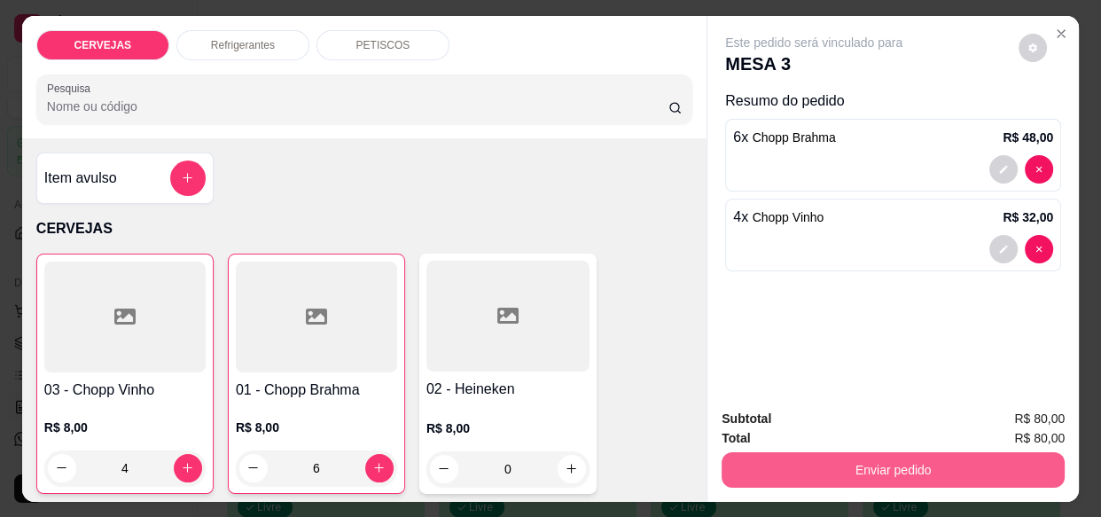
type input "4"
click at [888, 460] on button "Enviar pedido" at bounding box center [893, 469] width 343 height 35
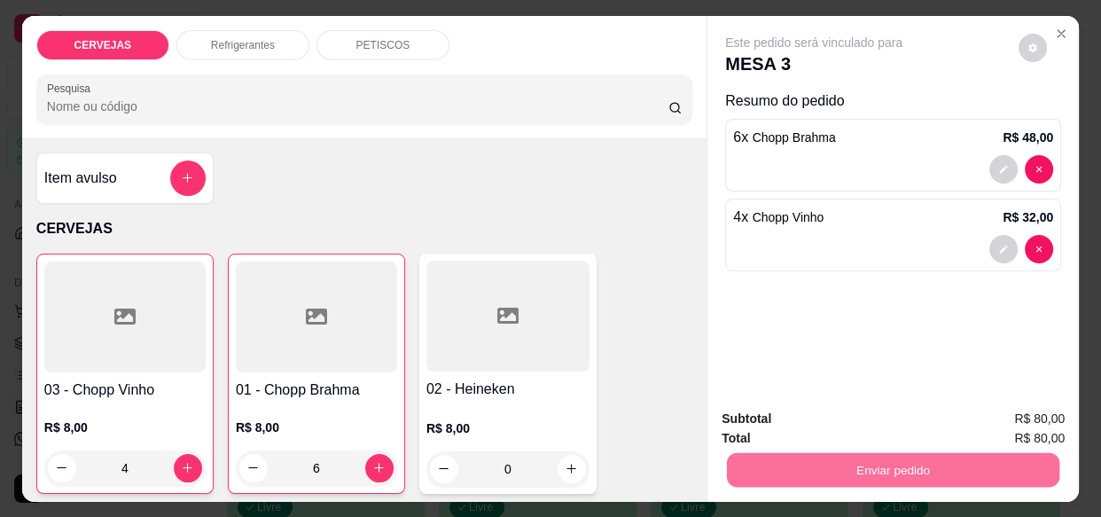
click at [1039, 407] on button "Enviar pedido" at bounding box center [1019, 419] width 100 height 34
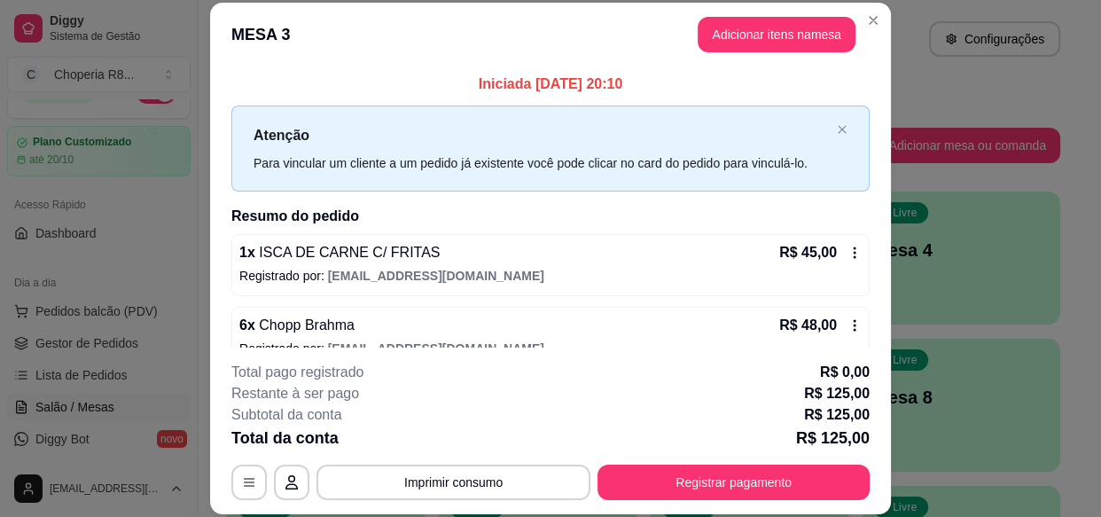
click at [524, 475] on button "Imprimir consumo" at bounding box center [453, 482] width 274 height 35
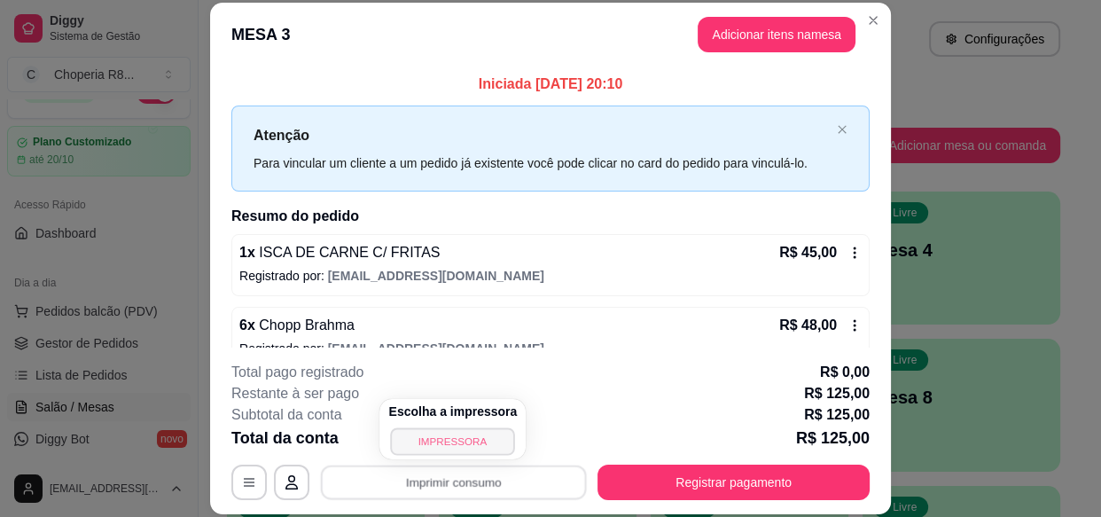
click at [482, 437] on button "IMPRESSORA" at bounding box center [453, 440] width 124 height 27
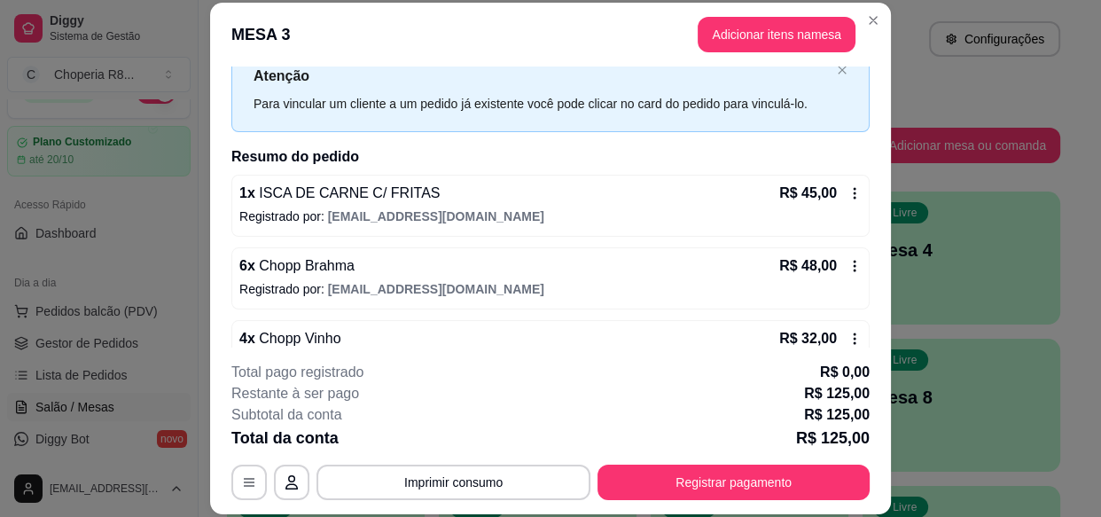
scroll to position [99, 0]
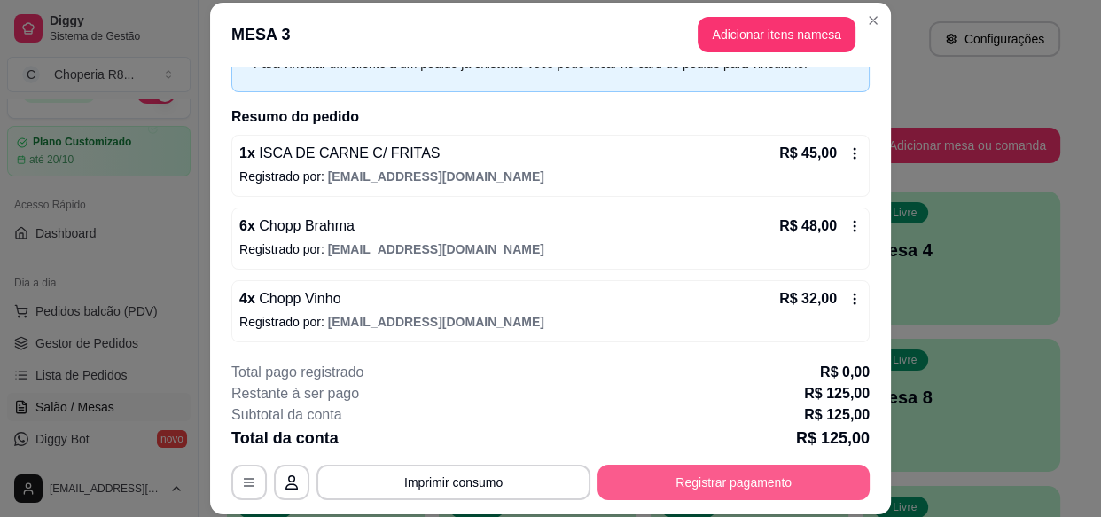
click at [742, 477] on button "Registrar pagamento" at bounding box center [733, 482] width 272 height 35
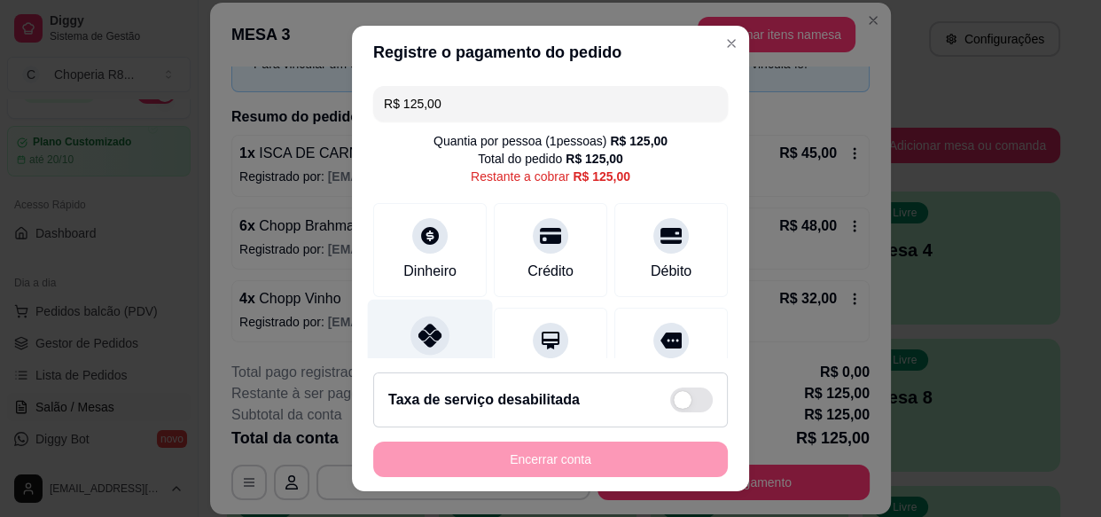
click at [455, 339] on div "Pix" at bounding box center [430, 352] width 125 height 104
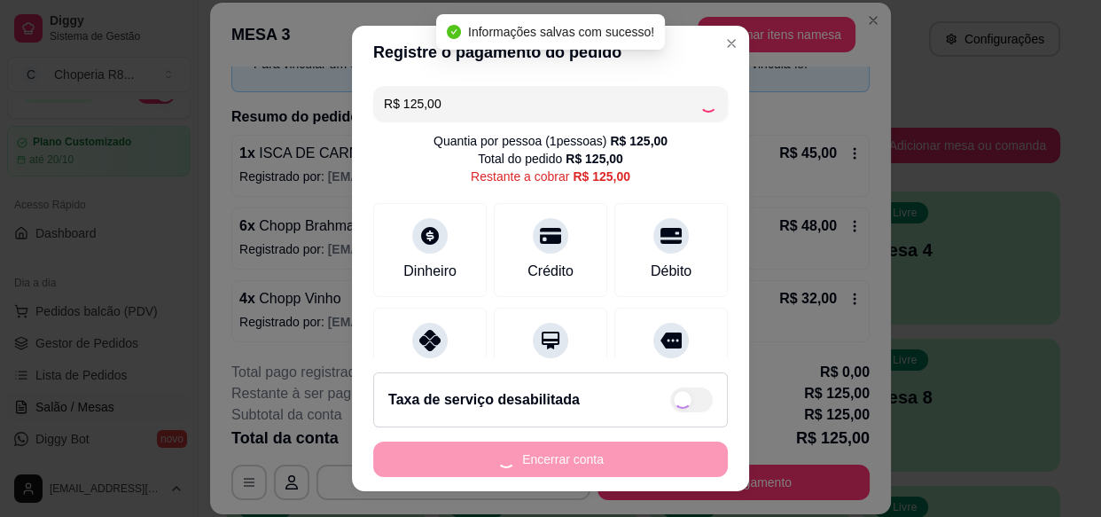
type input "R$ 0,00"
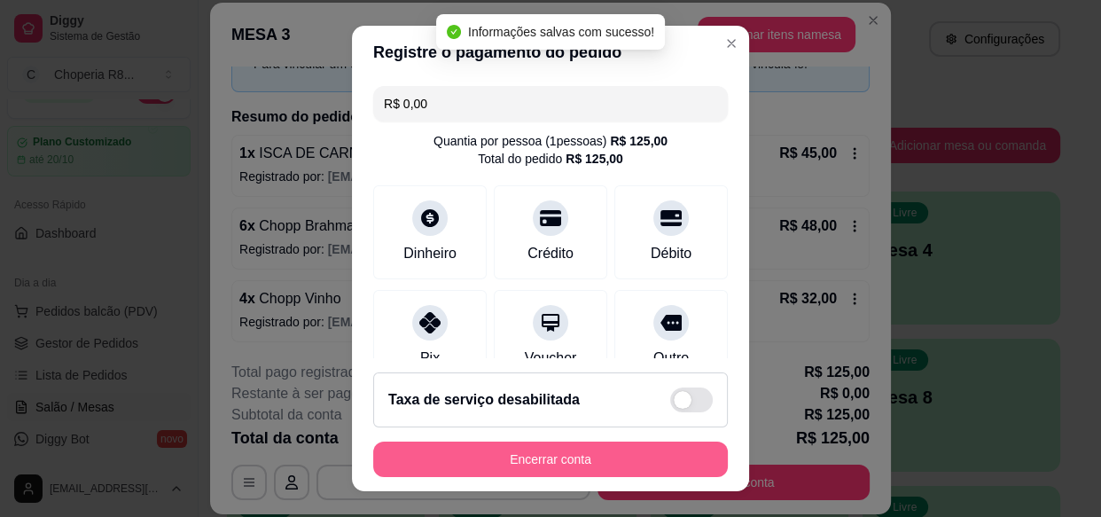
click at [597, 448] on button "Encerrar conta" at bounding box center [550, 458] width 355 height 35
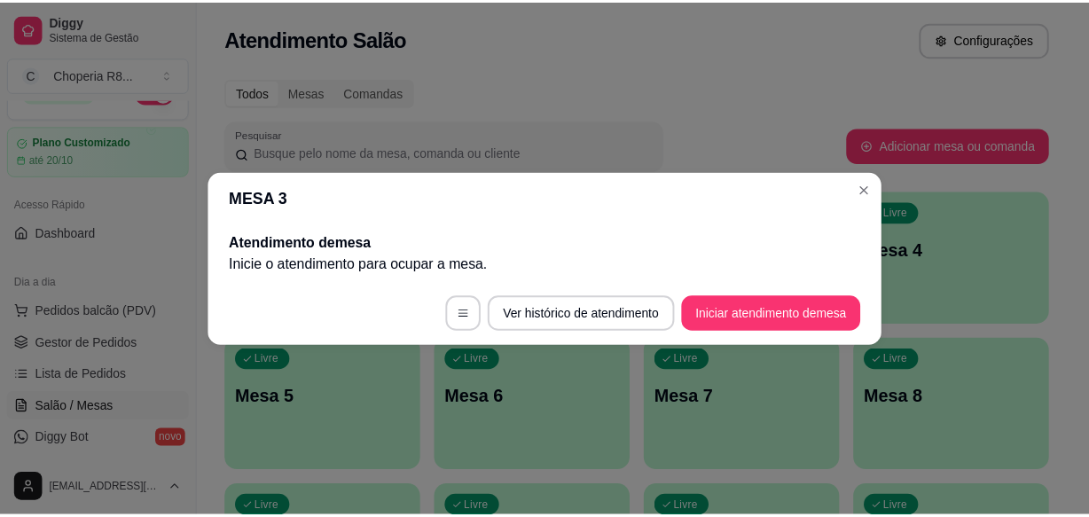
scroll to position [0, 0]
